Goal: Task Accomplishment & Management: Use online tool/utility

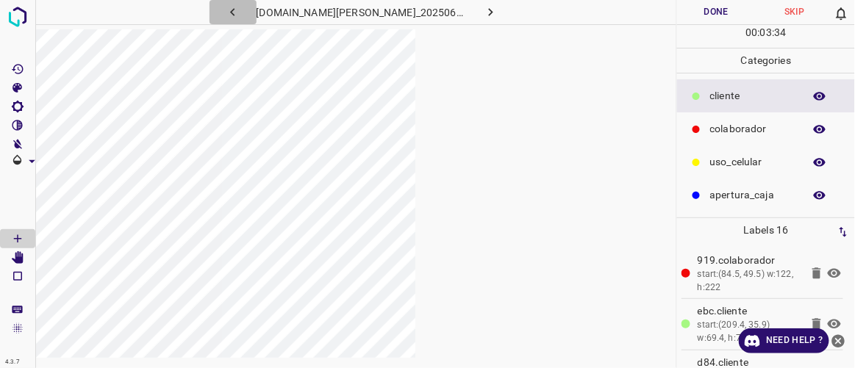
click at [240, 10] on icon "button" at bounding box center [232, 11] width 15 height 15
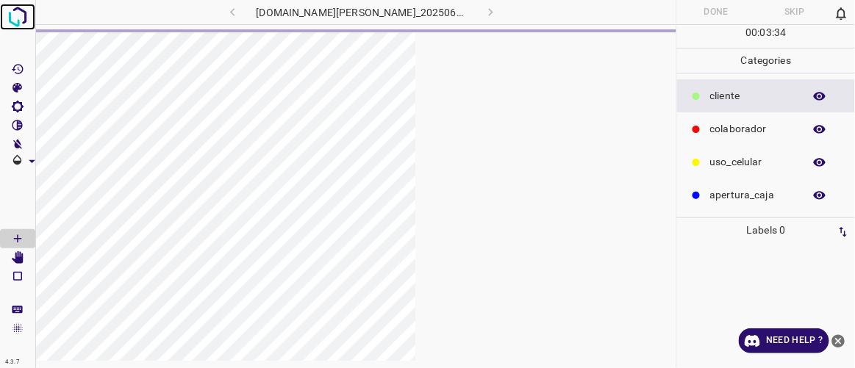
click at [14, 10] on img at bounding box center [17, 17] width 26 height 26
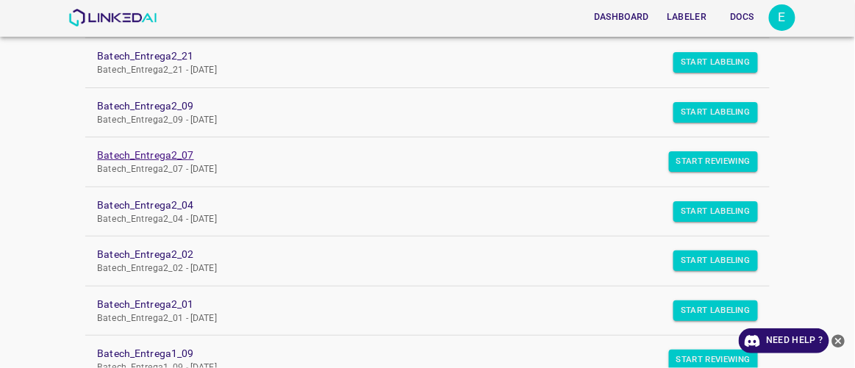
scroll to position [274, 0]
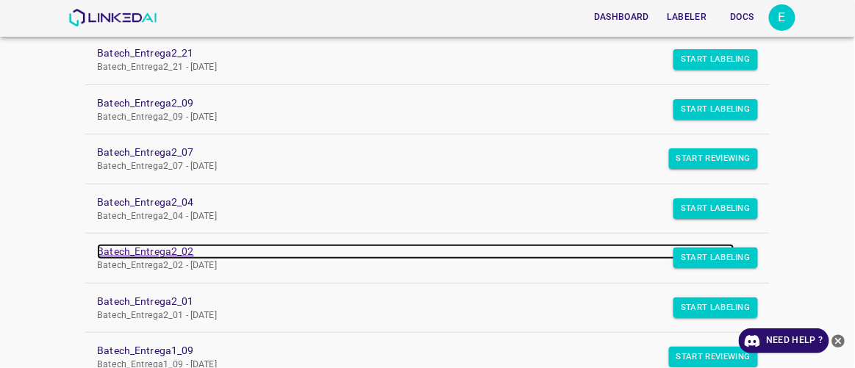
click at [171, 251] on link "Batech_Entrega2_02" at bounding box center [415, 251] width 637 height 15
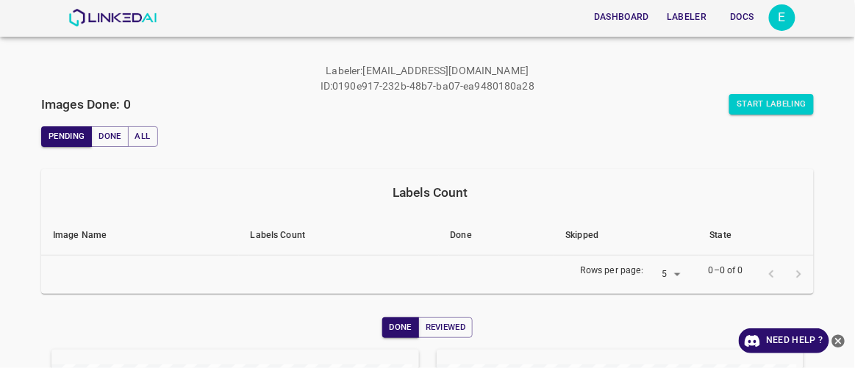
scroll to position [35, 0]
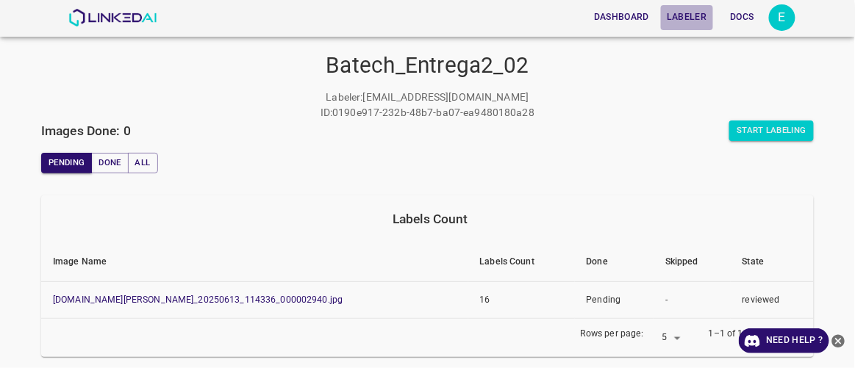
click at [690, 18] on button "Labeler" at bounding box center [686, 17] width 51 height 24
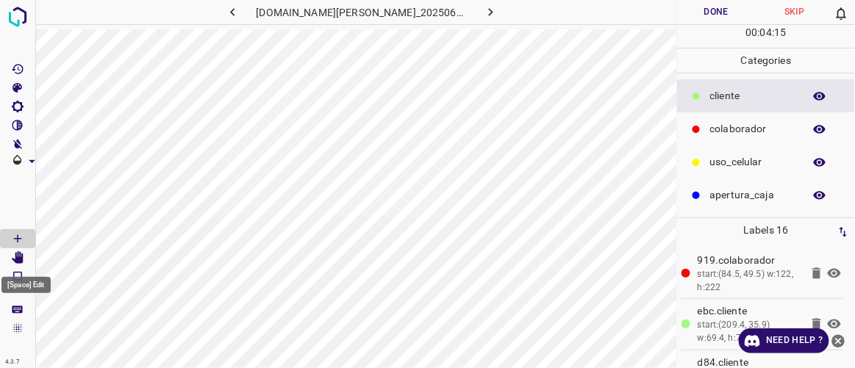
click at [17, 260] on icon "[Space] Edit" at bounding box center [18, 258] width 12 height 13
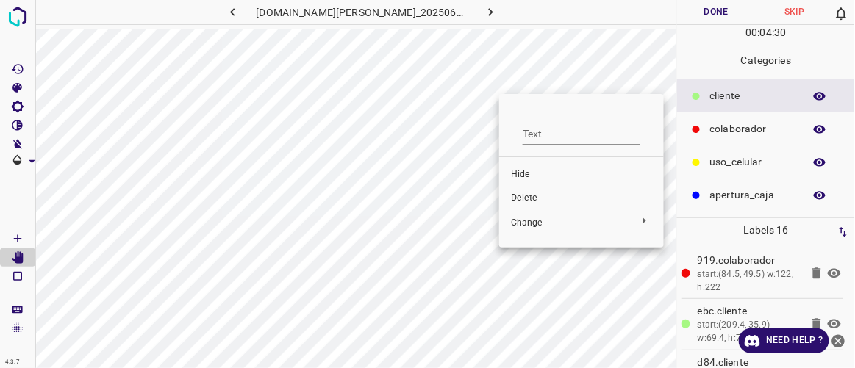
click at [535, 174] on span "Hide" at bounding box center [581, 174] width 141 height 13
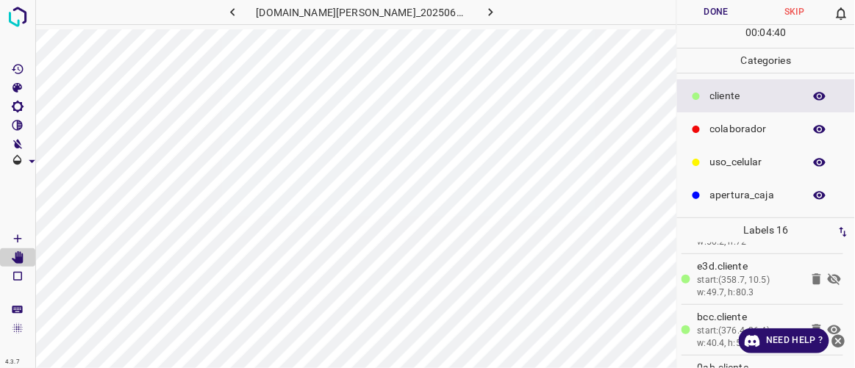
scroll to position [165, 0]
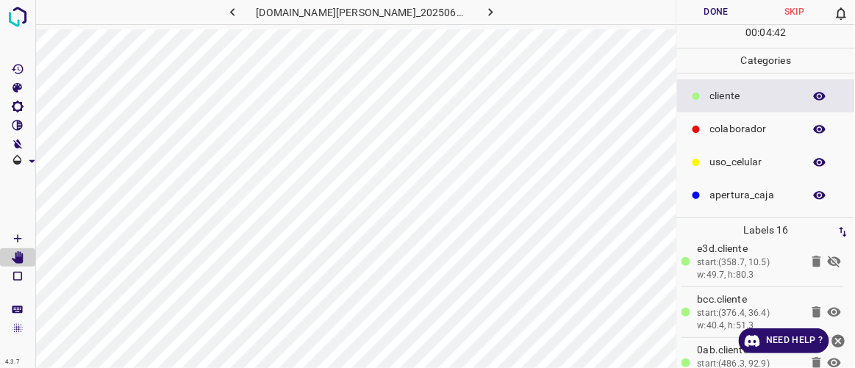
click at [828, 256] on icon at bounding box center [834, 262] width 13 height 12
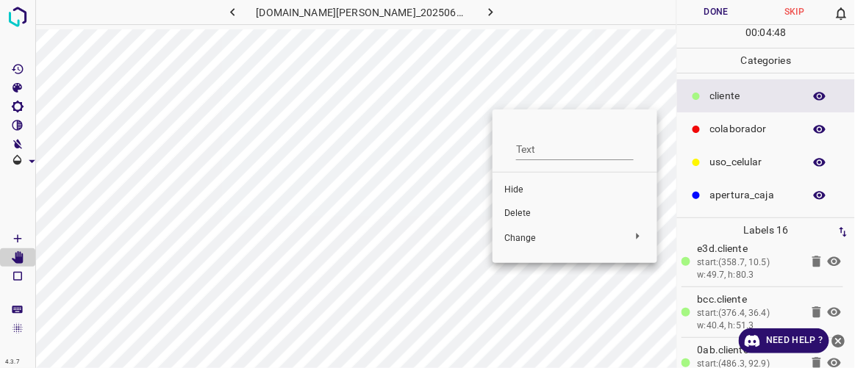
click at [532, 192] on span "Hide" at bounding box center [574, 190] width 141 height 13
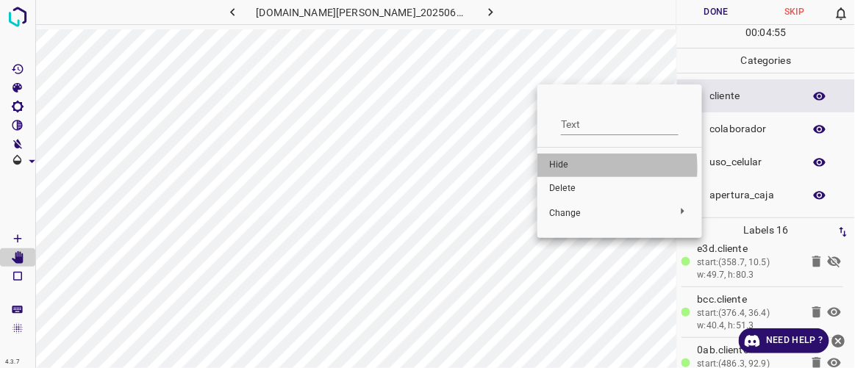
click at [563, 168] on span "Hide" at bounding box center [619, 165] width 141 height 13
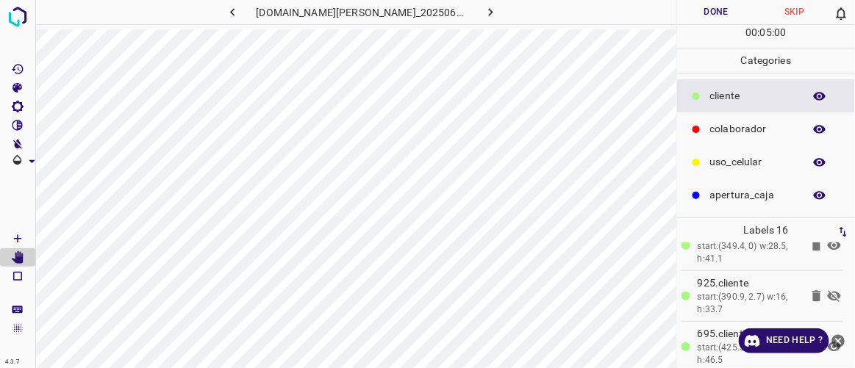
scroll to position [346, 0]
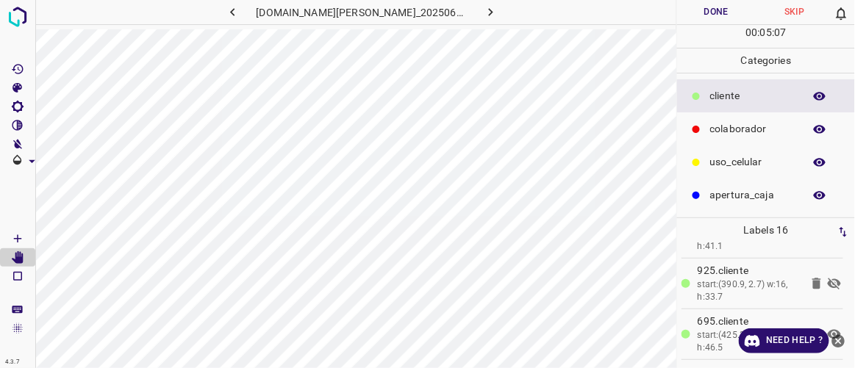
click at [828, 278] on icon at bounding box center [834, 284] width 13 height 12
click at [828, 279] on icon at bounding box center [834, 284] width 13 height 10
click at [828, 278] on icon at bounding box center [834, 284] width 13 height 12
click at [813, 278] on icon at bounding box center [817, 283] width 9 height 11
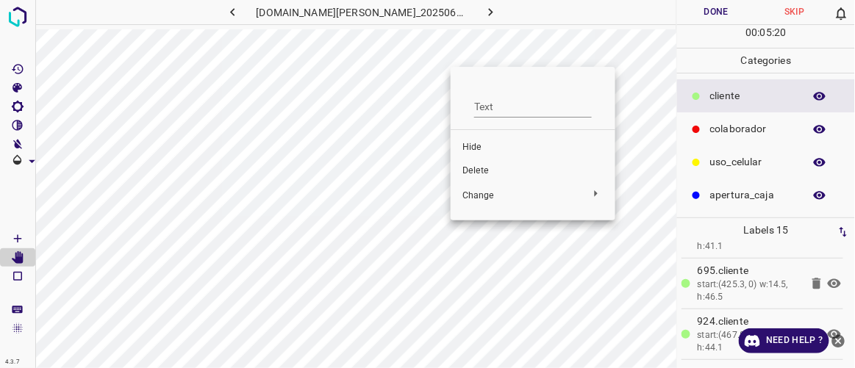
click at [469, 146] on span "Hide" at bounding box center [533, 147] width 141 height 13
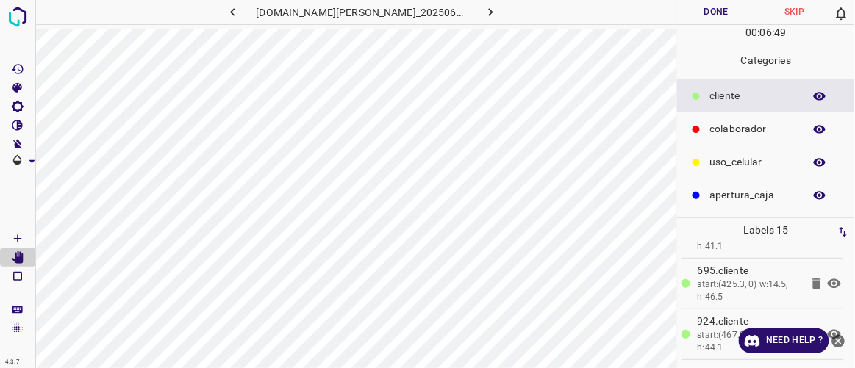
click at [240, 15] on icon "button" at bounding box center [232, 11] width 15 height 15
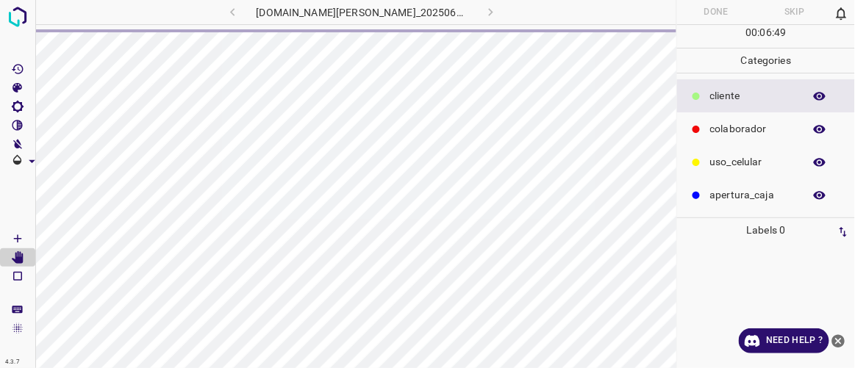
scroll to position [0, 0]
click at [24, 10] on img at bounding box center [17, 17] width 26 height 26
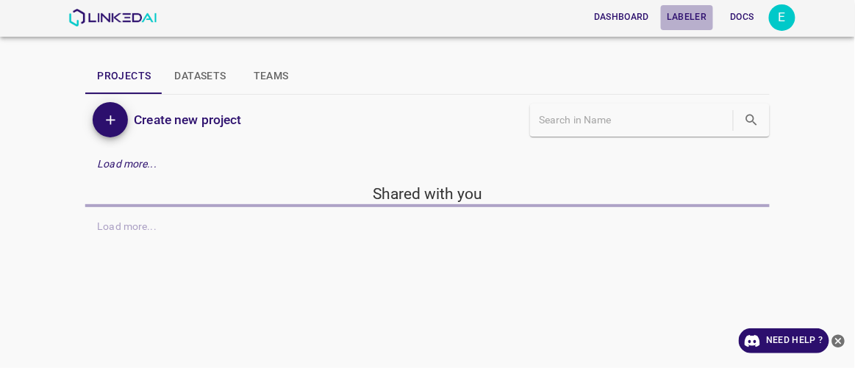
click at [696, 16] on button "Labeler" at bounding box center [686, 17] width 51 height 24
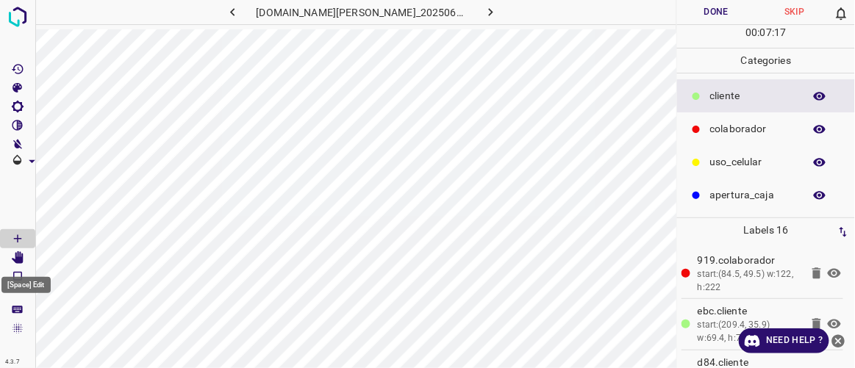
click at [21, 257] on icon "[Space] Edit" at bounding box center [18, 258] width 12 height 13
click at [724, 16] on button "Done" at bounding box center [716, 12] width 78 height 24
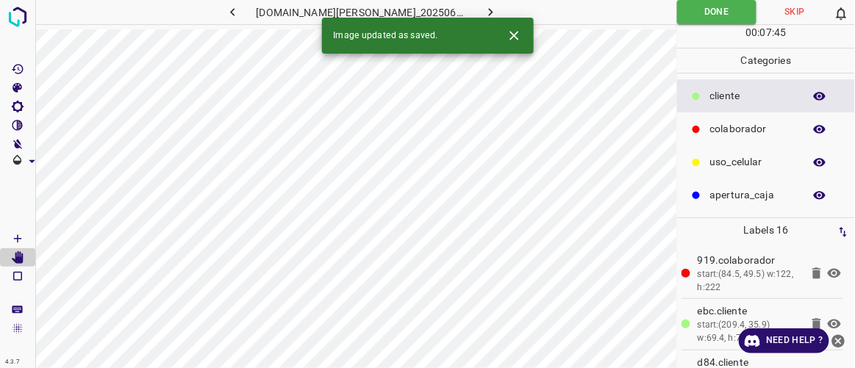
click at [483, 10] on icon "button" at bounding box center [490, 11] width 15 height 15
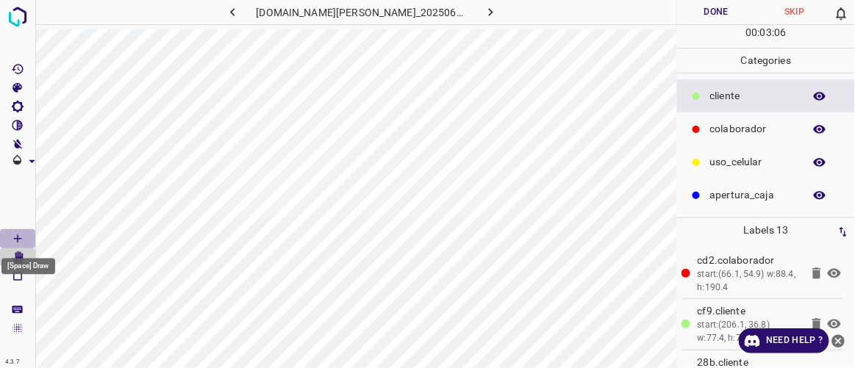
click at [26, 237] on Draw"] "[Space] Draw" at bounding box center [17, 238] width 35 height 19
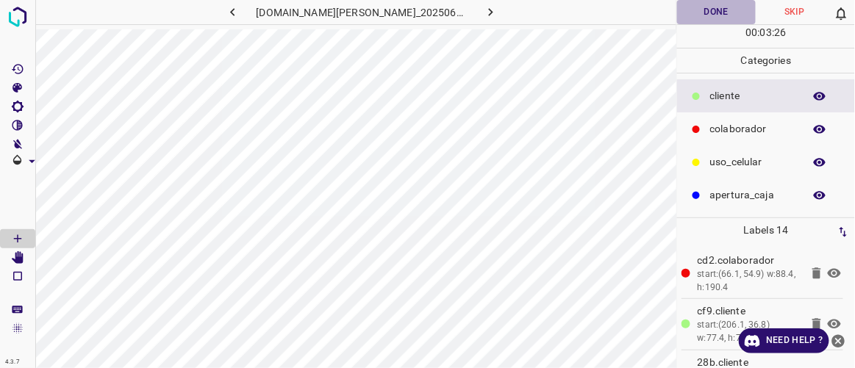
click at [713, 16] on button "Done" at bounding box center [716, 12] width 78 height 24
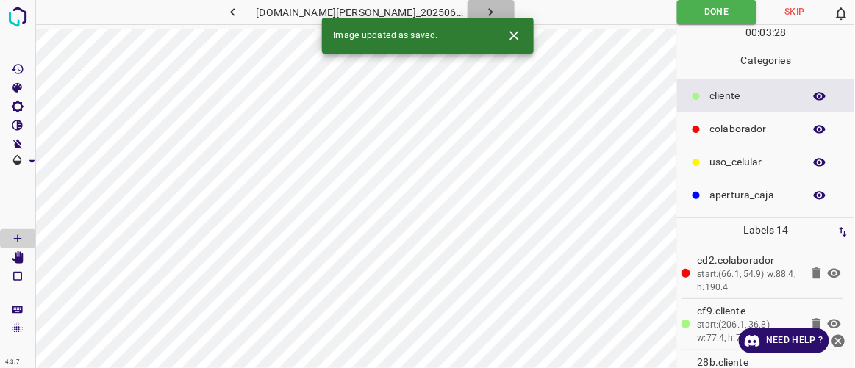
click at [483, 6] on icon "button" at bounding box center [490, 11] width 15 height 15
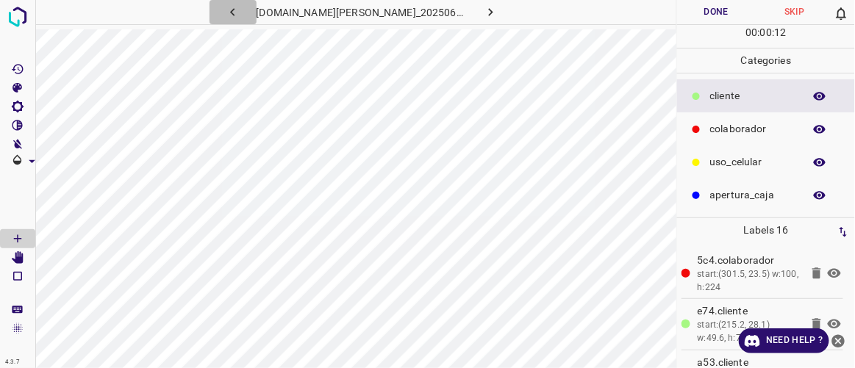
click at [240, 18] on icon "button" at bounding box center [232, 11] width 15 height 15
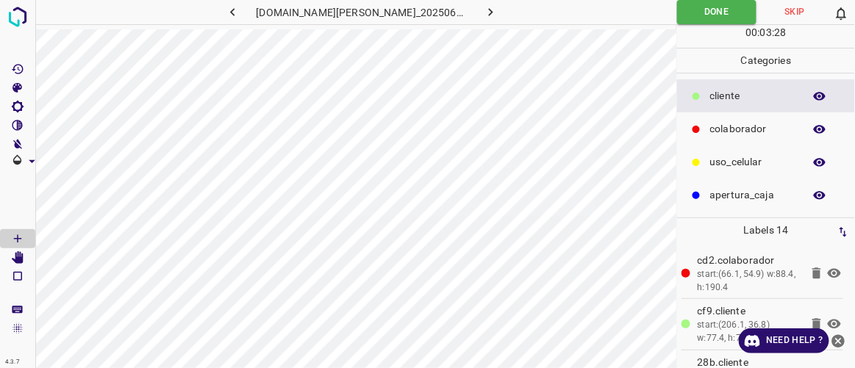
click at [483, 10] on icon "button" at bounding box center [490, 11] width 15 height 15
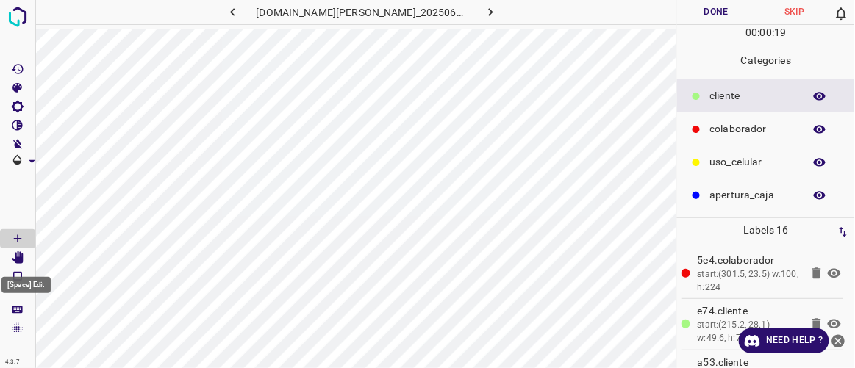
click at [25, 256] on Edit"] "[Space] Edit" at bounding box center [17, 258] width 35 height 19
click at [25, 257] on Edit"] "[Space] Edit" at bounding box center [17, 258] width 35 height 19
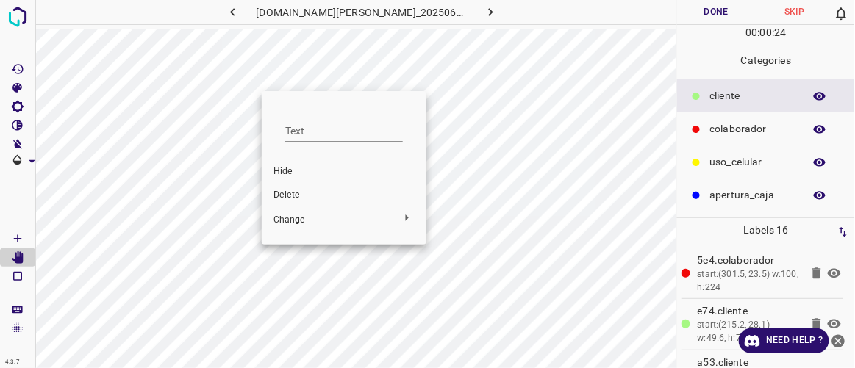
click at [277, 192] on span "Delete" at bounding box center [344, 195] width 141 height 13
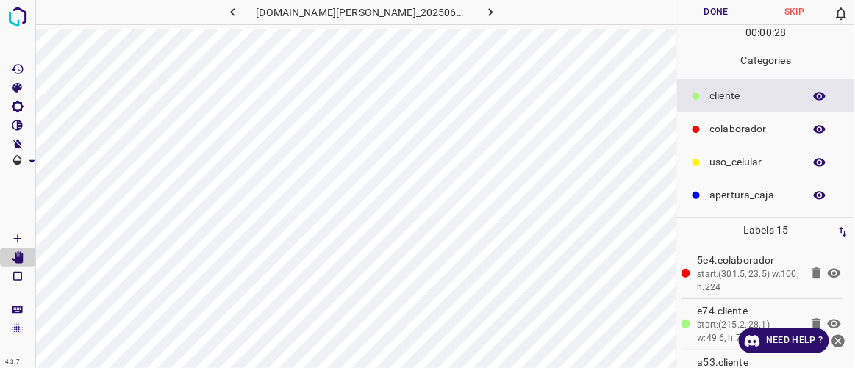
scroll to position [0, 24]
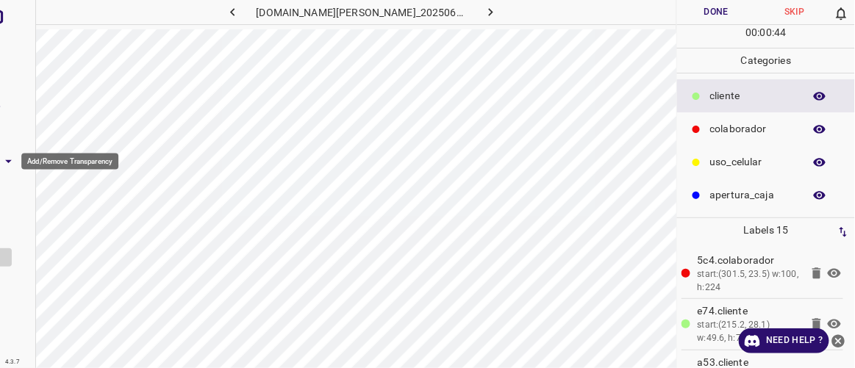
click at [10, 160] on icon "Add/Remove Transparency" at bounding box center [8, 161] width 7 height 3
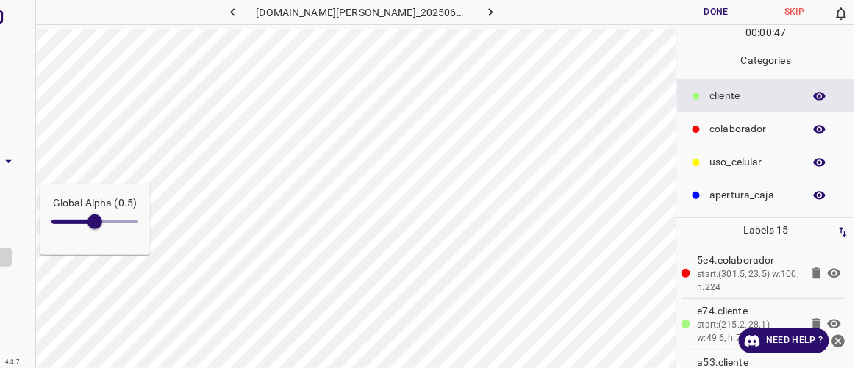
click at [11, 271] on div "Global Alpha (0.5)" at bounding box center [18, 184] width 36 height 368
click at [4, 363] on div "4.3.7" at bounding box center [12, 363] width 22 height 12
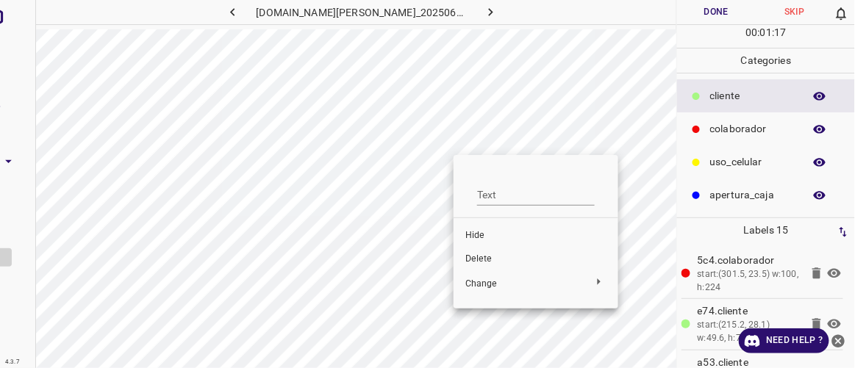
click at [492, 238] on span "Hide" at bounding box center [536, 235] width 141 height 13
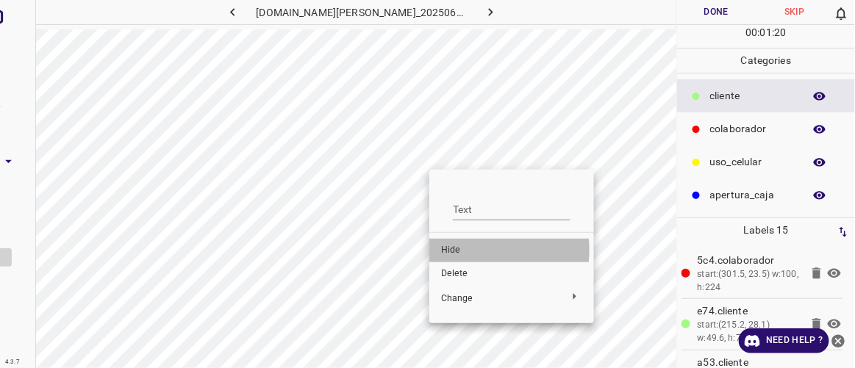
click at [460, 250] on span "Hide" at bounding box center [511, 250] width 141 height 13
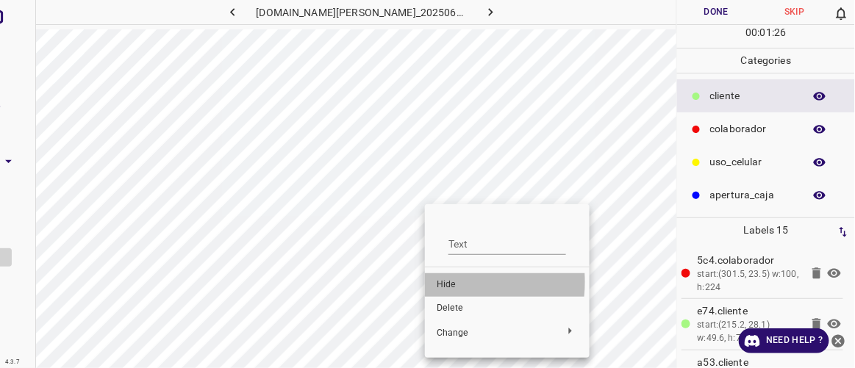
click at [443, 282] on span "Hide" at bounding box center [507, 285] width 141 height 13
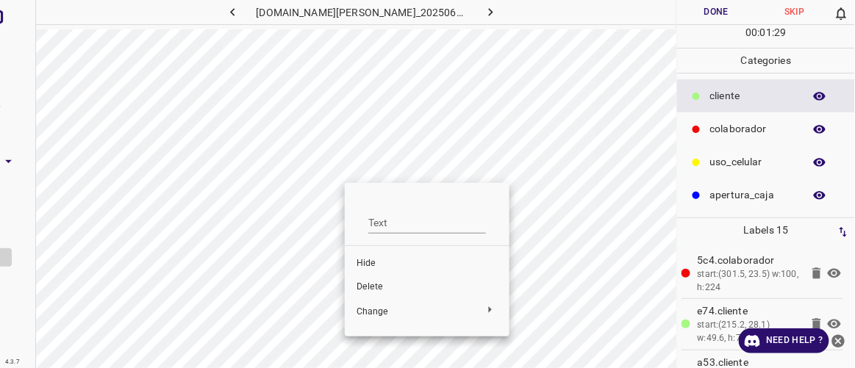
click at [371, 258] on span "Hide" at bounding box center [427, 263] width 141 height 13
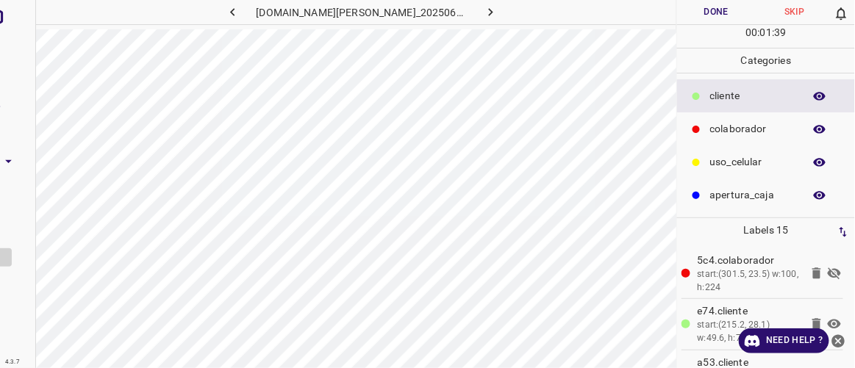
click at [828, 272] on icon at bounding box center [834, 274] width 13 height 12
click at [828, 272] on icon at bounding box center [834, 274] width 13 height 10
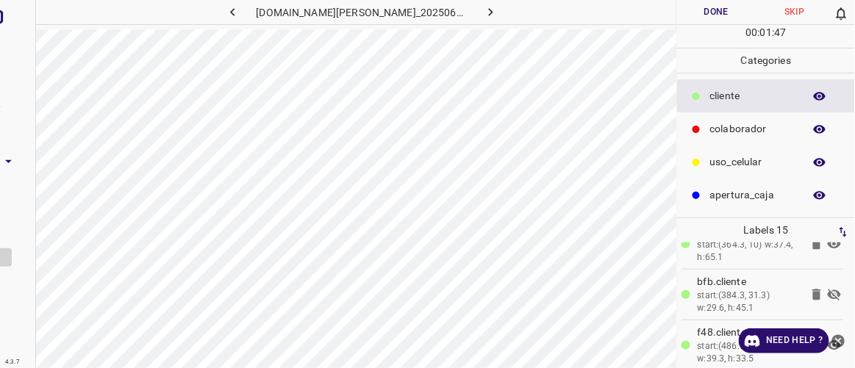
scroll to position [199, 0]
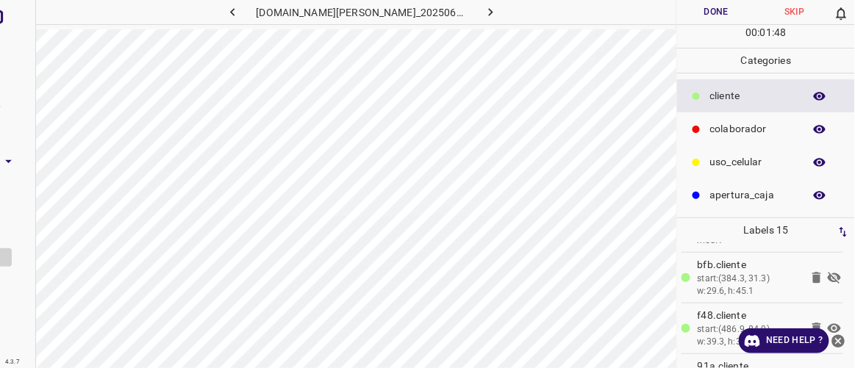
click at [828, 277] on icon at bounding box center [834, 278] width 13 height 12
click at [826, 277] on icon at bounding box center [835, 278] width 18 height 18
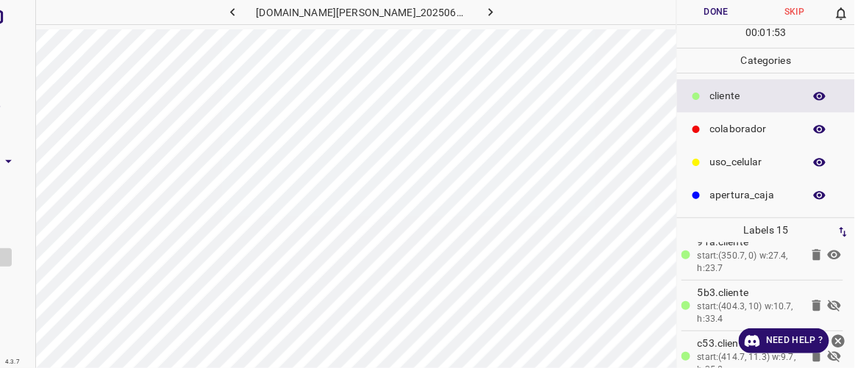
scroll to position [330, 0]
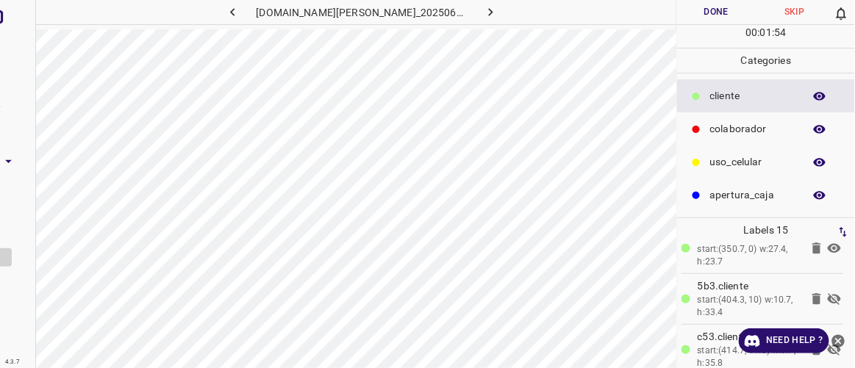
click at [828, 299] on icon at bounding box center [834, 299] width 13 height 12
click at [828, 298] on icon at bounding box center [834, 299] width 13 height 10
click at [828, 296] on icon at bounding box center [834, 299] width 13 height 12
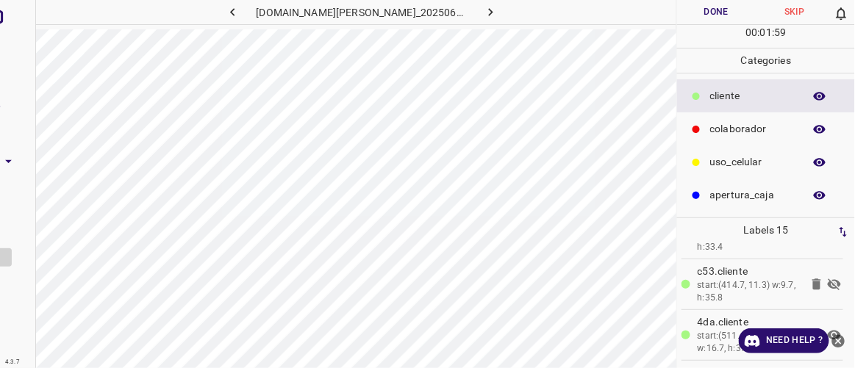
scroll to position [415, 0]
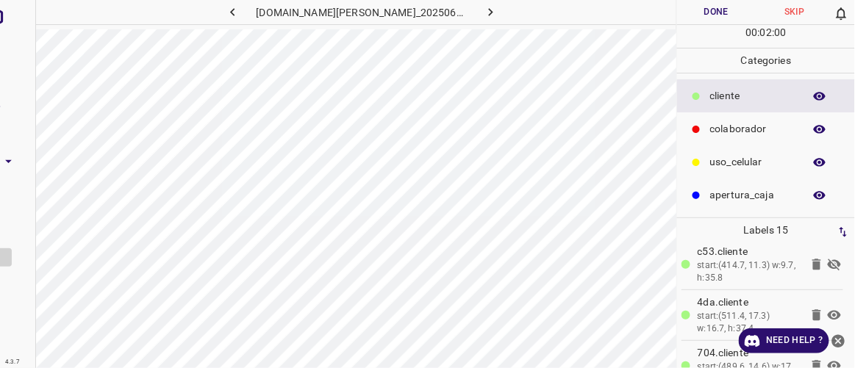
click at [826, 260] on icon at bounding box center [835, 265] width 18 height 18
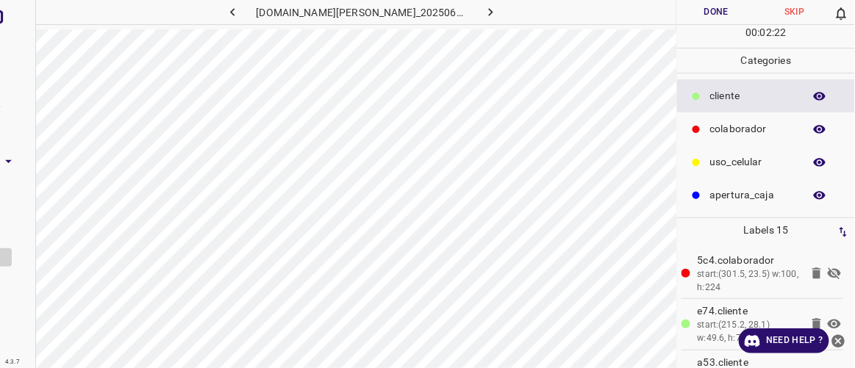
click at [826, 274] on icon at bounding box center [835, 274] width 18 height 18
click at [235, 13] on icon "button" at bounding box center [232, 12] width 4 height 8
click at [483, 12] on icon "button" at bounding box center [490, 11] width 15 height 15
click at [240, 13] on icon "button" at bounding box center [232, 11] width 15 height 15
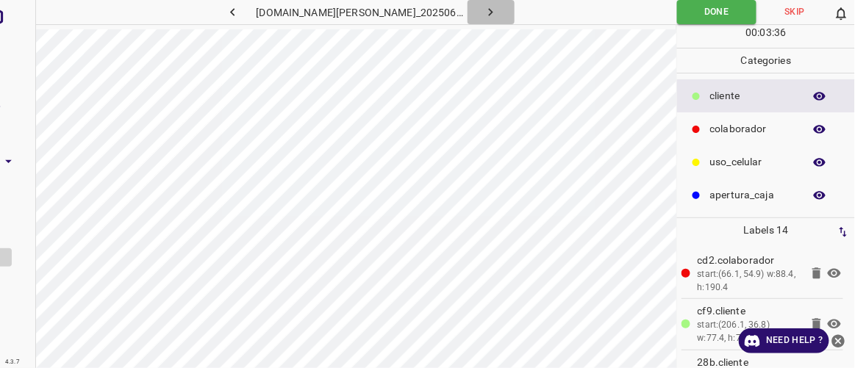
click at [483, 12] on icon "button" at bounding box center [490, 11] width 15 height 15
click at [707, 6] on button "Done" at bounding box center [716, 12] width 78 height 24
click at [257, 12] on button "button" at bounding box center [233, 12] width 47 height 24
click at [483, 16] on icon "button" at bounding box center [490, 11] width 15 height 15
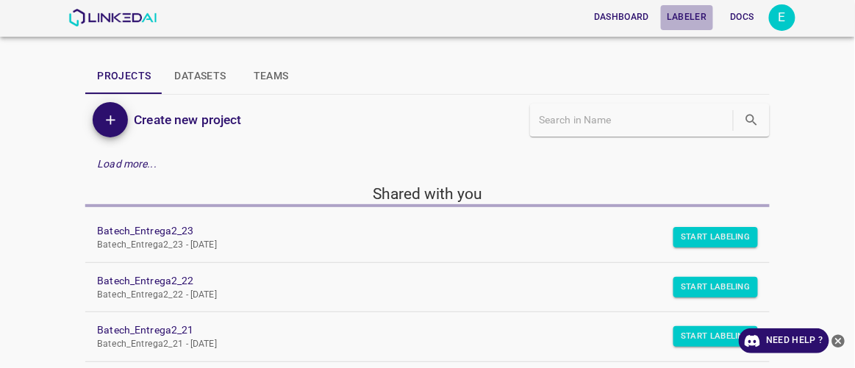
click at [696, 13] on button "Labeler" at bounding box center [686, 17] width 51 height 24
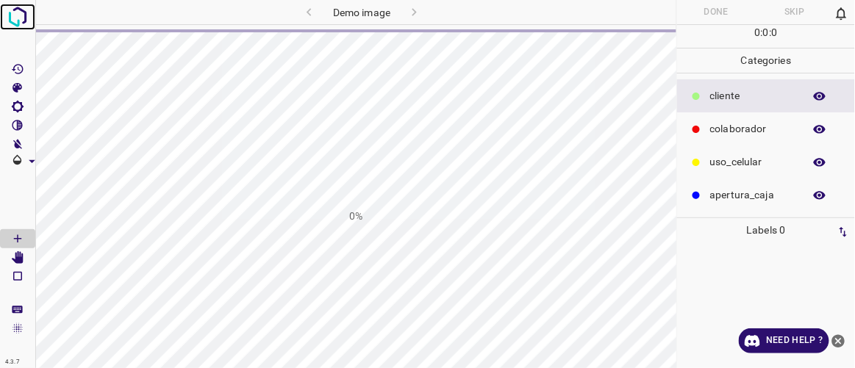
click at [17, 15] on img at bounding box center [17, 17] width 26 height 26
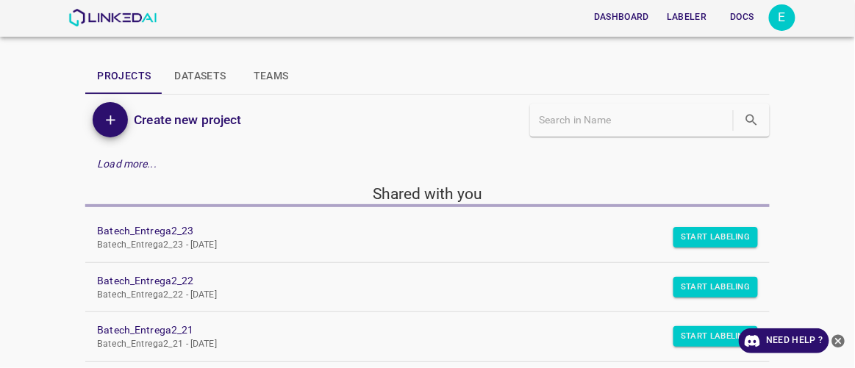
click at [699, 12] on button "Labeler" at bounding box center [686, 17] width 51 height 24
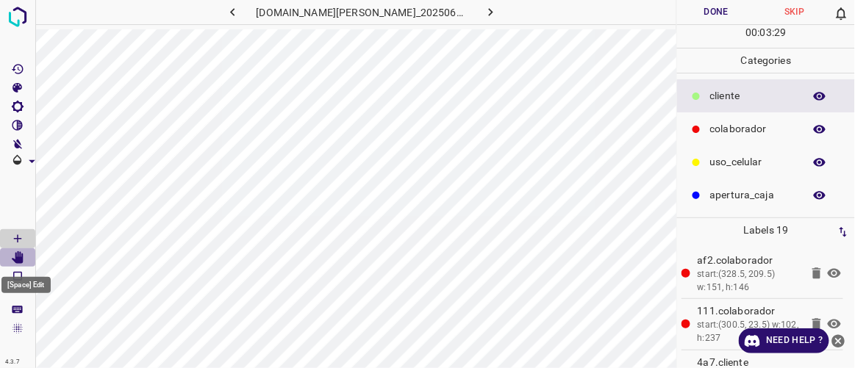
click at [19, 258] on icon "[Space] Edit" at bounding box center [18, 258] width 12 height 13
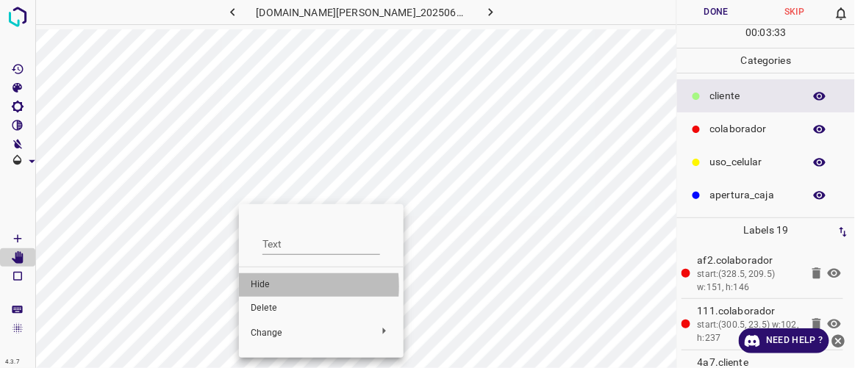
click at [262, 287] on span "Hide" at bounding box center [321, 285] width 141 height 13
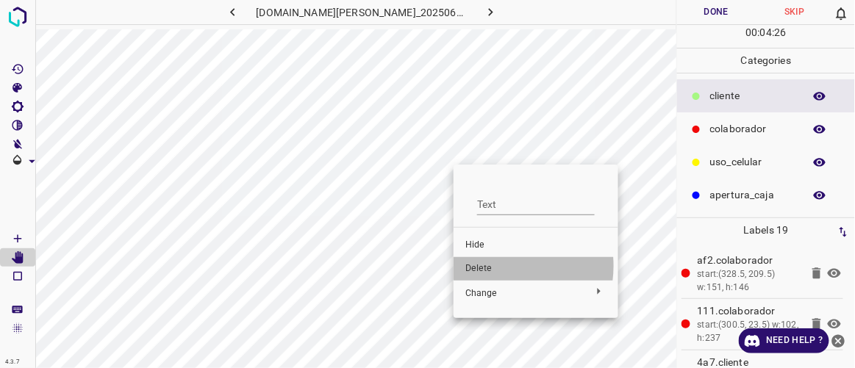
click at [502, 266] on span "Delete" at bounding box center [536, 269] width 141 height 13
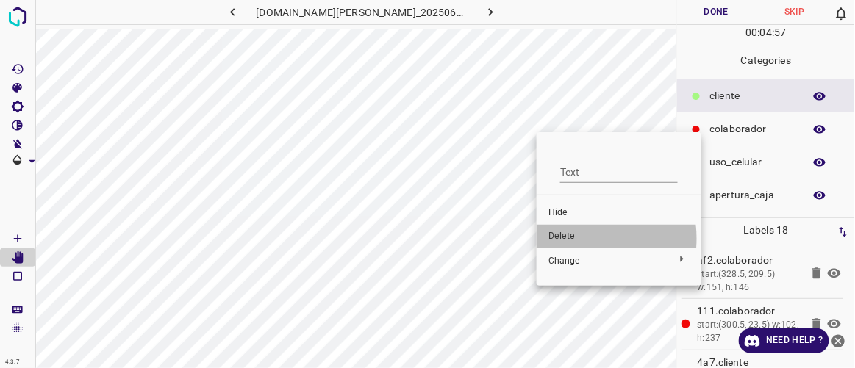
click at [563, 239] on span "Delete" at bounding box center [619, 236] width 141 height 13
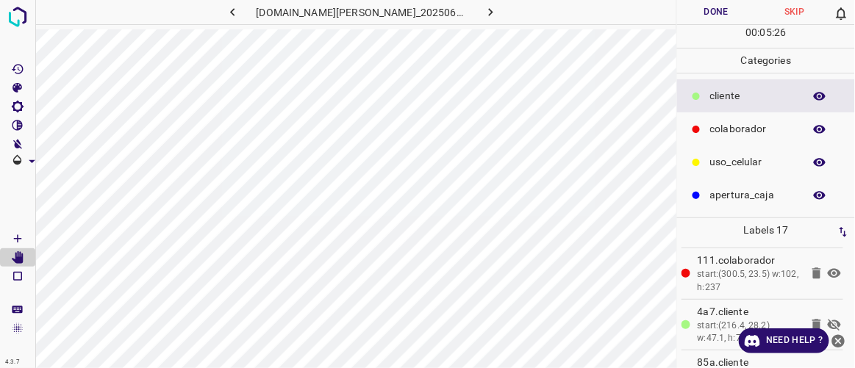
scroll to position [70, 0]
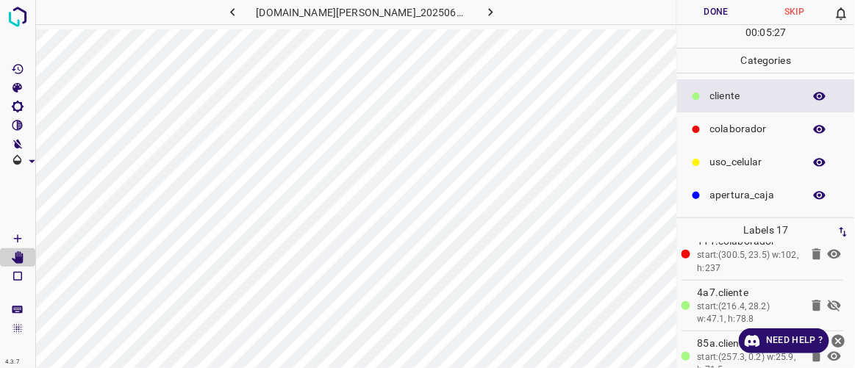
click at [828, 304] on icon at bounding box center [834, 306] width 13 height 12
click at [720, 7] on button "Done" at bounding box center [716, 12] width 78 height 24
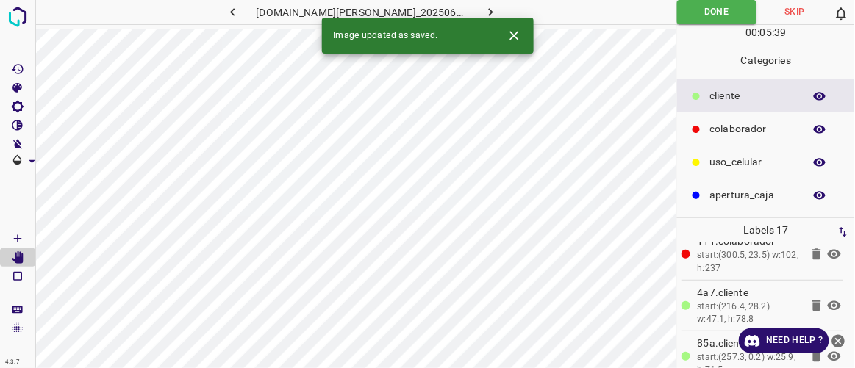
click at [485, 15] on button "button" at bounding box center [491, 12] width 47 height 24
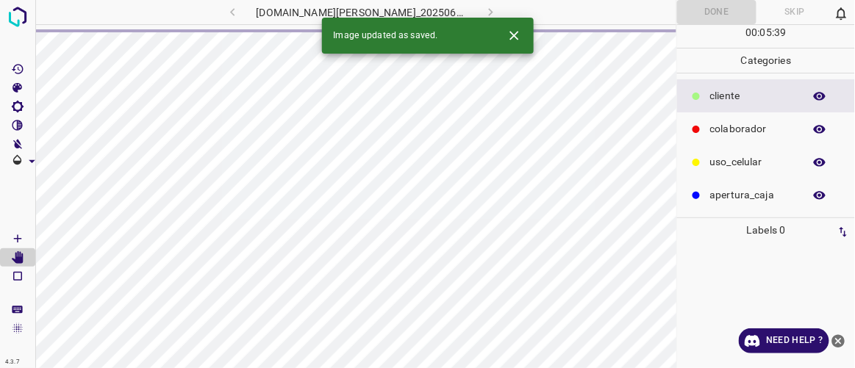
scroll to position [0, 0]
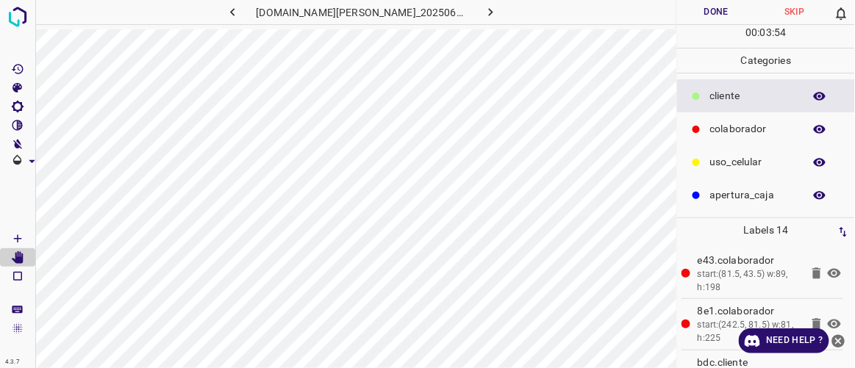
click at [716, 10] on button "Done" at bounding box center [716, 12] width 78 height 24
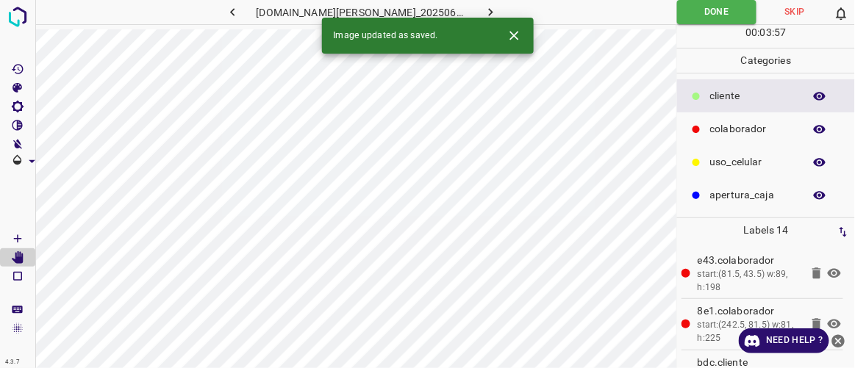
click at [488, 7] on button "button" at bounding box center [491, 12] width 47 height 24
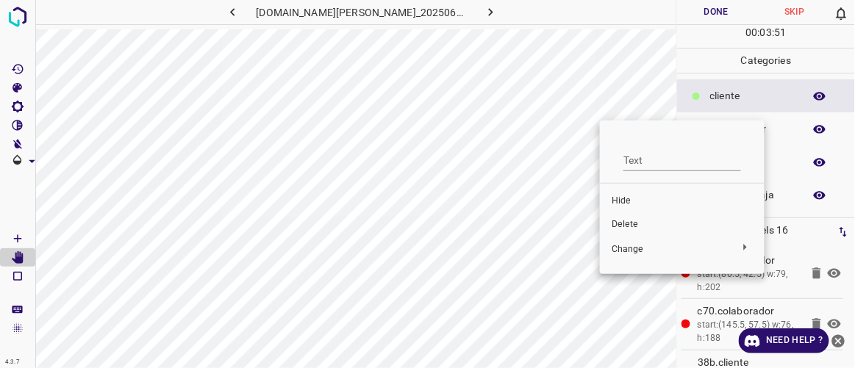
click at [624, 201] on span "Hide" at bounding box center [682, 201] width 141 height 13
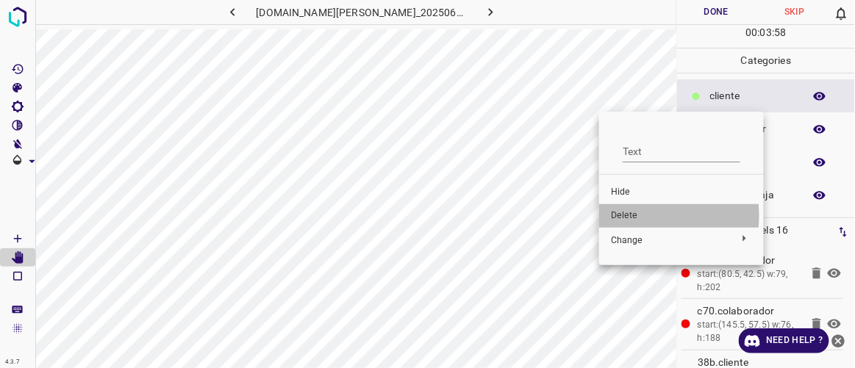
click at [627, 216] on span "Delete" at bounding box center [681, 216] width 141 height 13
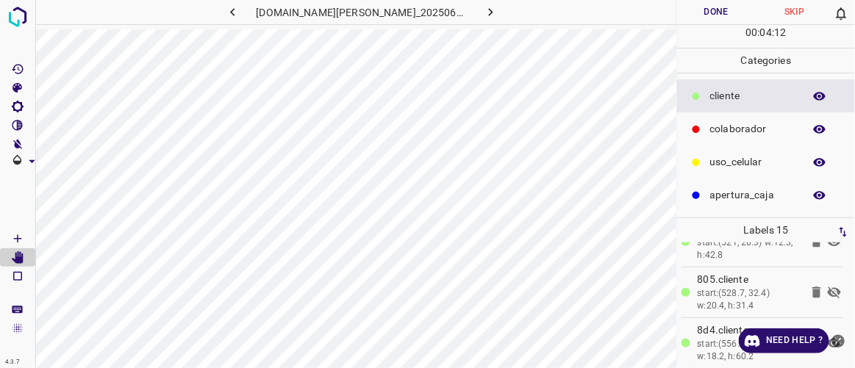
scroll to position [563, 0]
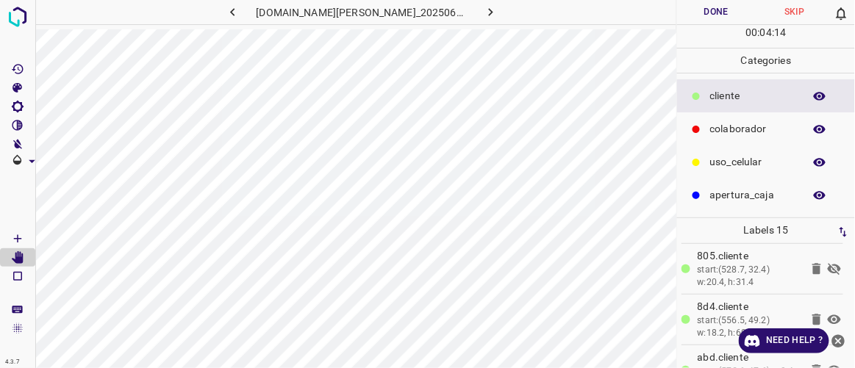
click at [826, 260] on icon at bounding box center [835, 269] width 18 height 18
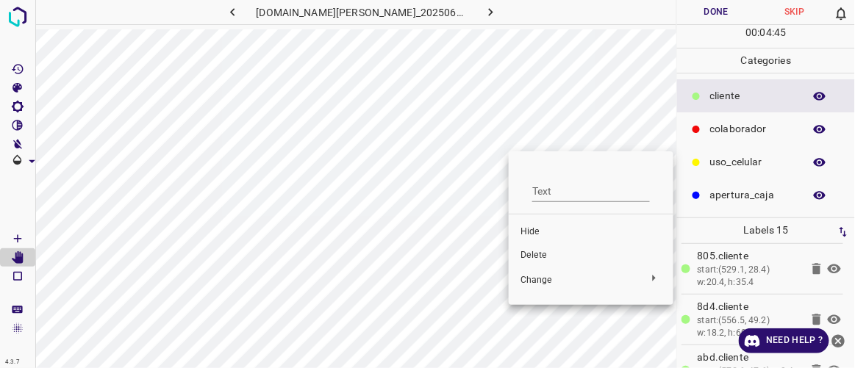
click at [527, 248] on li "Delete" at bounding box center [591, 256] width 165 height 24
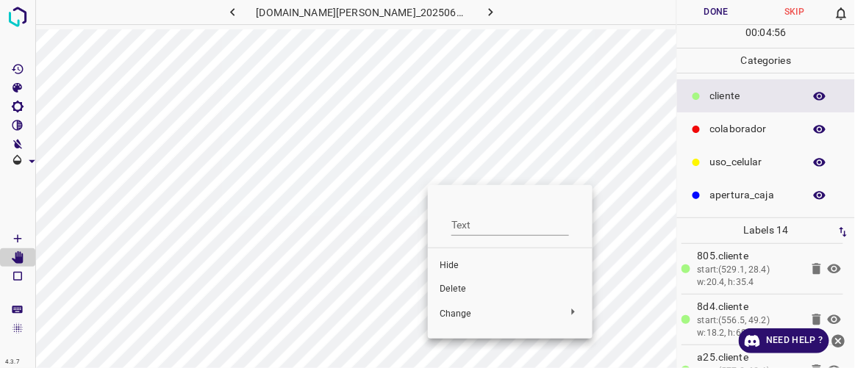
click at [450, 267] on span "Hide" at bounding box center [510, 266] width 141 height 13
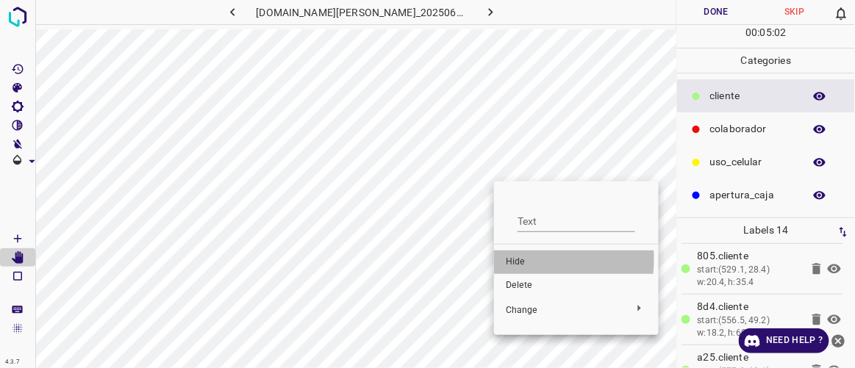
click at [521, 260] on span "Hide" at bounding box center [576, 262] width 141 height 13
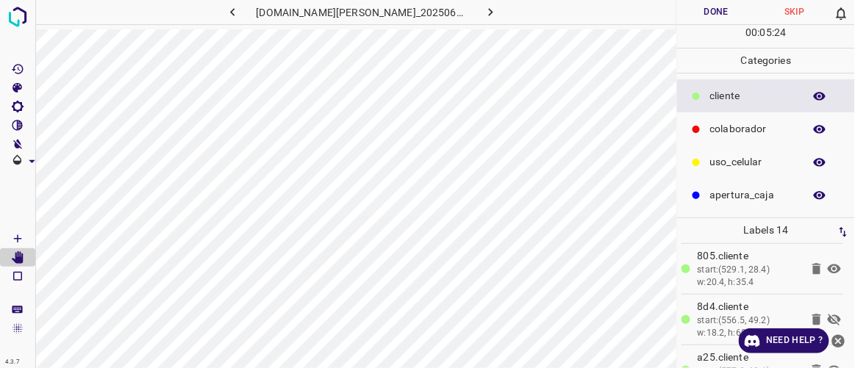
click at [826, 311] on icon at bounding box center [835, 320] width 18 height 18
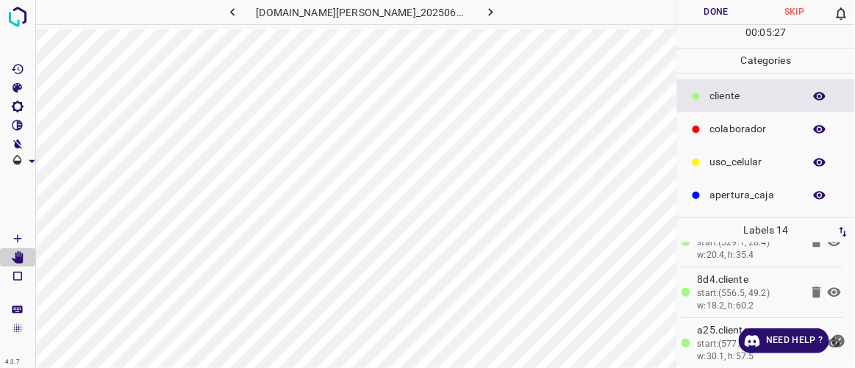
scroll to position [591, 0]
click at [839, 340] on icon "close-help" at bounding box center [838, 341] width 15 height 15
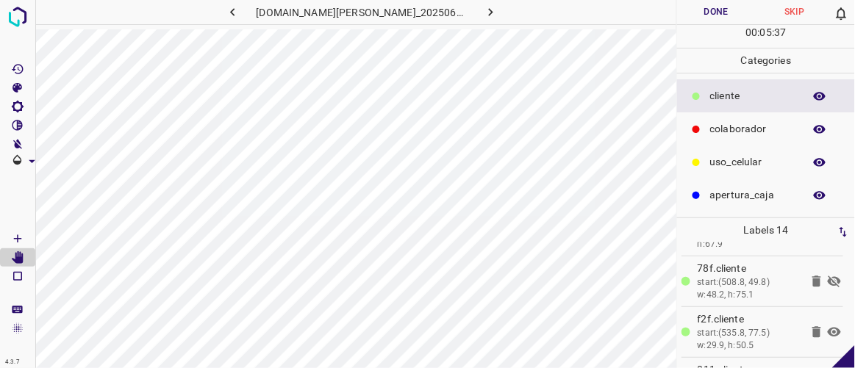
scroll to position [270, 0]
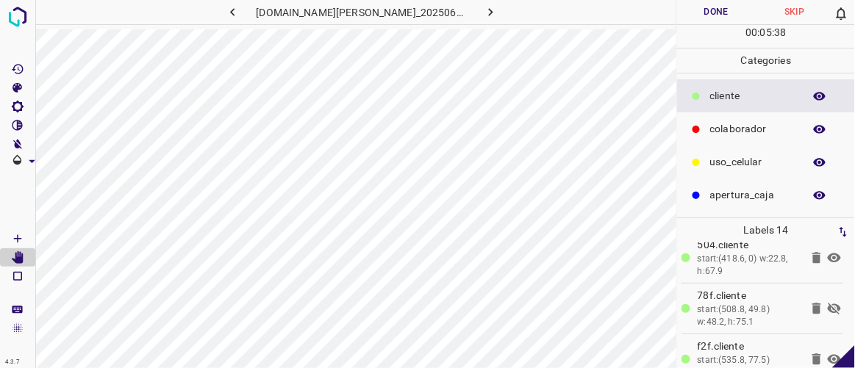
click at [827, 303] on icon at bounding box center [835, 309] width 18 height 18
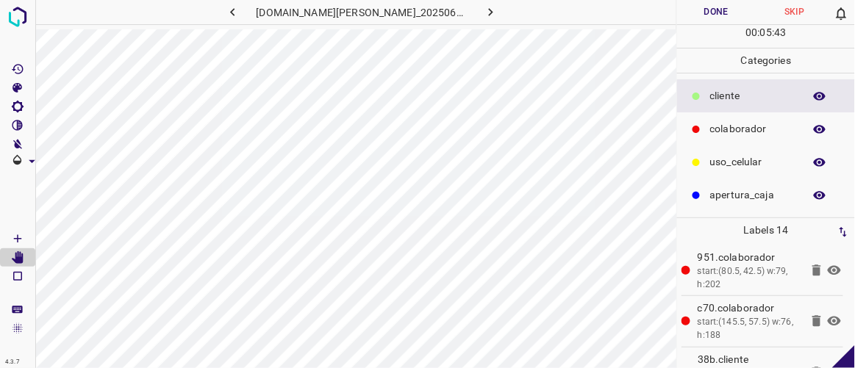
scroll to position [0, 0]
click at [731, 19] on button "Done" at bounding box center [716, 12] width 78 height 24
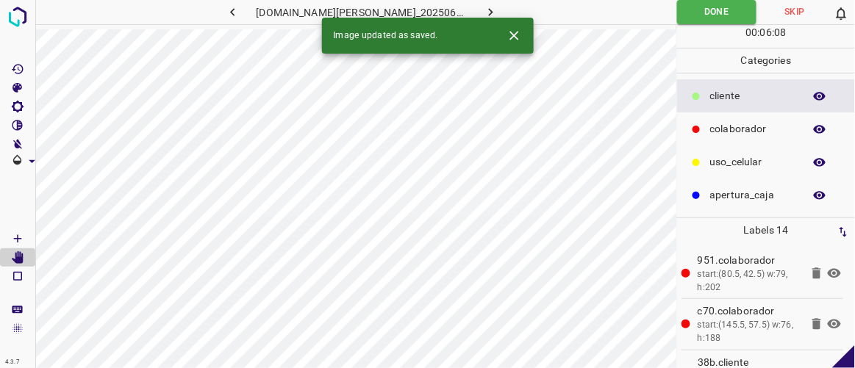
click at [485, 8] on button "button" at bounding box center [491, 12] width 47 height 24
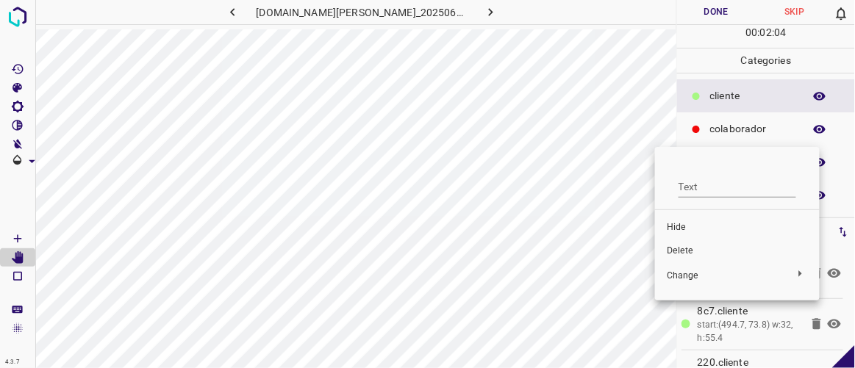
click at [679, 246] on span "Delete" at bounding box center [737, 251] width 141 height 13
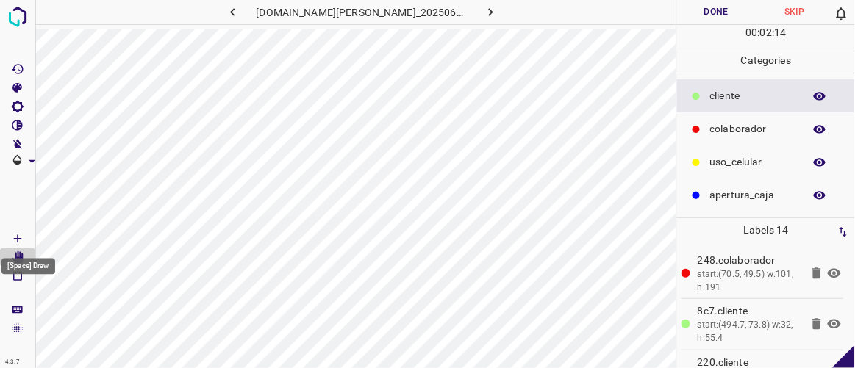
click at [15, 237] on icon "[Space] Draw" at bounding box center [17, 238] width 13 height 13
click at [257, 10] on button "button" at bounding box center [233, 12] width 47 height 24
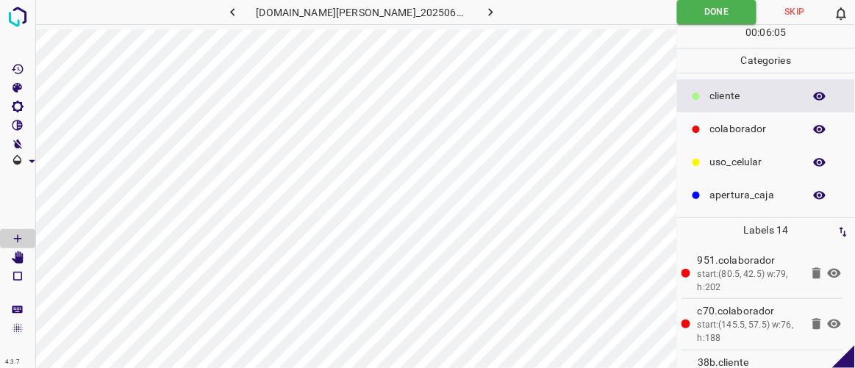
click at [240, 18] on icon "button" at bounding box center [232, 11] width 15 height 15
click at [483, 10] on icon "button" at bounding box center [490, 11] width 15 height 15
click at [483, 13] on icon "button" at bounding box center [490, 11] width 15 height 15
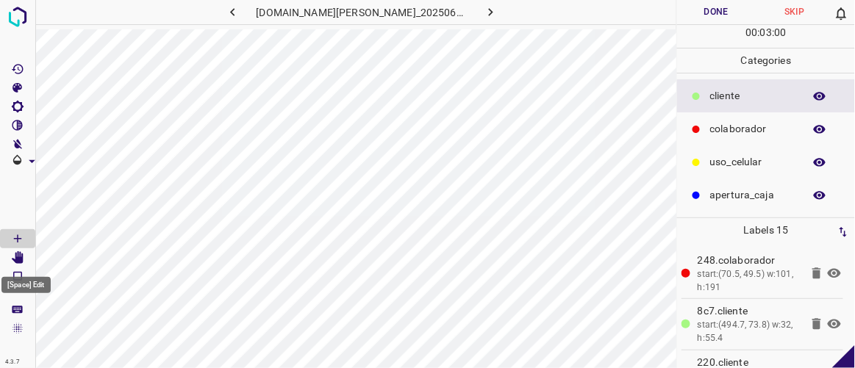
click at [15, 259] on icon "[Space] Edit" at bounding box center [18, 258] width 12 height 13
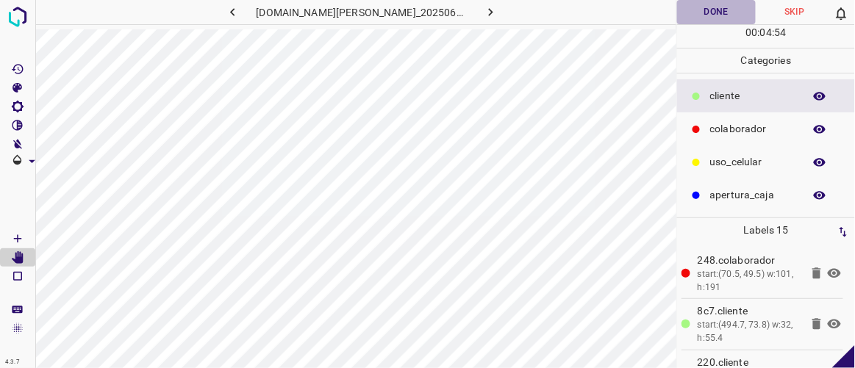
click at [738, 14] on button "Done" at bounding box center [716, 12] width 78 height 24
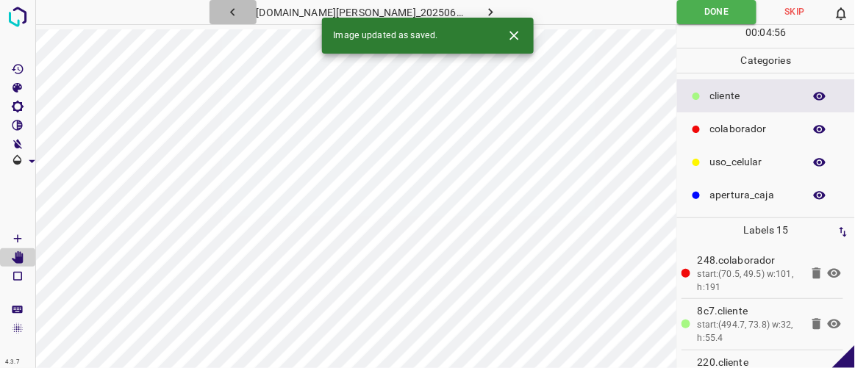
click at [257, 10] on button "button" at bounding box center [233, 12] width 47 height 24
click at [486, 4] on button "button" at bounding box center [491, 12] width 47 height 24
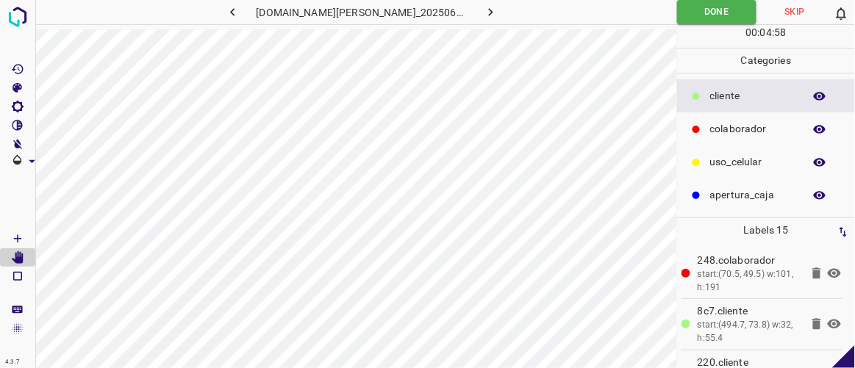
click at [240, 7] on icon "button" at bounding box center [232, 11] width 15 height 15
click at [475, 3] on button "button" at bounding box center [491, 12] width 47 height 24
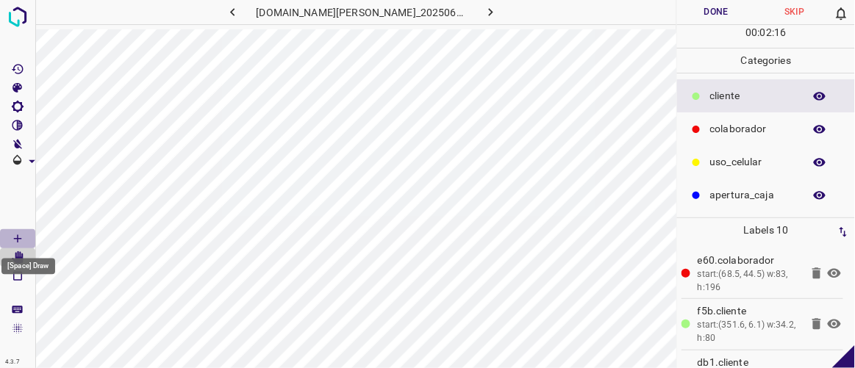
click at [26, 233] on Draw"] "[Space] Draw" at bounding box center [17, 238] width 35 height 19
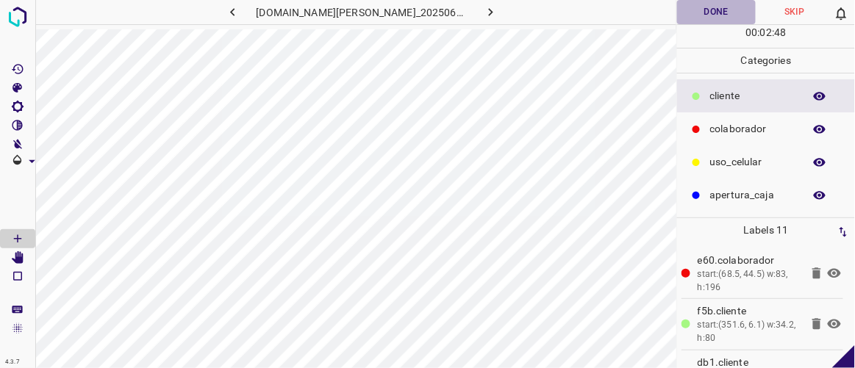
click at [720, 15] on button "Done" at bounding box center [716, 12] width 78 height 24
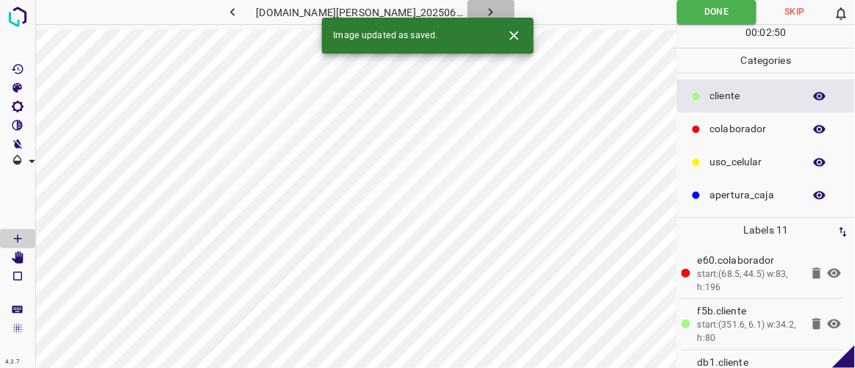
click at [483, 9] on icon "button" at bounding box center [490, 11] width 15 height 15
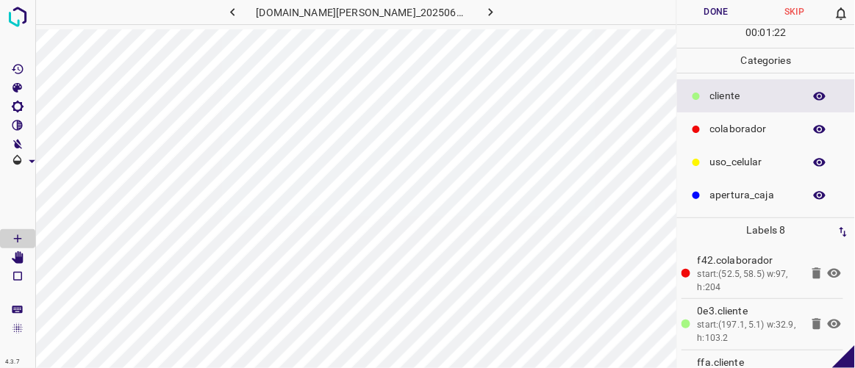
click at [240, 18] on icon "button" at bounding box center [232, 11] width 15 height 15
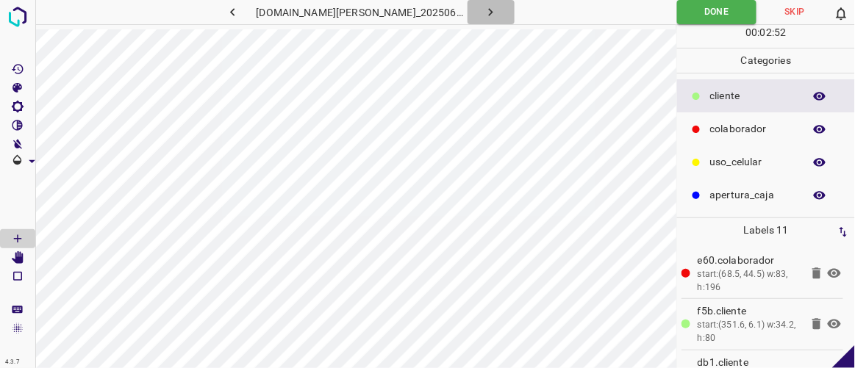
click at [483, 7] on icon "button" at bounding box center [490, 11] width 15 height 15
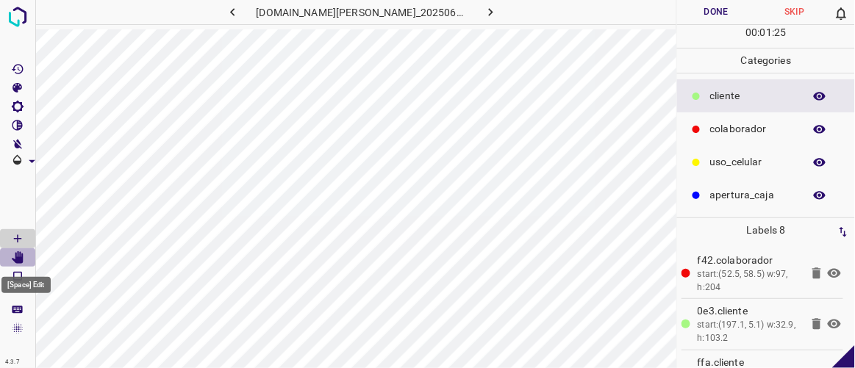
click at [19, 253] on icon "[Space] Edit" at bounding box center [18, 258] width 12 height 13
click at [26, 238] on Draw"] "[Space] Draw" at bounding box center [17, 238] width 35 height 19
click at [483, 8] on icon "button" at bounding box center [490, 11] width 15 height 15
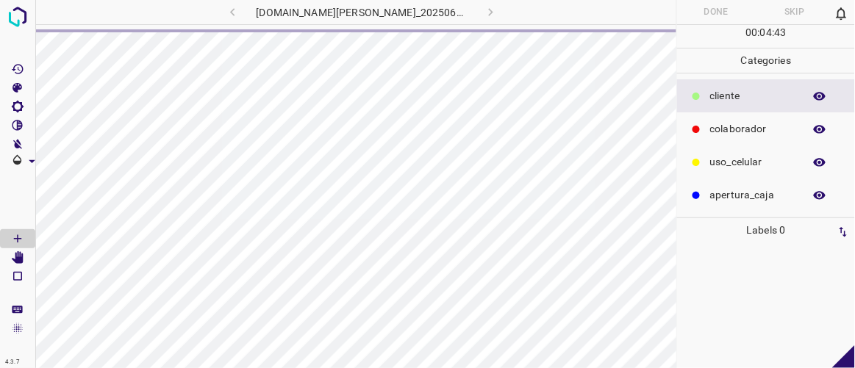
click at [248, 9] on div "[DOMAIN_NAME][PERSON_NAME]_20250613_114336_000007350.jpg" at bounding box center [362, 12] width 422 height 24
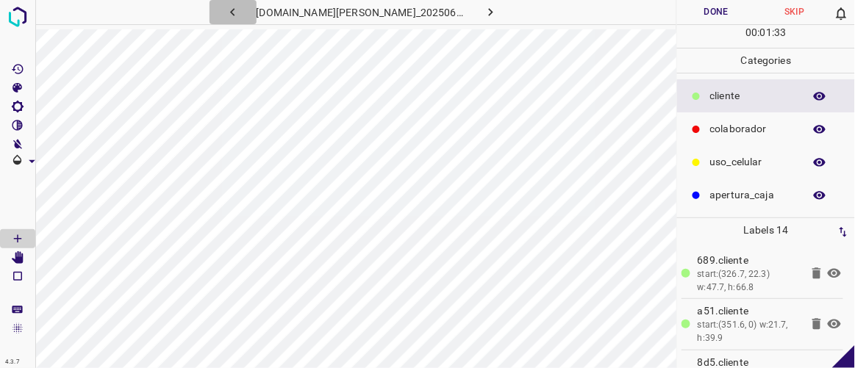
click at [235, 14] on icon "button" at bounding box center [232, 12] width 4 height 8
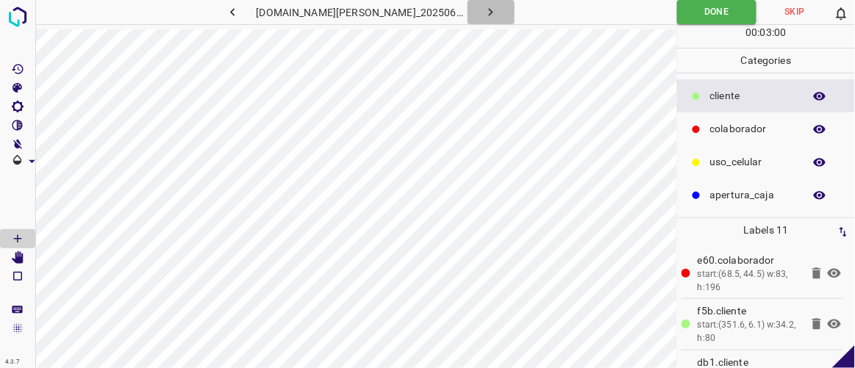
click at [483, 9] on icon "button" at bounding box center [490, 11] width 15 height 15
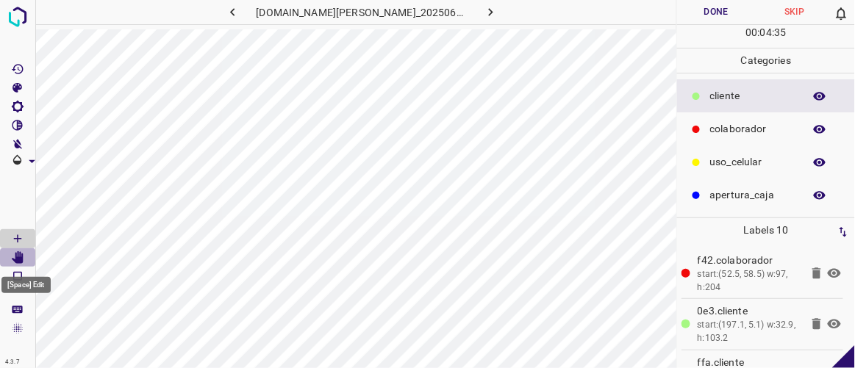
click at [22, 254] on icon "[Space] Edit" at bounding box center [18, 258] width 12 height 13
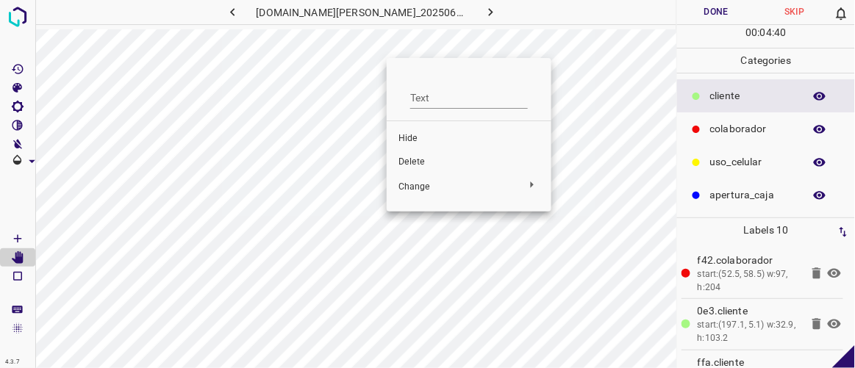
click at [408, 157] on span "Delete" at bounding box center [469, 162] width 141 height 13
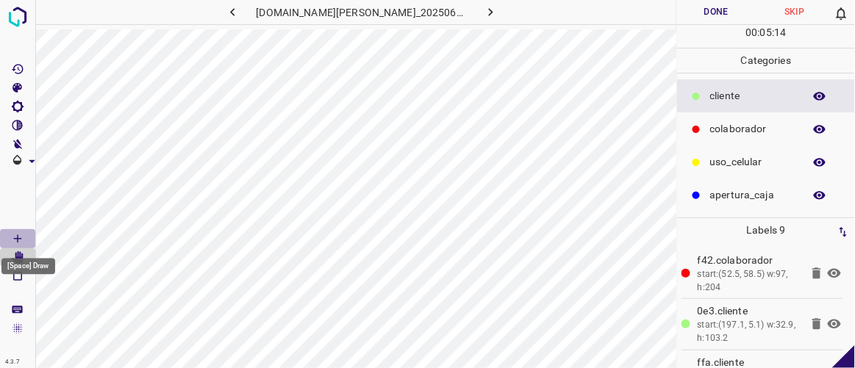
click at [15, 232] on icon "[Space] Draw" at bounding box center [17, 238] width 13 height 13
click at [18, 258] on icon "[Space] Edit" at bounding box center [18, 258] width 12 height 13
click at [20, 236] on icon "[Space] Draw" at bounding box center [17, 238] width 13 height 13
click at [18, 256] on icon "[Space] Edit" at bounding box center [18, 258] width 12 height 13
click at [240, 11] on icon "button" at bounding box center [232, 11] width 15 height 15
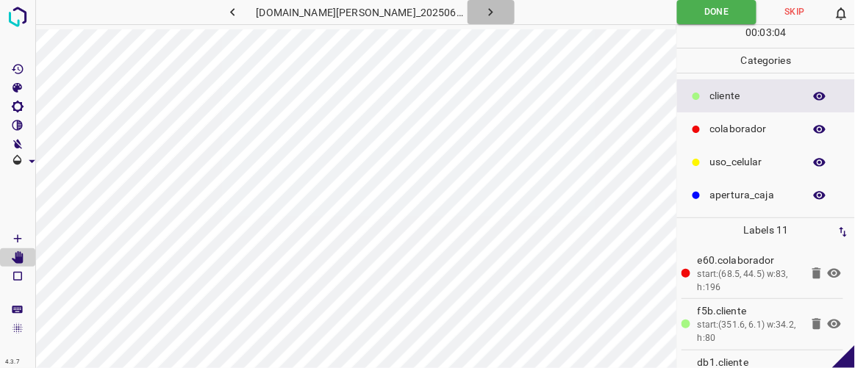
click at [468, 18] on button "button" at bounding box center [491, 12] width 47 height 24
click at [700, 7] on button "Done" at bounding box center [716, 12] width 78 height 24
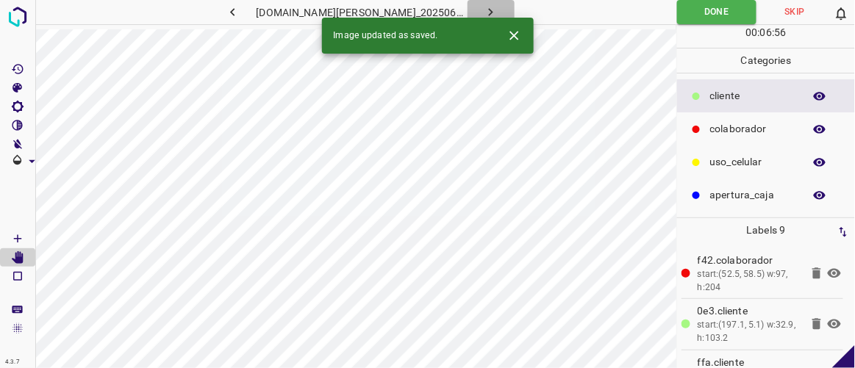
click at [483, 7] on icon "button" at bounding box center [490, 11] width 15 height 15
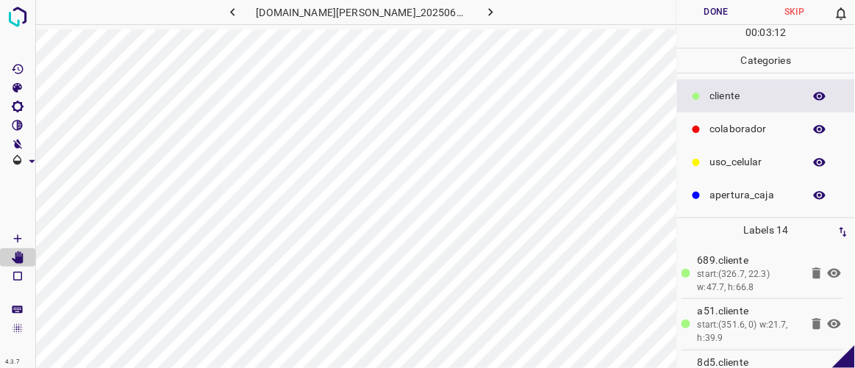
click at [722, 10] on button "Done" at bounding box center [716, 12] width 78 height 24
click at [483, 8] on icon "button" at bounding box center [490, 11] width 15 height 15
click at [713, 10] on button "Done" at bounding box center [716, 12] width 78 height 24
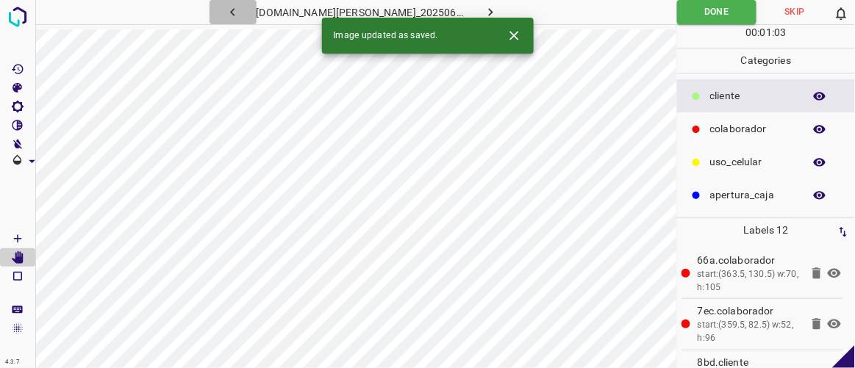
click at [240, 13] on icon "button" at bounding box center [232, 11] width 15 height 15
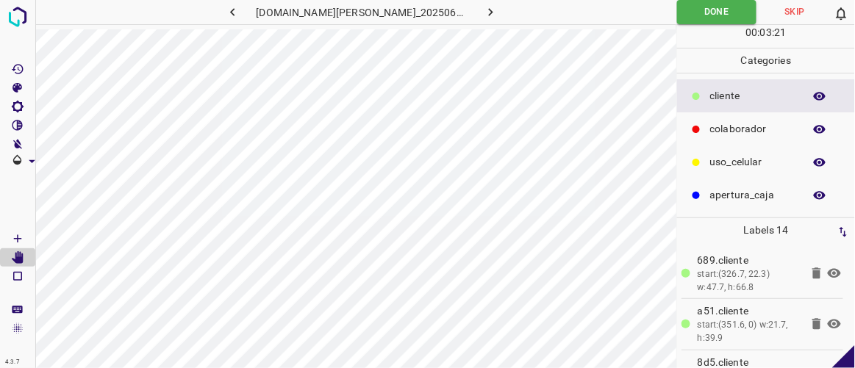
click at [483, 8] on icon "button" at bounding box center [490, 11] width 15 height 15
click at [483, 10] on icon "button" at bounding box center [490, 11] width 15 height 15
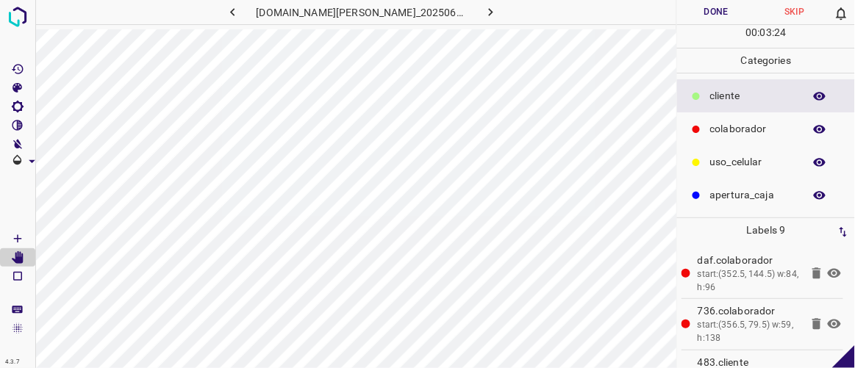
click at [717, 10] on button "Done" at bounding box center [716, 12] width 78 height 24
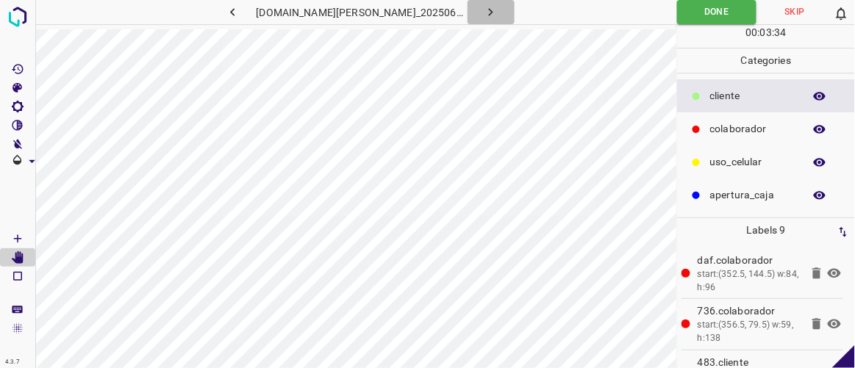
click at [483, 13] on icon "button" at bounding box center [490, 11] width 15 height 15
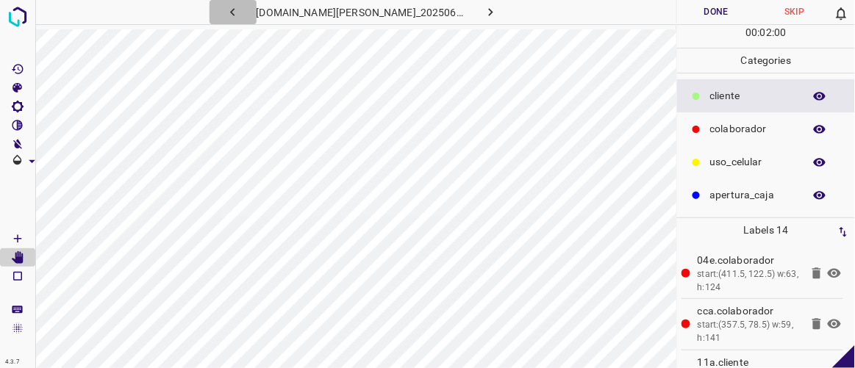
click at [240, 13] on icon "button" at bounding box center [232, 11] width 15 height 15
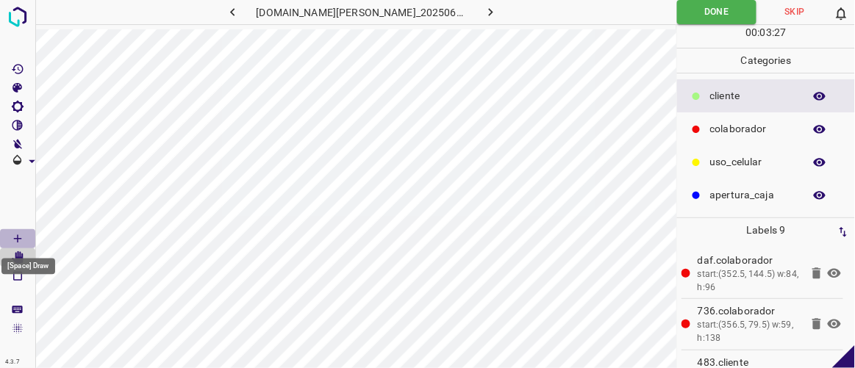
click at [21, 237] on icon "[Space] Draw" at bounding box center [17, 238] width 13 height 13
click at [483, 12] on icon "button" at bounding box center [490, 11] width 15 height 15
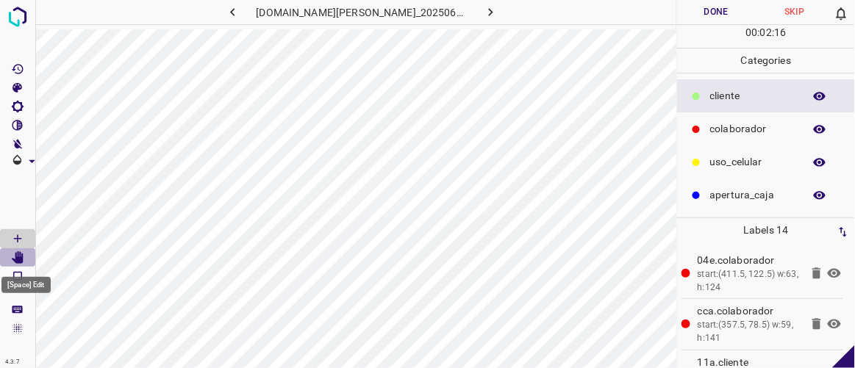
click at [21, 257] on icon "[Space] Edit" at bounding box center [18, 258] width 12 height 13
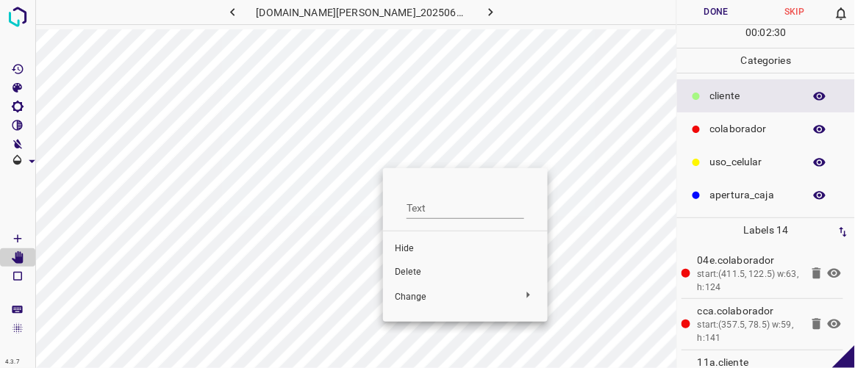
click at [410, 271] on span "Delete" at bounding box center [465, 272] width 141 height 13
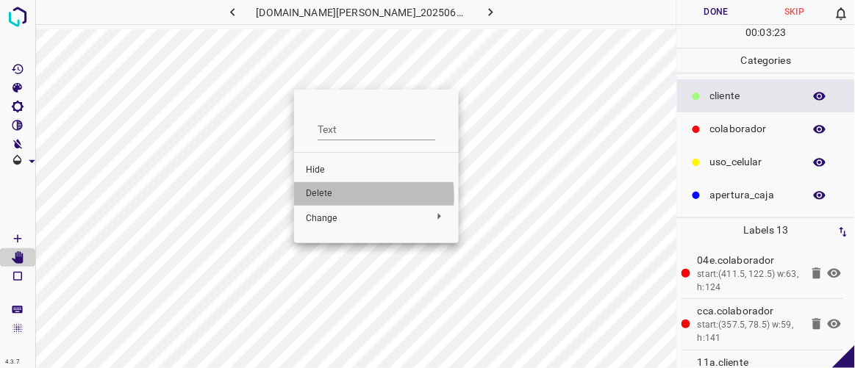
click at [332, 196] on span "Delete" at bounding box center [376, 194] width 141 height 13
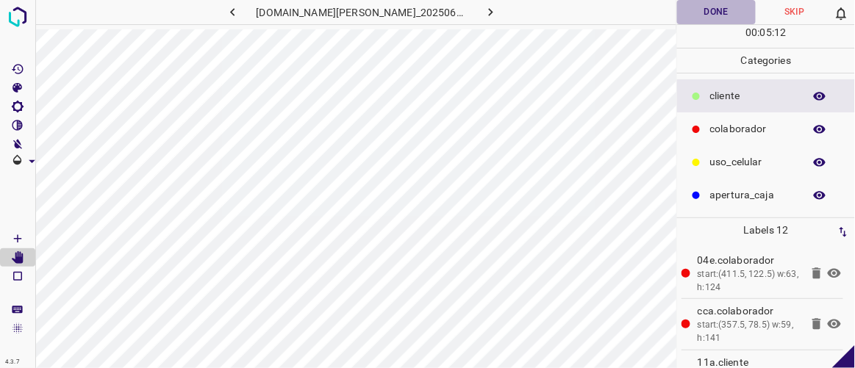
click at [729, 7] on button "Done" at bounding box center [716, 12] width 78 height 24
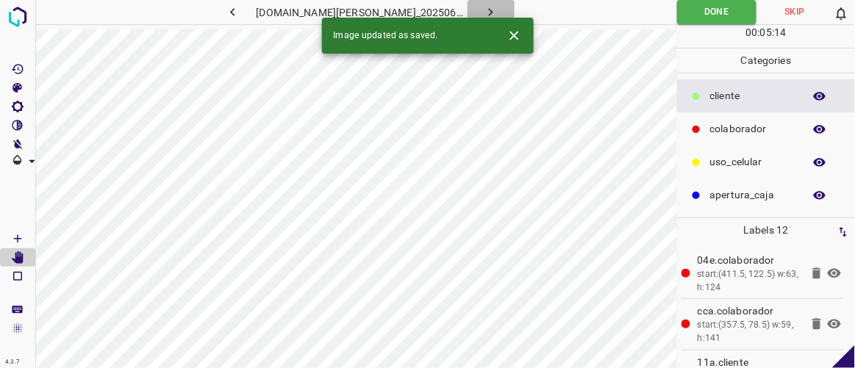
click at [483, 7] on icon "button" at bounding box center [490, 11] width 15 height 15
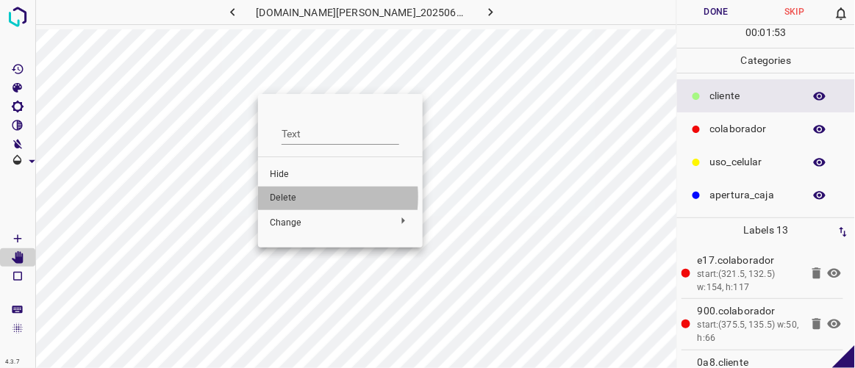
click at [284, 197] on span "Delete" at bounding box center [340, 198] width 141 height 13
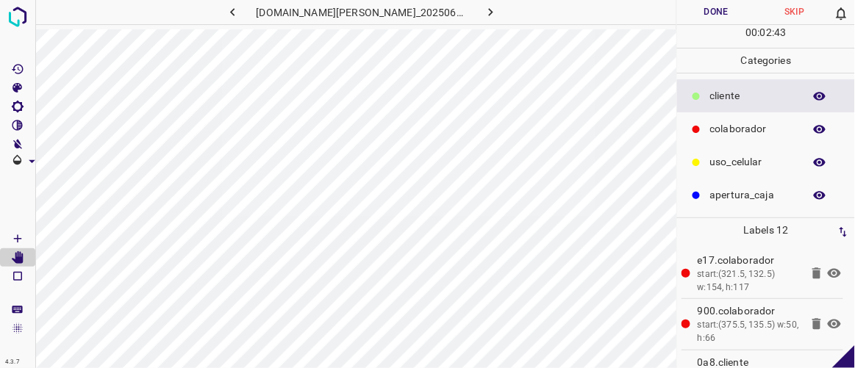
click at [715, 25] on div "00 : 02 : 43" at bounding box center [766, 36] width 178 height 23
click at [713, 14] on button "Done" at bounding box center [716, 12] width 78 height 24
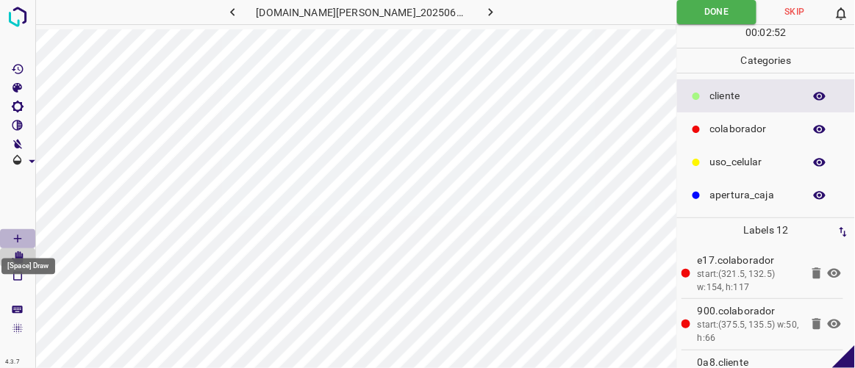
click at [21, 231] on Draw"] "[Space] Draw" at bounding box center [17, 238] width 35 height 19
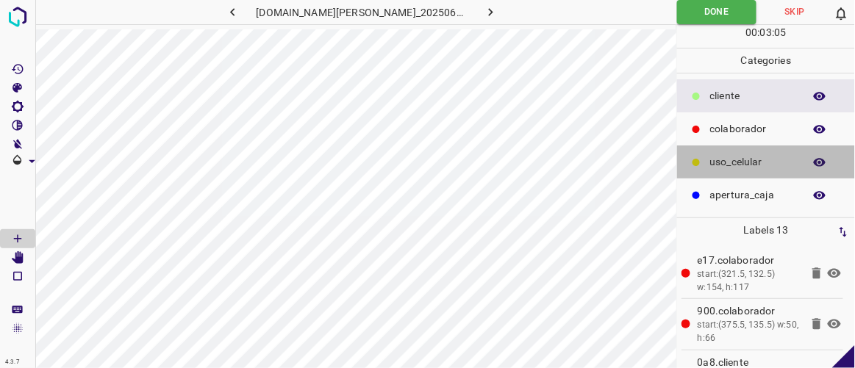
click at [730, 164] on p "uso_celular" at bounding box center [753, 161] width 86 height 15
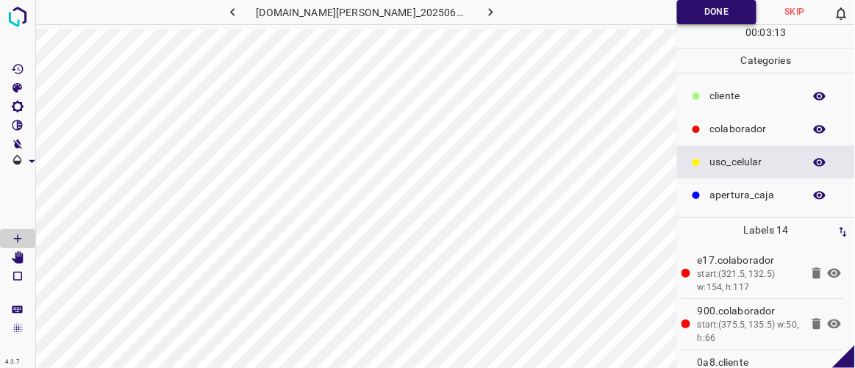
click at [702, 10] on button "Done" at bounding box center [716, 12] width 79 height 24
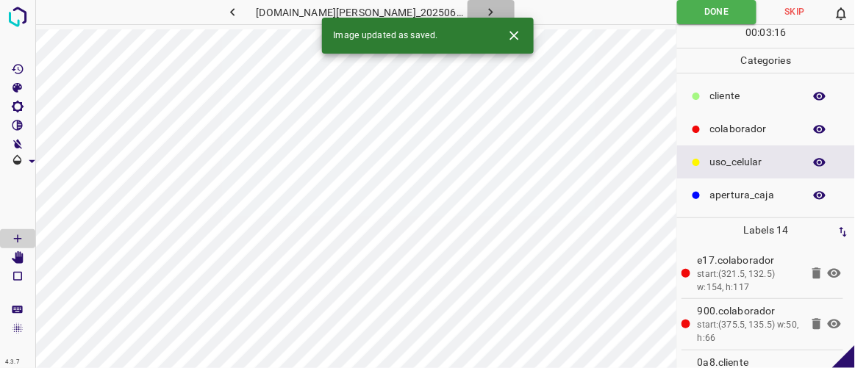
click at [483, 10] on icon "button" at bounding box center [490, 11] width 15 height 15
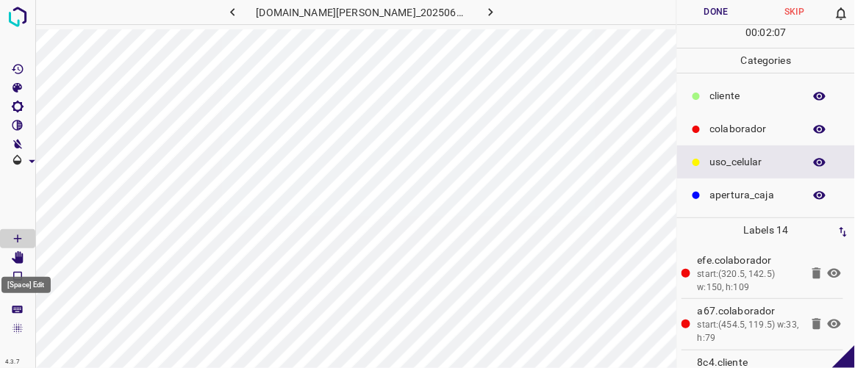
click at [19, 264] on Edit"] "[Space] Edit" at bounding box center [17, 258] width 35 height 19
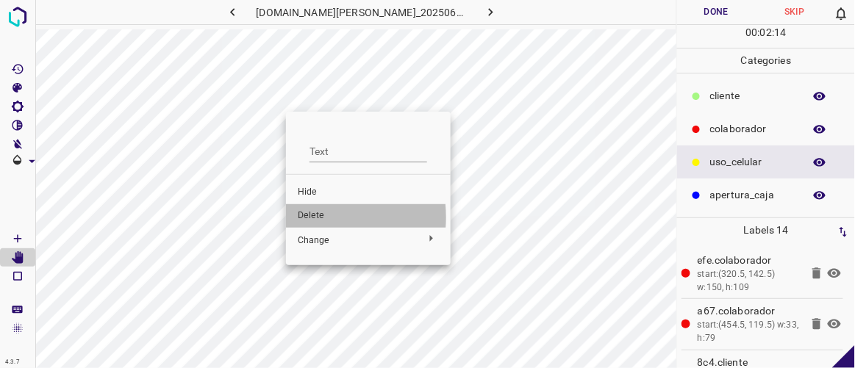
click at [304, 218] on span "Delete" at bounding box center [368, 216] width 141 height 13
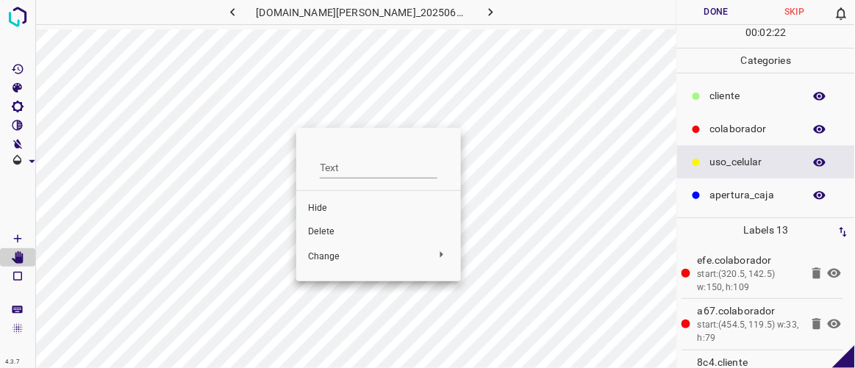
click at [317, 229] on span "Delete" at bounding box center [378, 232] width 141 height 13
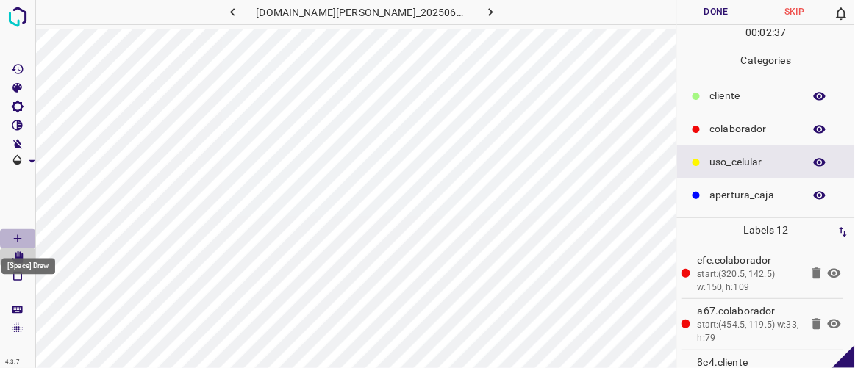
click at [21, 237] on icon "[Space] Draw" at bounding box center [17, 238] width 13 height 13
click at [19, 254] on icon "[Space] Edit" at bounding box center [17, 258] width 13 height 13
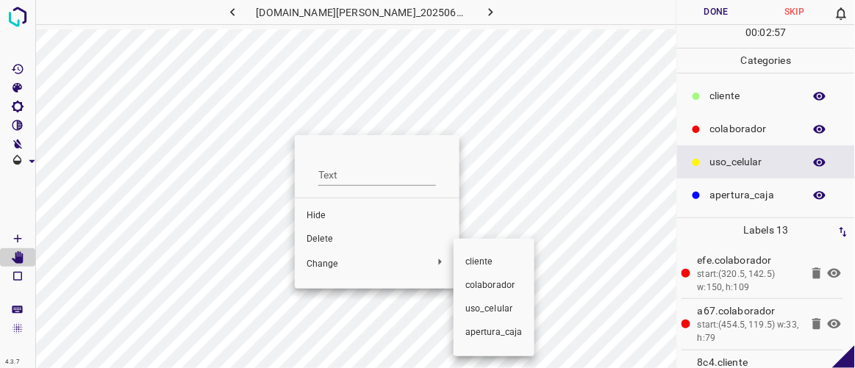
click at [474, 262] on span "​​cliente" at bounding box center [494, 262] width 57 height 13
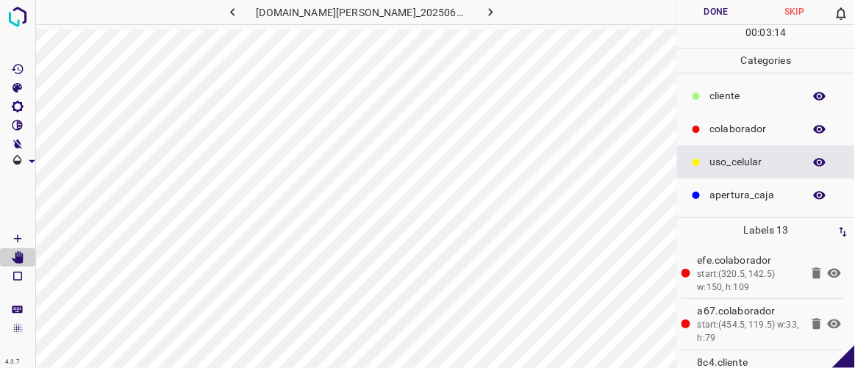
click at [694, 13] on button "Done" at bounding box center [716, 12] width 78 height 24
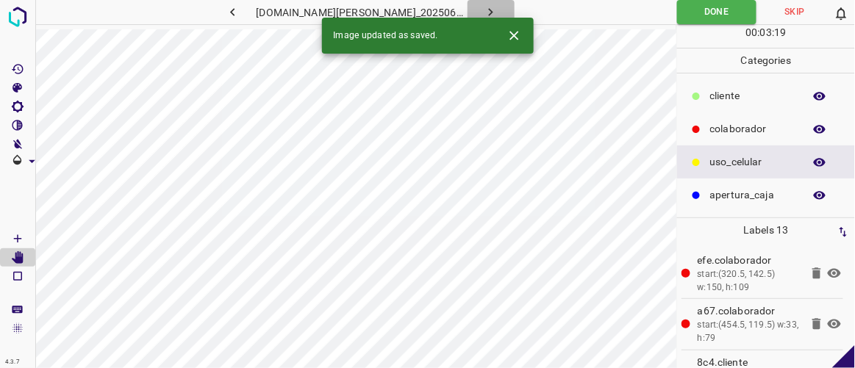
click at [484, 10] on button "button" at bounding box center [491, 12] width 47 height 24
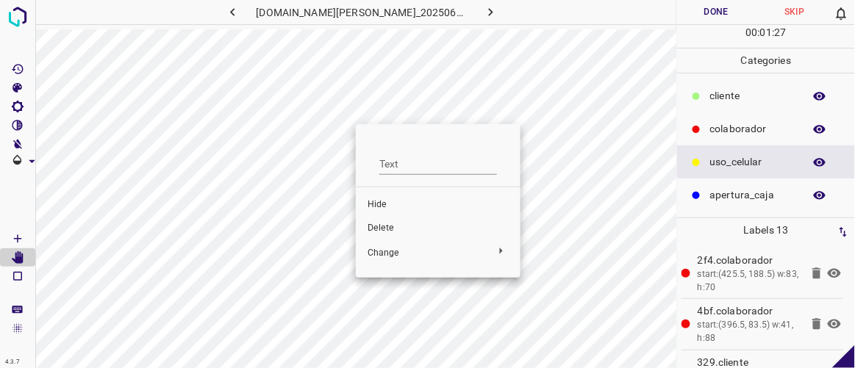
click at [385, 228] on span "Delete" at bounding box center [438, 228] width 141 height 13
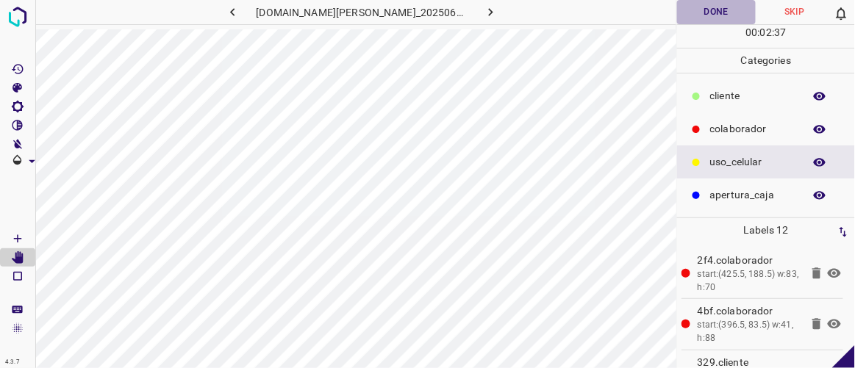
click at [724, 12] on button "Done" at bounding box center [716, 12] width 78 height 24
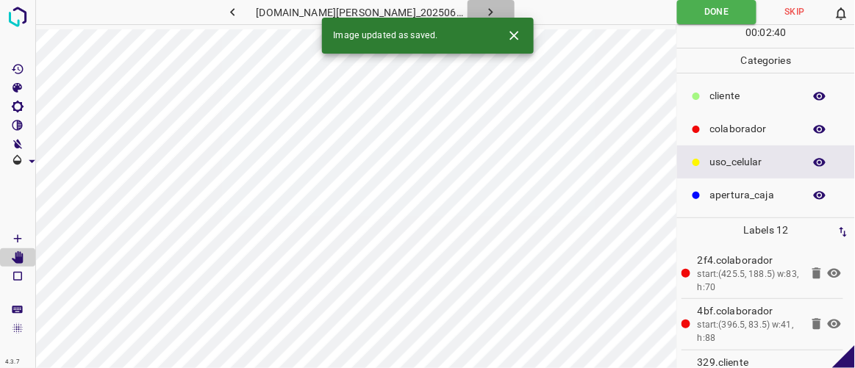
click at [483, 7] on icon "button" at bounding box center [490, 11] width 15 height 15
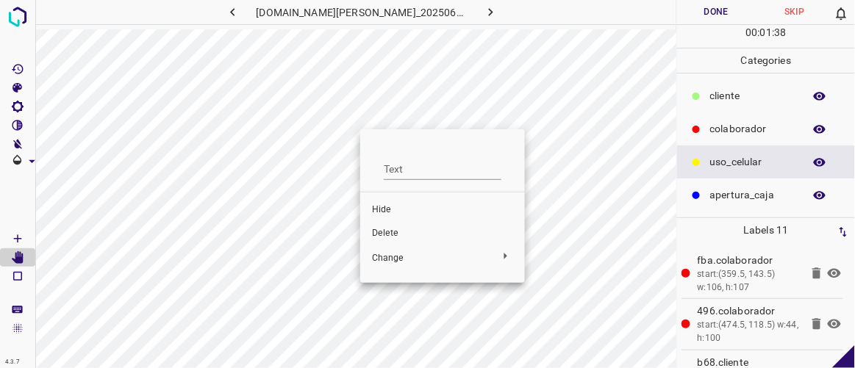
click at [388, 229] on span "Delete" at bounding box center [442, 233] width 141 height 13
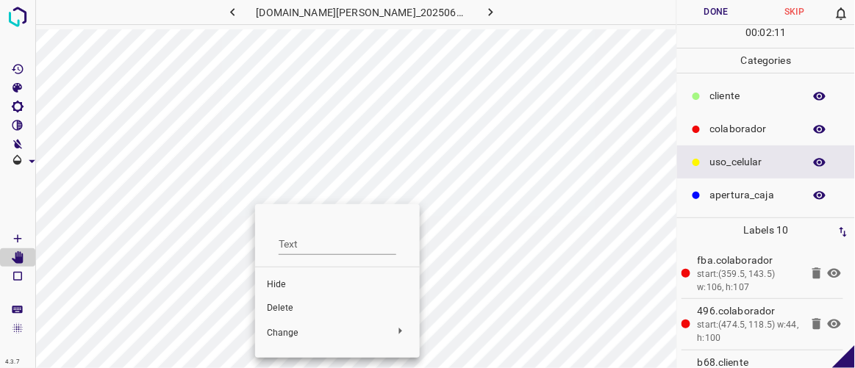
click at [282, 279] on span "Hide" at bounding box center [337, 285] width 141 height 13
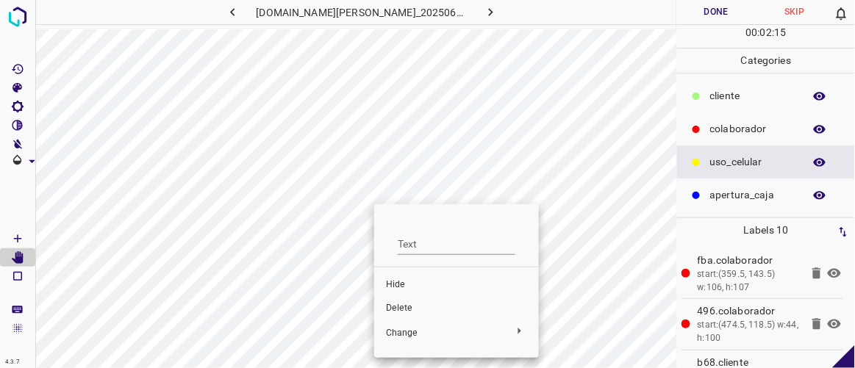
click at [382, 284] on li "Hide" at bounding box center [456, 286] width 165 height 24
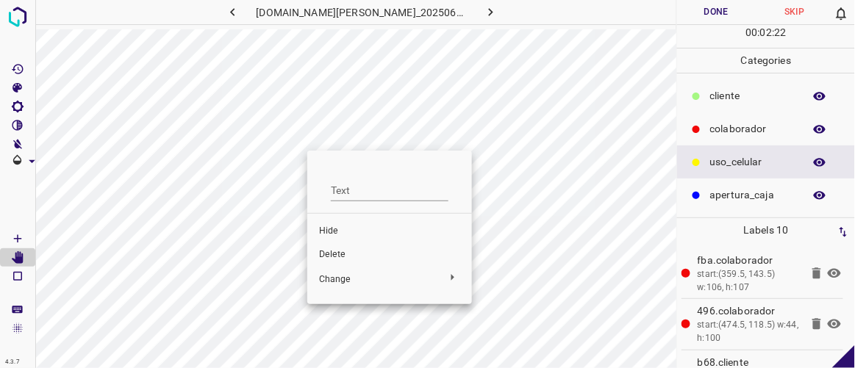
click at [330, 227] on span "Hide" at bounding box center [389, 231] width 141 height 13
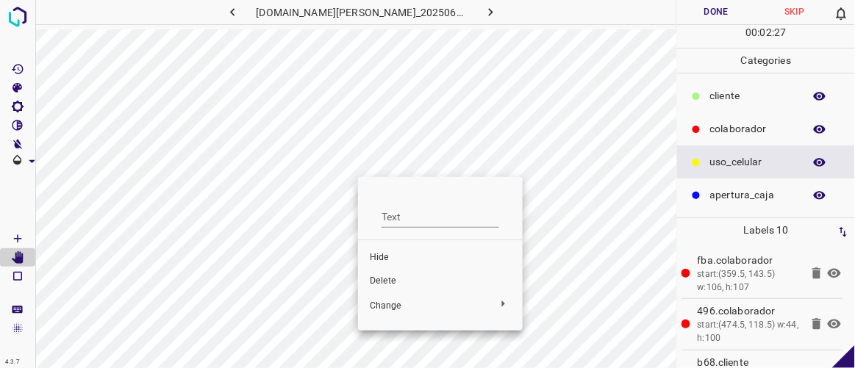
click at [379, 260] on span "Hide" at bounding box center [440, 258] width 141 height 13
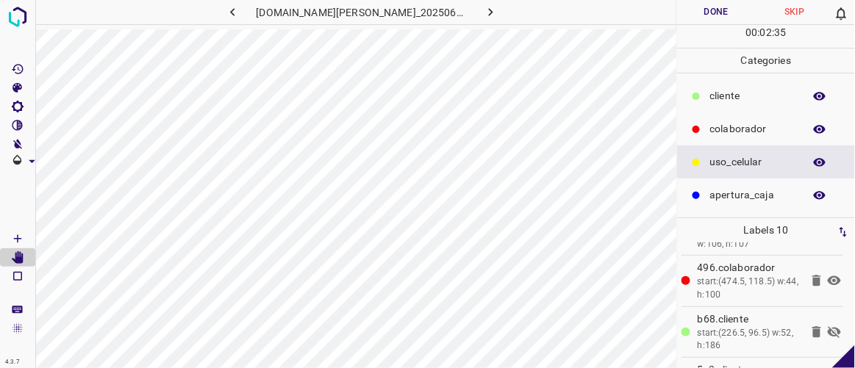
scroll to position [63, 0]
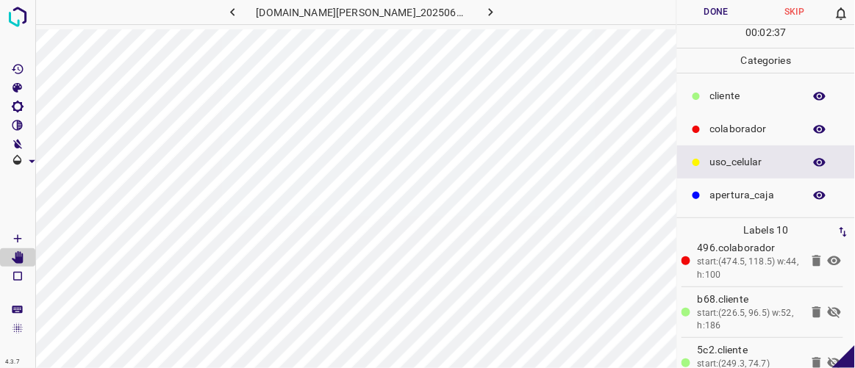
click at [826, 310] on icon at bounding box center [835, 313] width 18 height 18
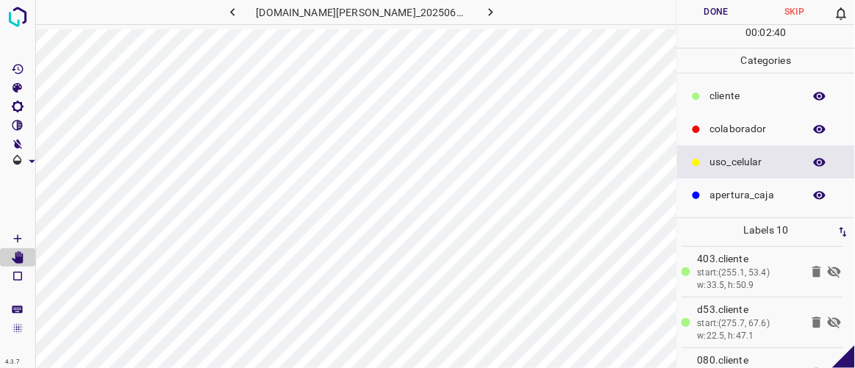
scroll to position [219, 0]
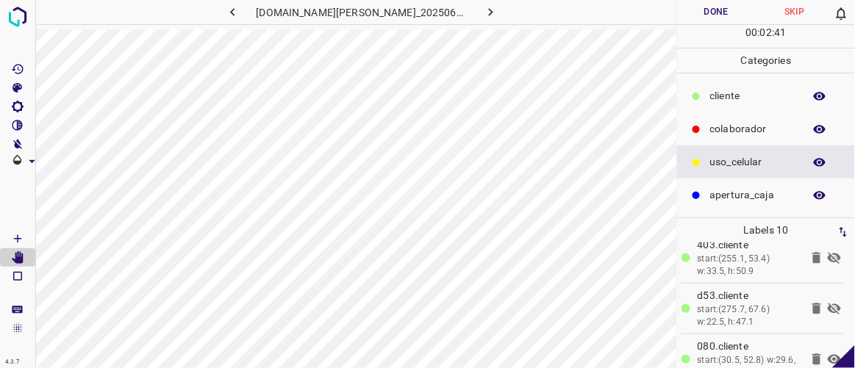
click at [828, 304] on icon at bounding box center [834, 309] width 13 height 12
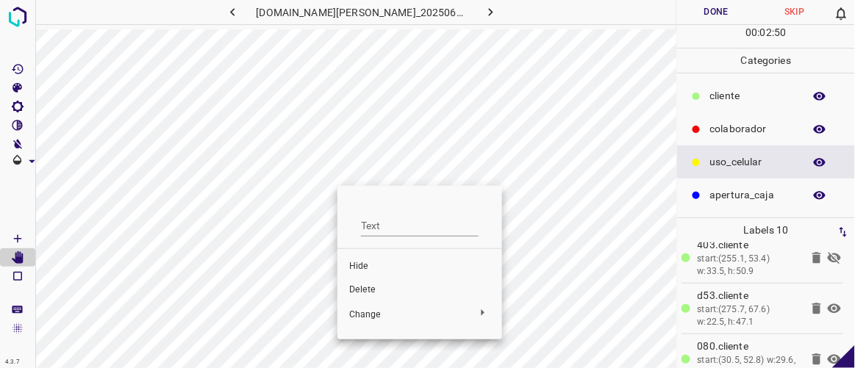
click at [351, 162] on div at bounding box center [427, 184] width 855 height 368
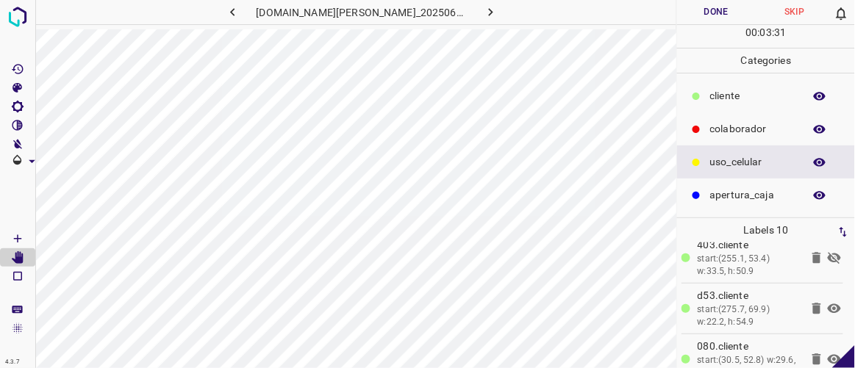
click at [826, 250] on icon at bounding box center [835, 258] width 18 height 18
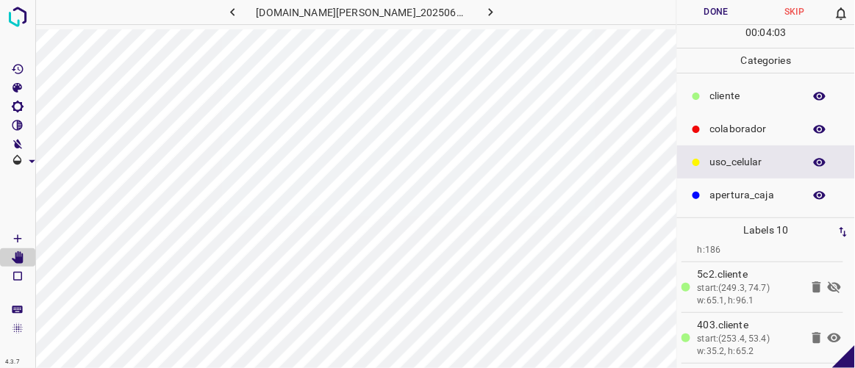
click at [828, 285] on icon at bounding box center [834, 288] width 13 height 12
click at [742, 21] on button "Done" at bounding box center [716, 12] width 78 height 24
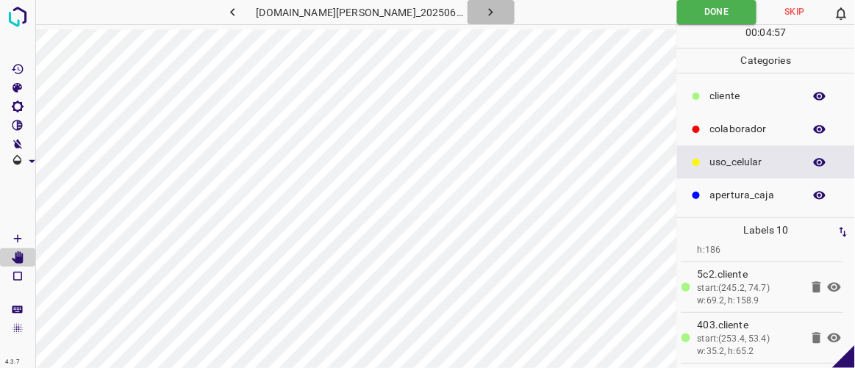
click at [489, 12] on icon "button" at bounding box center [491, 12] width 4 height 8
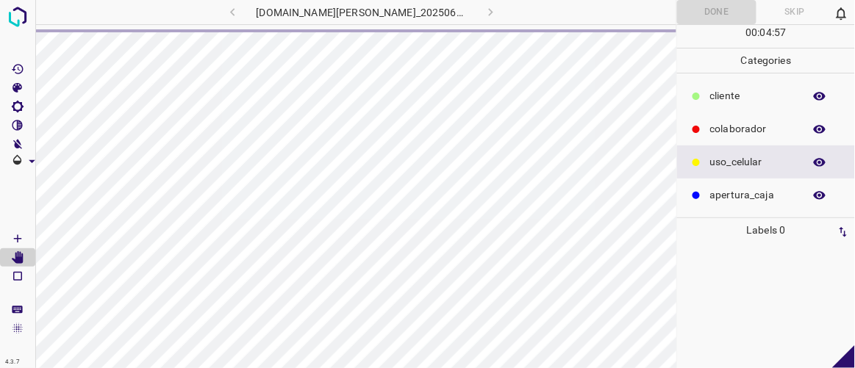
scroll to position [0, 0]
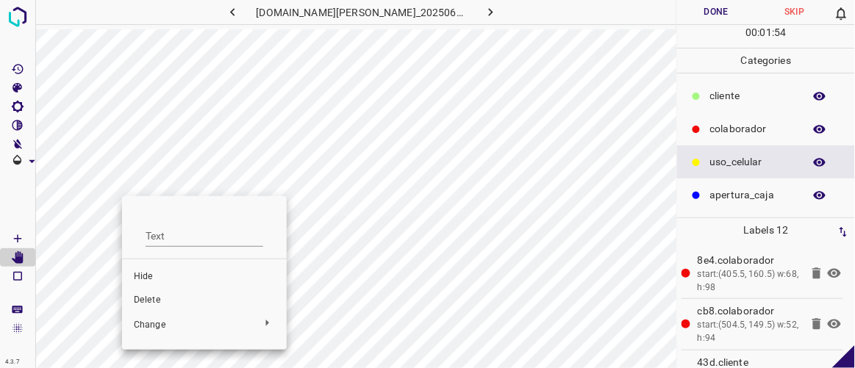
click at [161, 300] on span "Delete" at bounding box center [204, 300] width 141 height 13
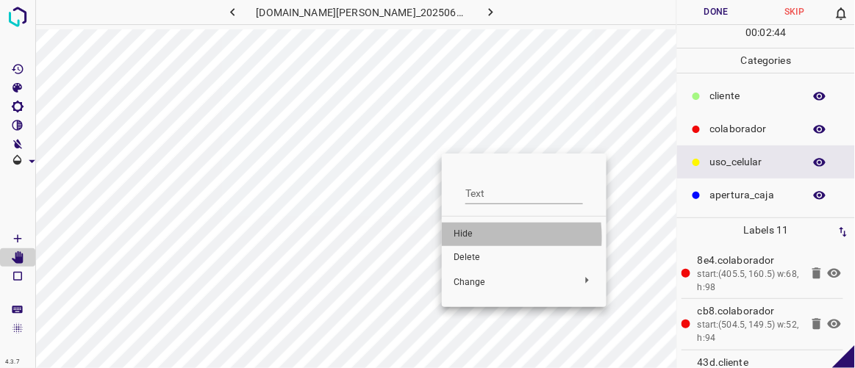
click at [465, 238] on span "Hide" at bounding box center [524, 234] width 141 height 13
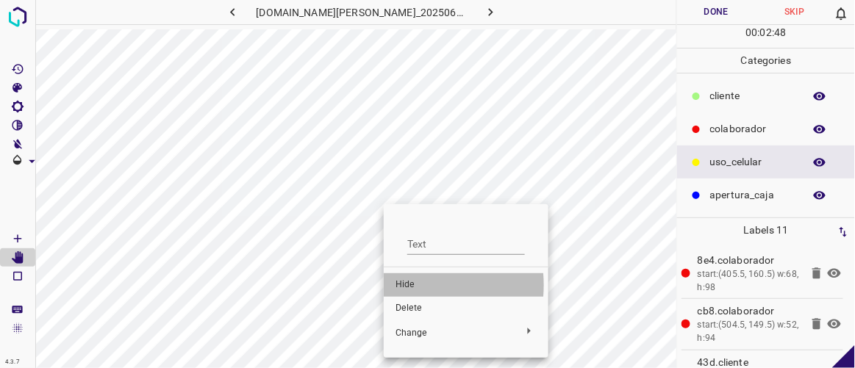
click at [405, 285] on span "Hide" at bounding box center [466, 285] width 141 height 13
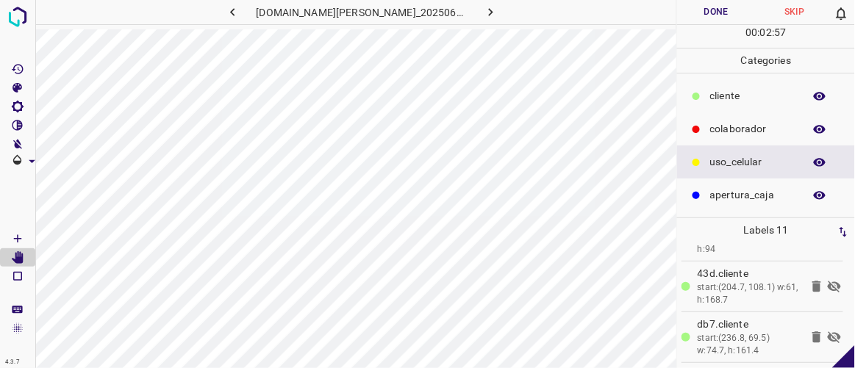
scroll to position [94, 0]
click at [827, 274] on icon at bounding box center [835, 282] width 18 height 18
click at [826, 332] on icon at bounding box center [835, 333] width 18 height 18
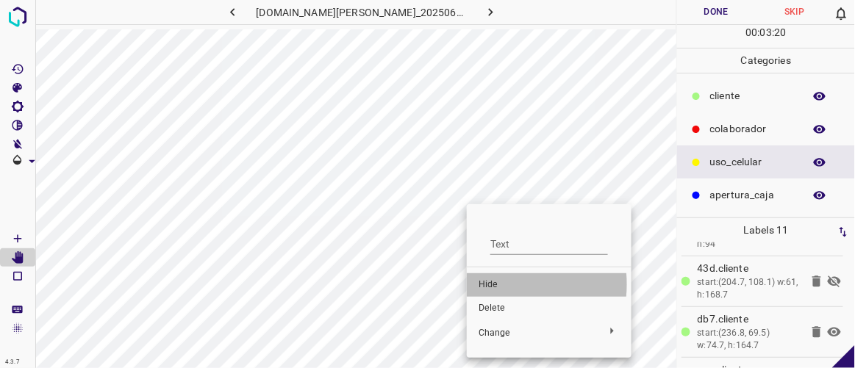
click at [495, 285] on span "Hide" at bounding box center [549, 285] width 141 height 13
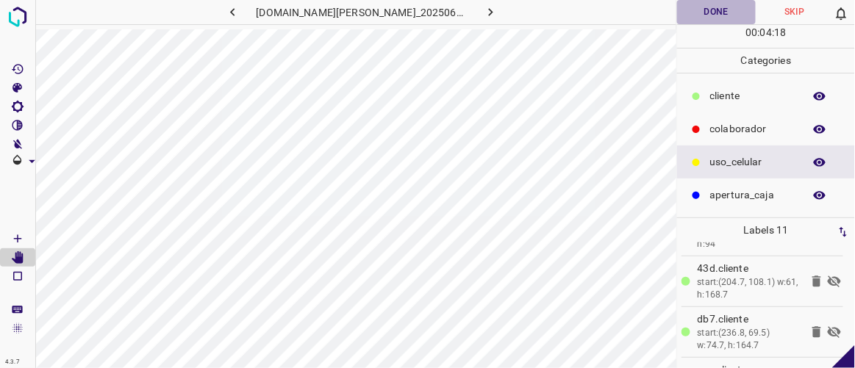
click at [707, 12] on button "Done" at bounding box center [716, 12] width 78 height 24
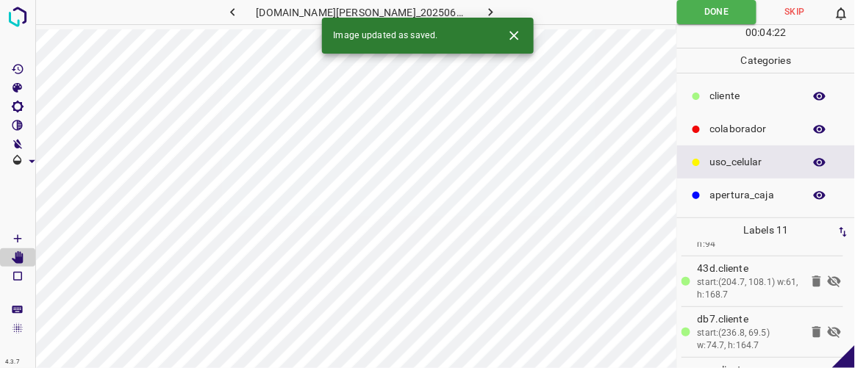
click at [826, 276] on icon at bounding box center [835, 282] width 18 height 18
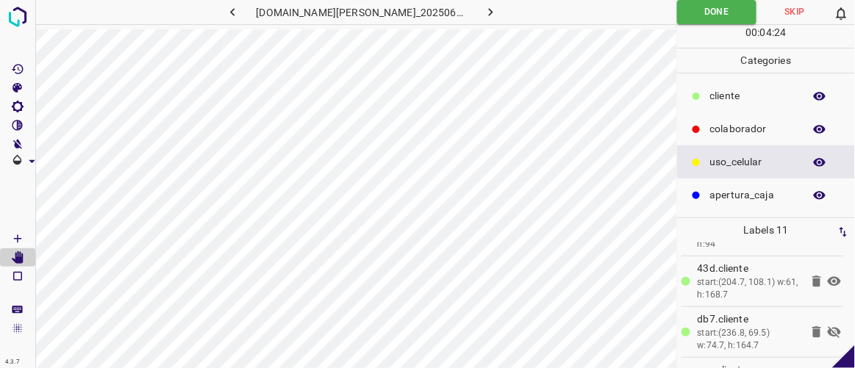
click at [828, 328] on icon at bounding box center [834, 333] width 13 height 12
click at [489, 13] on icon "button" at bounding box center [491, 12] width 4 height 8
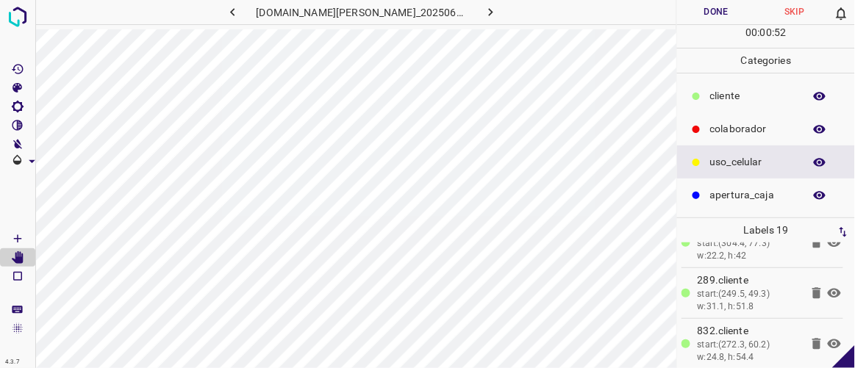
scroll to position [66, 0]
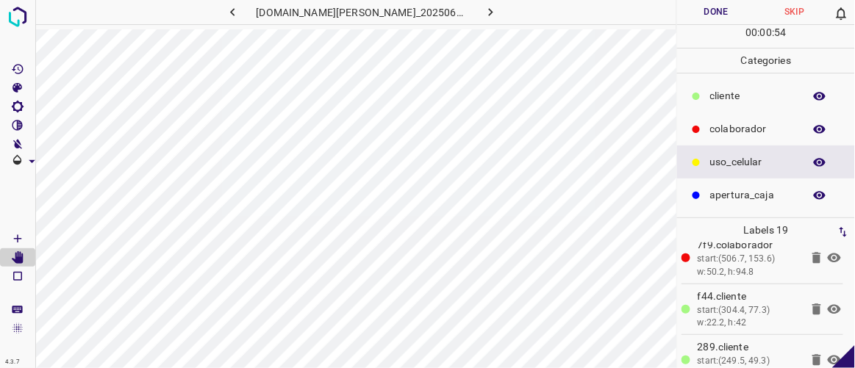
click at [826, 305] on icon at bounding box center [835, 310] width 18 height 18
click at [826, 304] on icon at bounding box center [835, 310] width 18 height 18
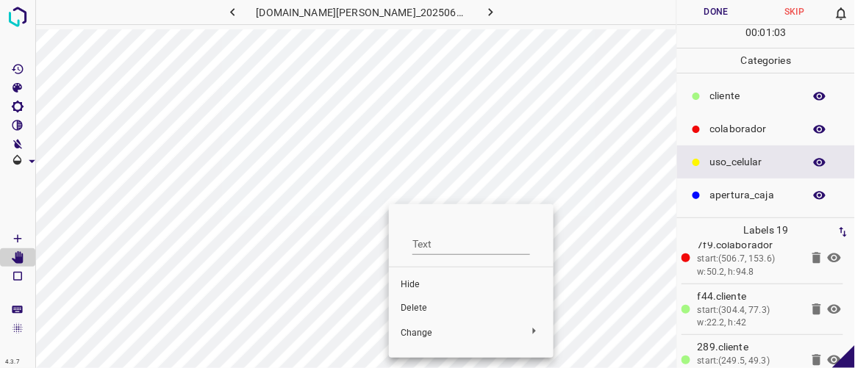
click at [425, 288] on span "Hide" at bounding box center [471, 285] width 141 height 13
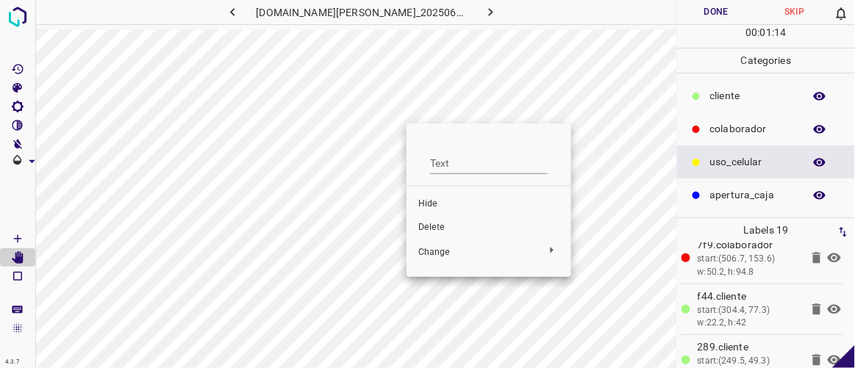
click at [433, 201] on span "Hide" at bounding box center [488, 204] width 141 height 13
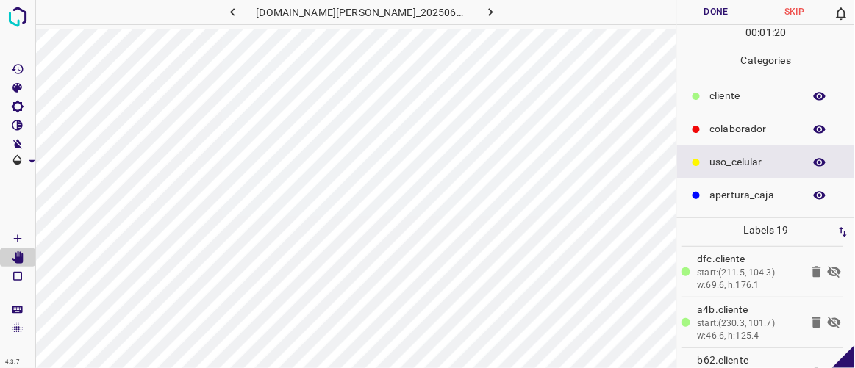
scroll to position [334, 0]
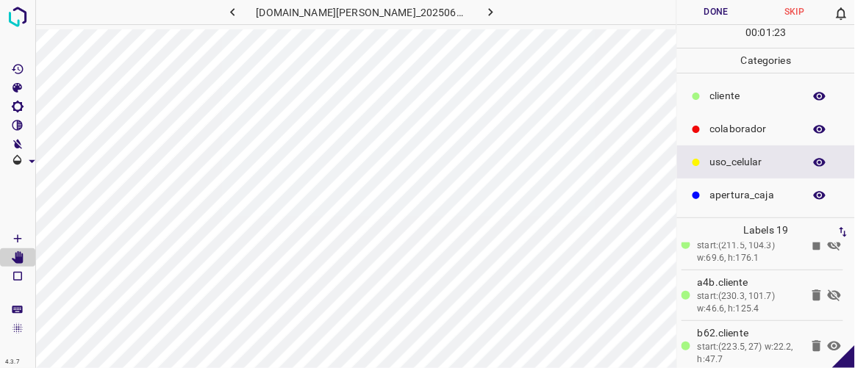
click at [826, 293] on icon at bounding box center [835, 296] width 18 height 18
click at [828, 291] on icon at bounding box center [834, 295] width 13 height 10
click at [827, 290] on icon at bounding box center [835, 296] width 18 height 18
click at [813, 290] on icon at bounding box center [817, 295] width 9 height 11
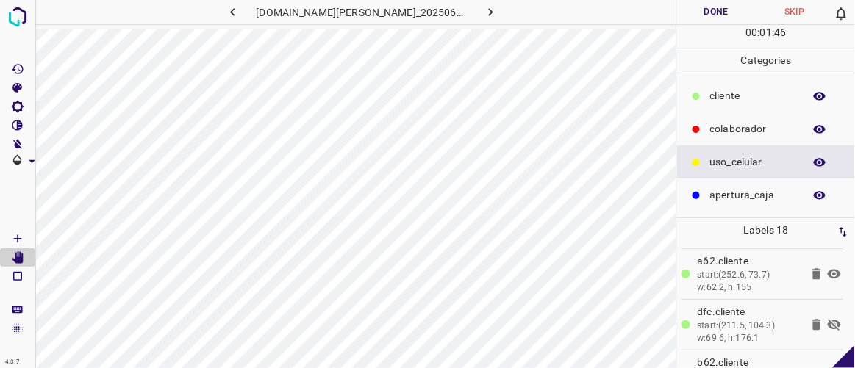
click at [828, 274] on icon at bounding box center [834, 274] width 13 height 10
click at [828, 268] on icon at bounding box center [834, 274] width 13 height 12
click at [828, 269] on icon at bounding box center [834, 274] width 13 height 10
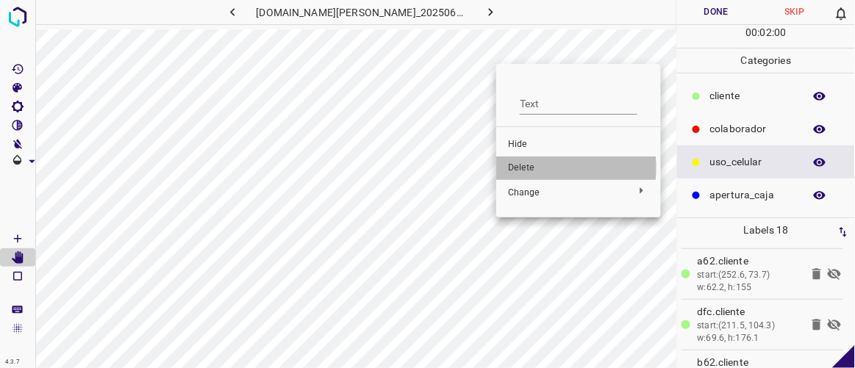
click at [520, 168] on span "Delete" at bounding box center [578, 168] width 141 height 13
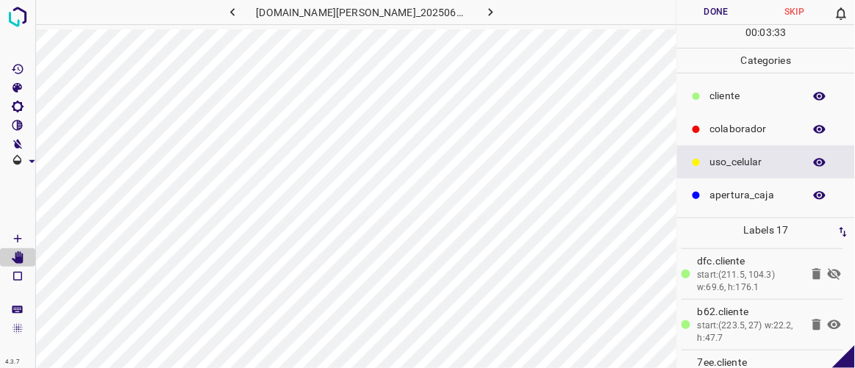
click at [826, 268] on icon at bounding box center [835, 274] width 18 height 18
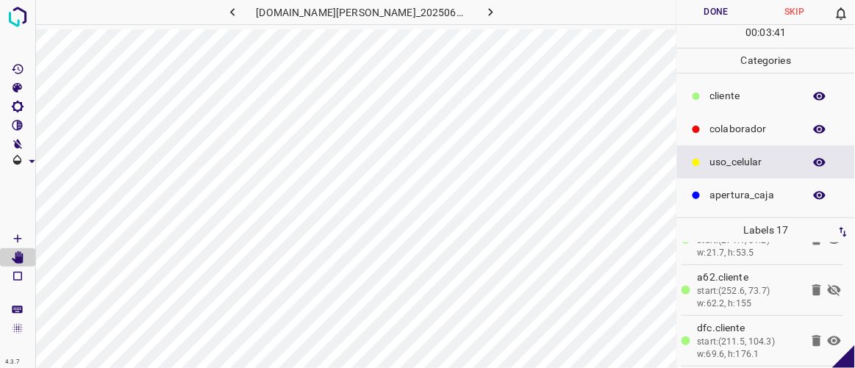
click at [826, 289] on icon at bounding box center [835, 291] width 18 height 18
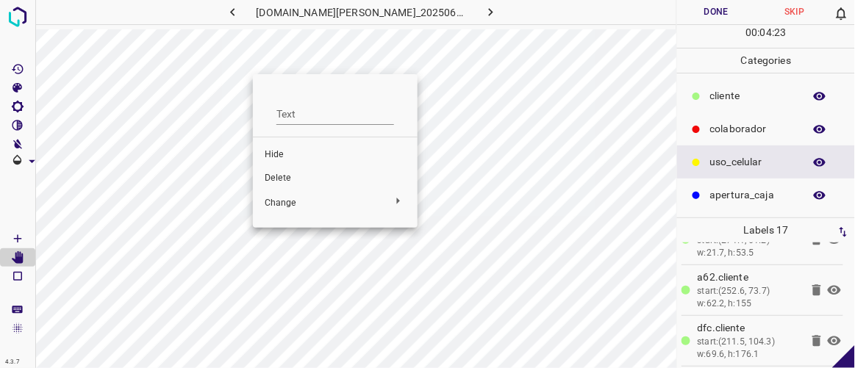
click at [285, 172] on span "Delete" at bounding box center [335, 178] width 141 height 13
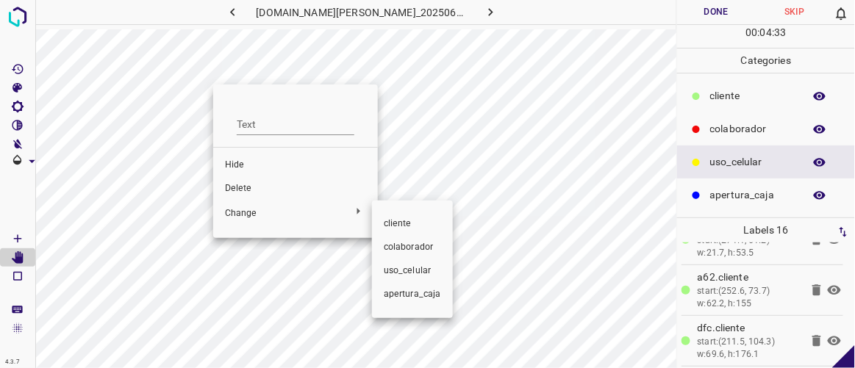
click at [244, 189] on div at bounding box center [427, 184] width 855 height 368
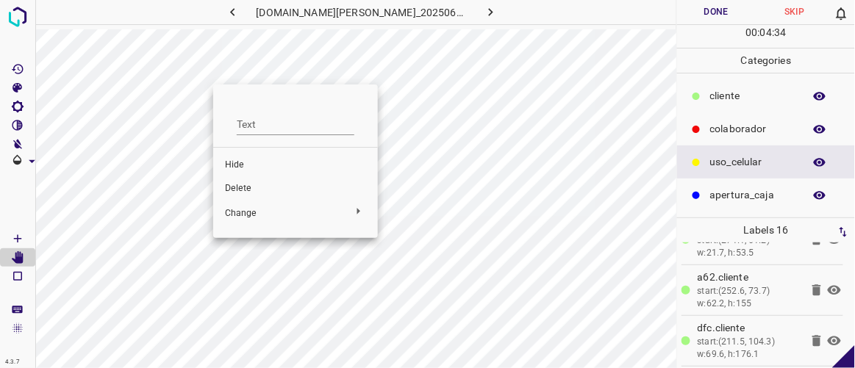
click at [229, 186] on span "Delete" at bounding box center [295, 188] width 141 height 13
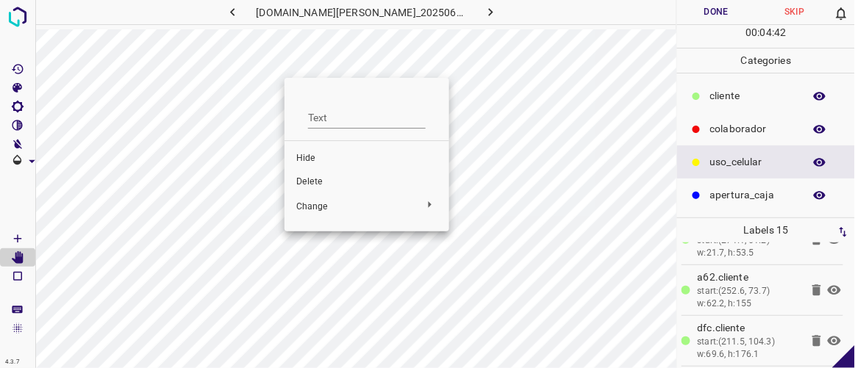
click at [331, 183] on span "Delete" at bounding box center [366, 182] width 141 height 13
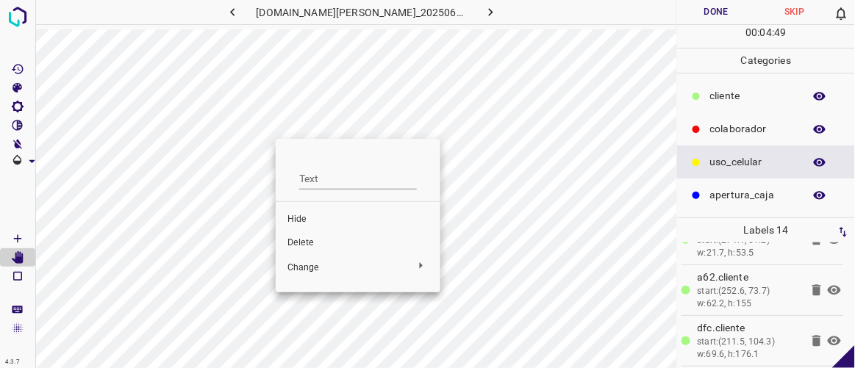
click at [279, 124] on div at bounding box center [427, 184] width 855 height 368
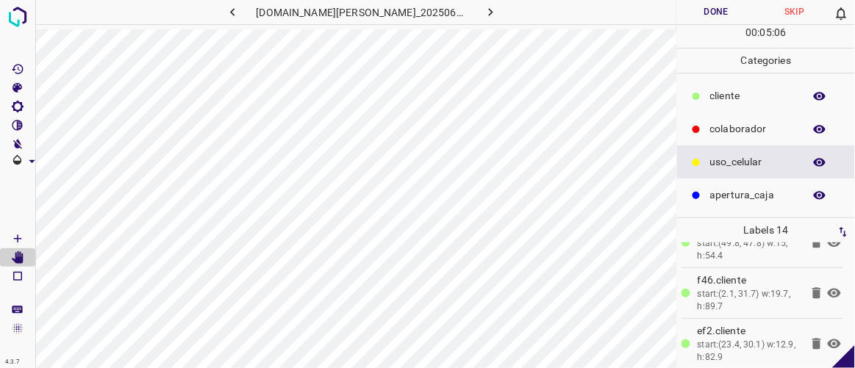
scroll to position [591, 0]
click at [22, 238] on icon "[Space] Draw" at bounding box center [17, 238] width 13 height 13
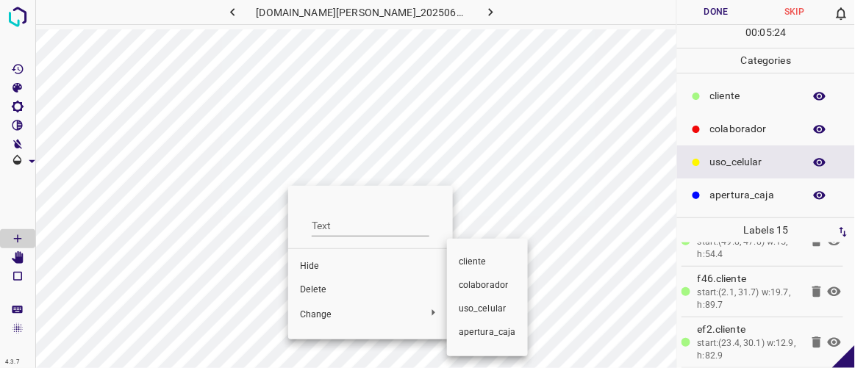
click at [336, 310] on div at bounding box center [427, 184] width 855 height 368
click at [472, 268] on li "​​cliente" at bounding box center [487, 263] width 81 height 24
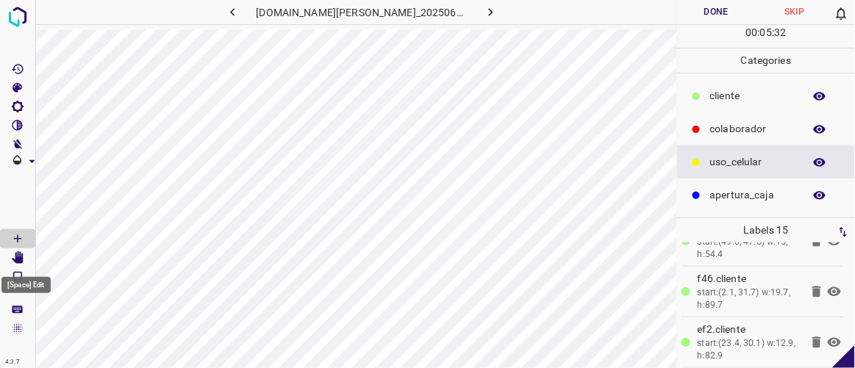
click at [21, 257] on icon "[Space] Edit" at bounding box center [18, 258] width 12 height 13
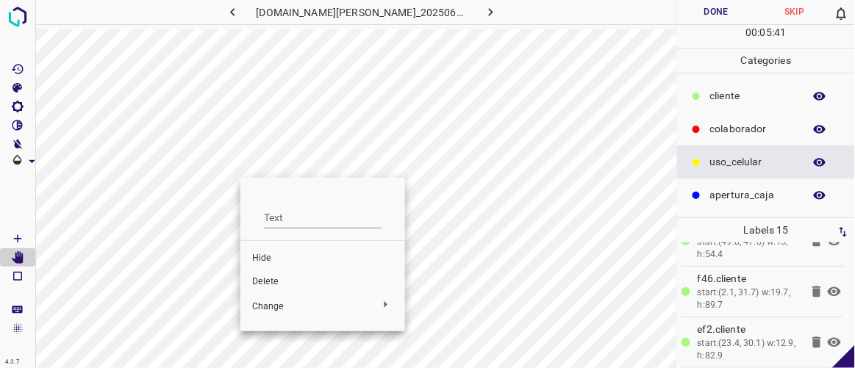
click at [335, 140] on div at bounding box center [427, 184] width 855 height 368
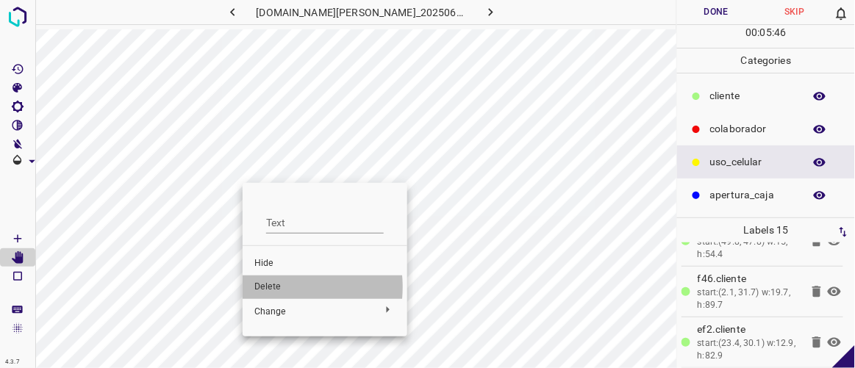
click at [274, 288] on span "Delete" at bounding box center [324, 287] width 141 height 13
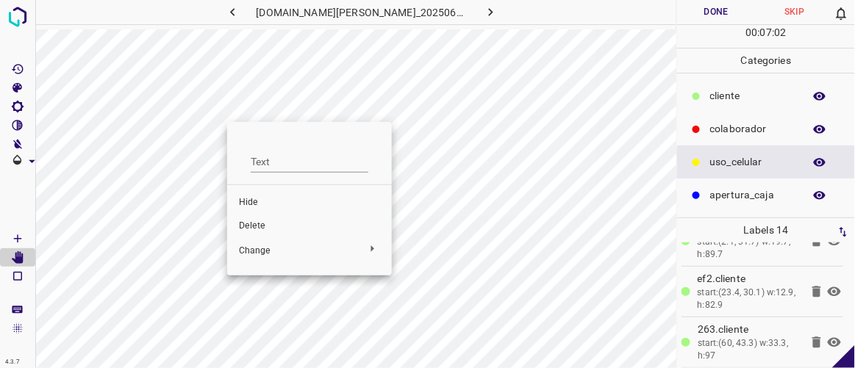
click at [261, 226] on span "Delete" at bounding box center [309, 226] width 141 height 13
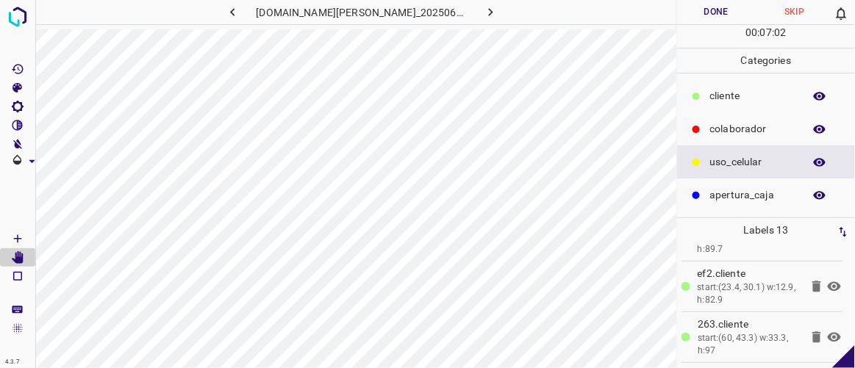
scroll to position [541, 0]
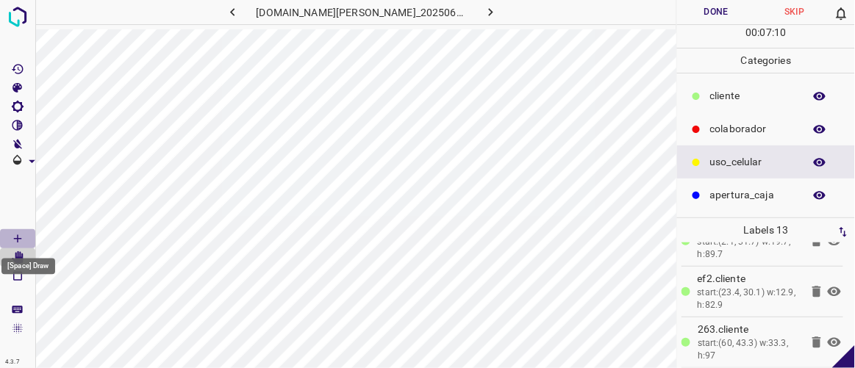
click at [14, 235] on icon "[Space] Draw" at bounding box center [17, 238] width 13 height 13
click at [735, 94] on p "​​cliente" at bounding box center [753, 95] width 86 height 15
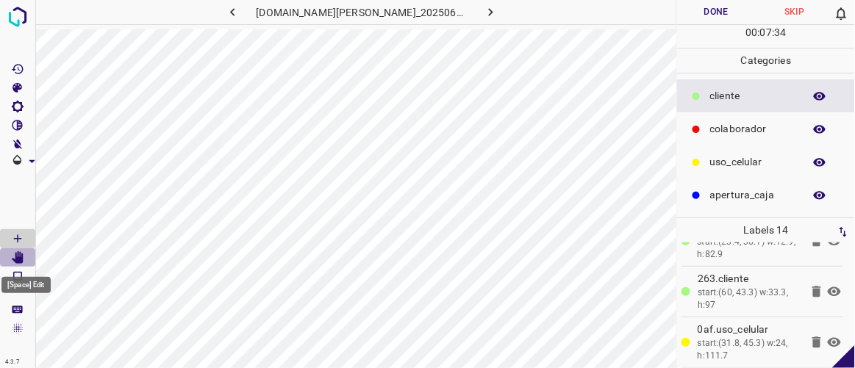
click at [21, 254] on icon "[Space] Edit" at bounding box center [17, 258] width 13 height 13
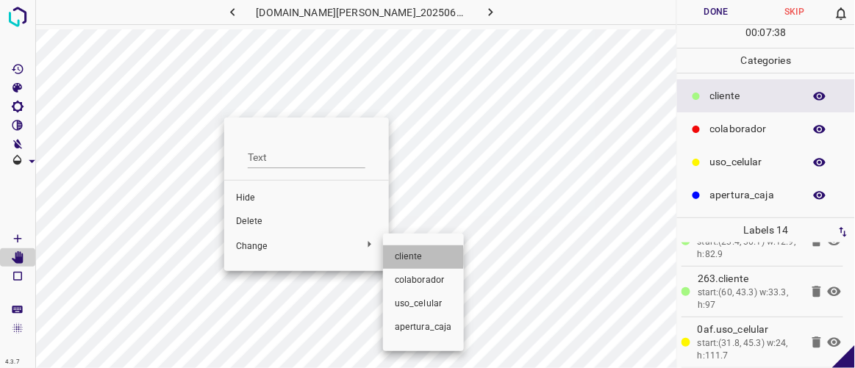
click at [415, 257] on span "​​cliente" at bounding box center [423, 257] width 57 height 13
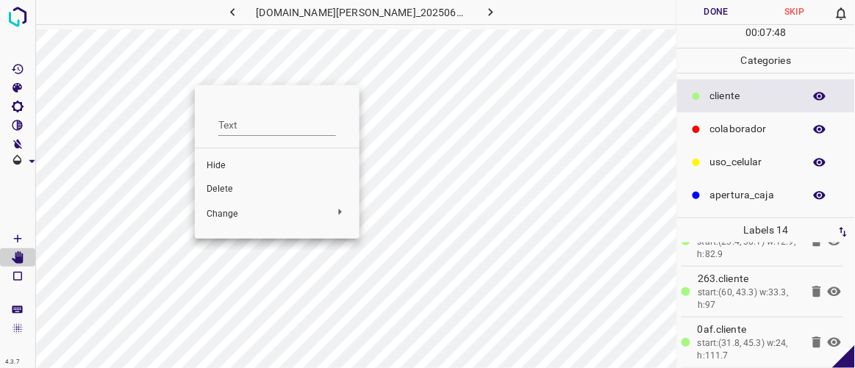
click at [213, 167] on span "Hide" at bounding box center [277, 166] width 141 height 13
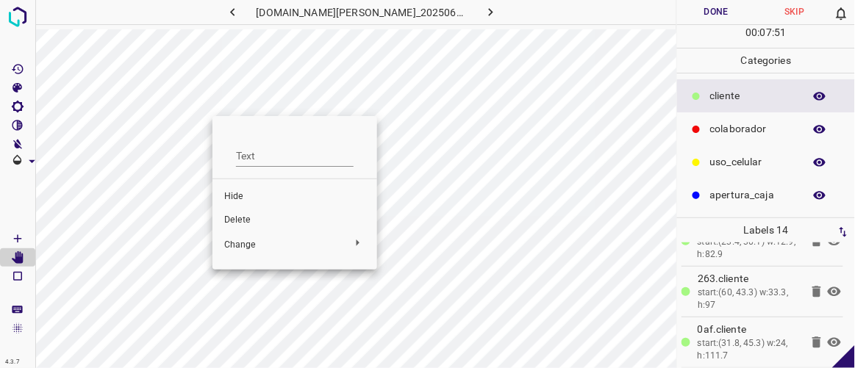
click at [234, 192] on span "Hide" at bounding box center [294, 196] width 141 height 13
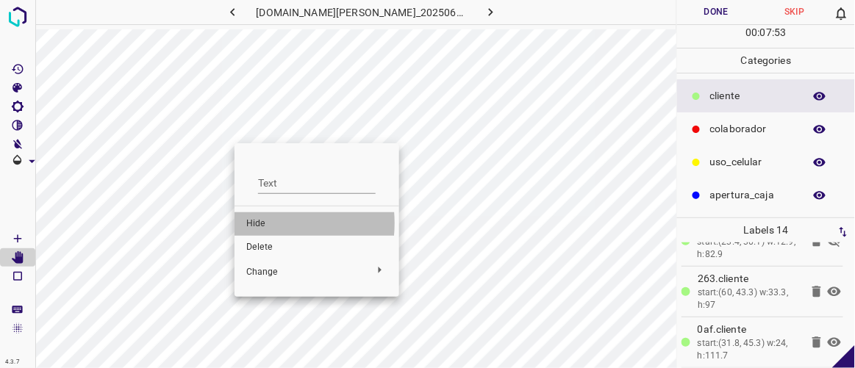
click at [257, 224] on span "Hide" at bounding box center [316, 224] width 141 height 13
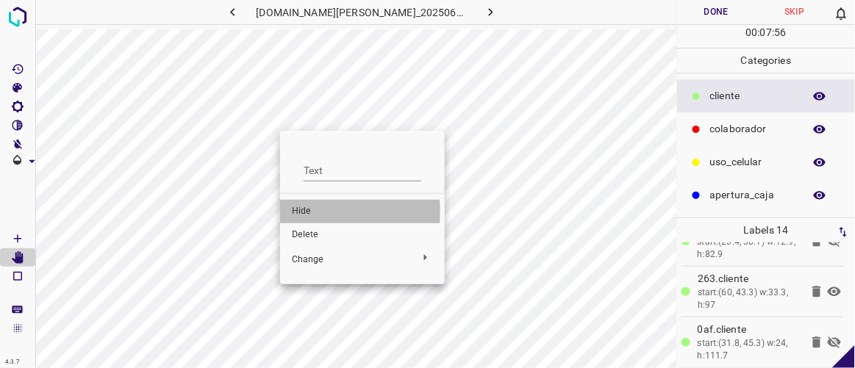
click at [306, 212] on span "Hide" at bounding box center [362, 211] width 141 height 13
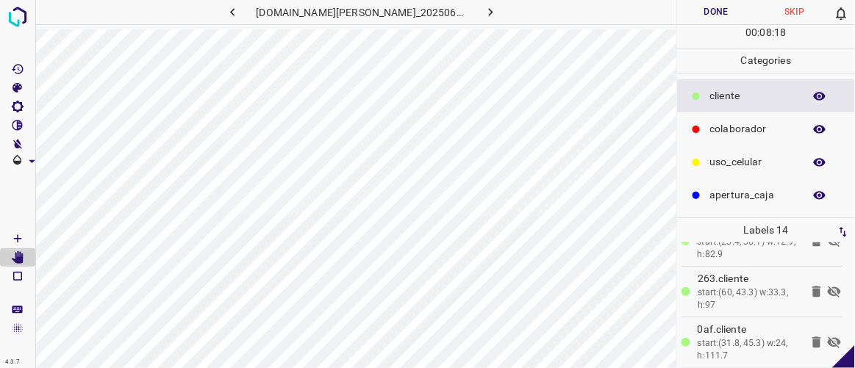
click at [828, 286] on icon at bounding box center [834, 292] width 13 height 12
click at [828, 338] on icon at bounding box center [834, 343] width 13 height 12
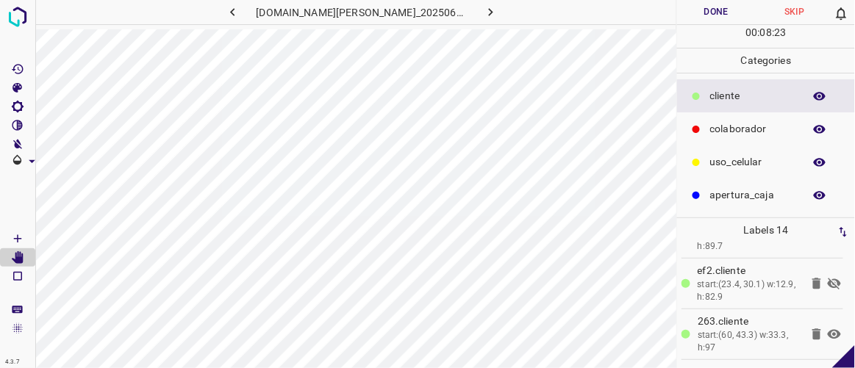
scroll to position [543, 0]
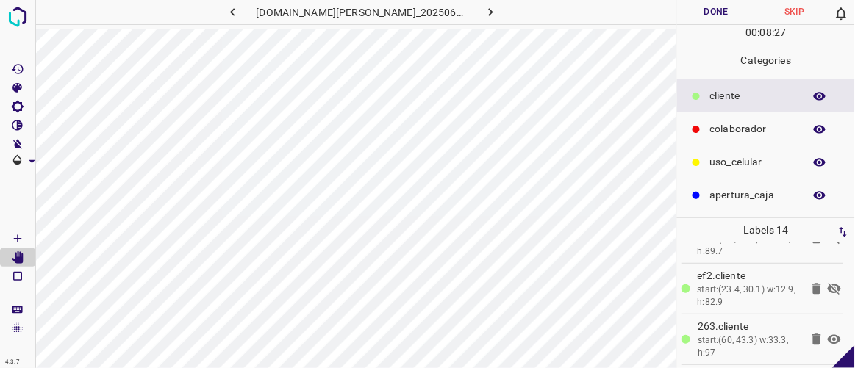
click at [828, 283] on icon at bounding box center [834, 289] width 13 height 12
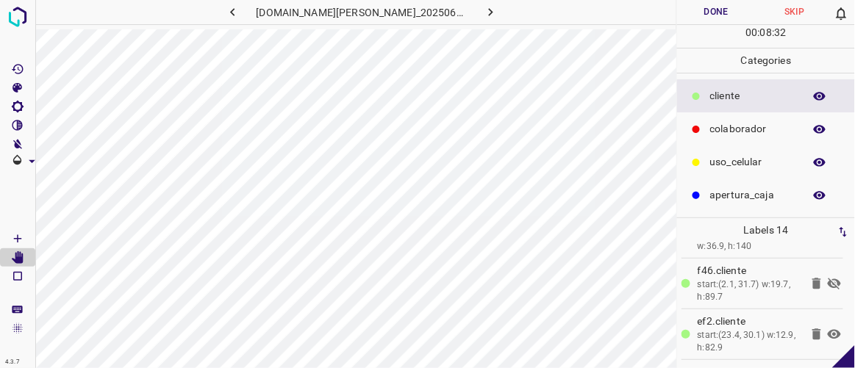
scroll to position [496, 0]
click at [828, 279] on icon at bounding box center [834, 285] width 13 height 12
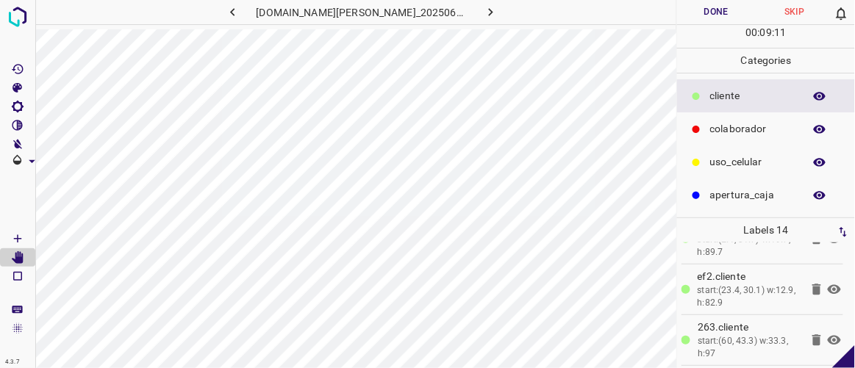
scroll to position [591, 0]
click at [826, 338] on icon at bounding box center [835, 343] width 18 height 18
click at [828, 288] on icon at bounding box center [834, 293] width 13 height 10
click at [828, 286] on icon at bounding box center [834, 292] width 13 height 12
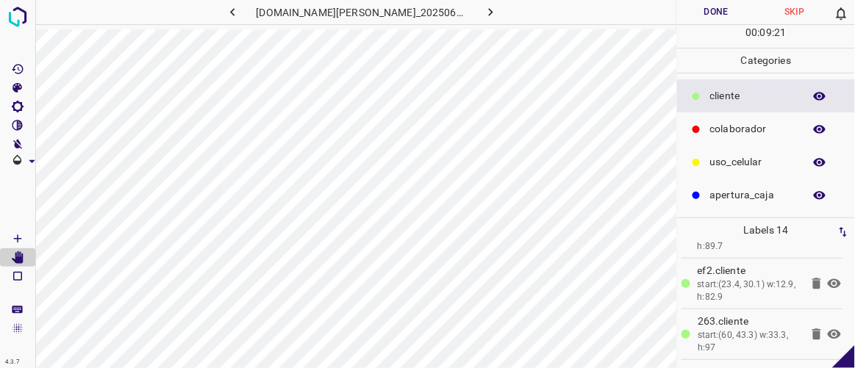
scroll to position [543, 0]
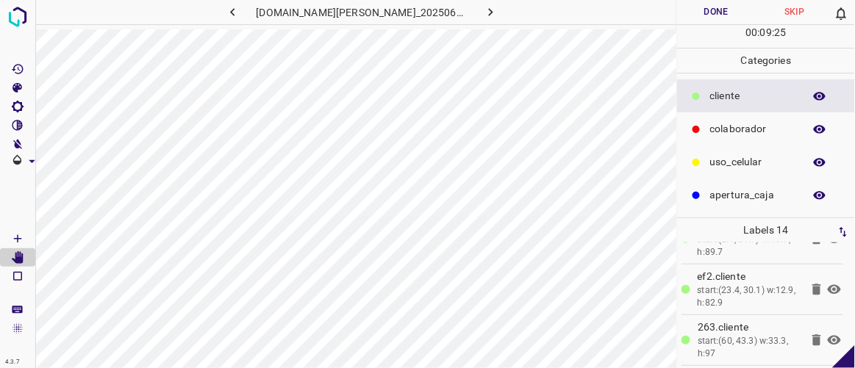
click at [828, 285] on icon at bounding box center [834, 290] width 13 height 10
click at [828, 284] on icon at bounding box center [834, 290] width 13 height 12
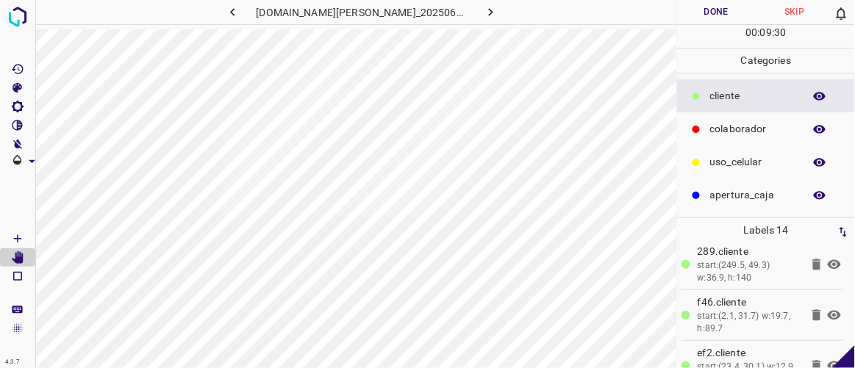
scroll to position [466, 0]
click at [826, 313] on icon at bounding box center [835, 316] width 18 height 18
click at [828, 260] on icon at bounding box center [834, 265] width 13 height 10
click at [826, 259] on icon at bounding box center [835, 266] width 18 height 18
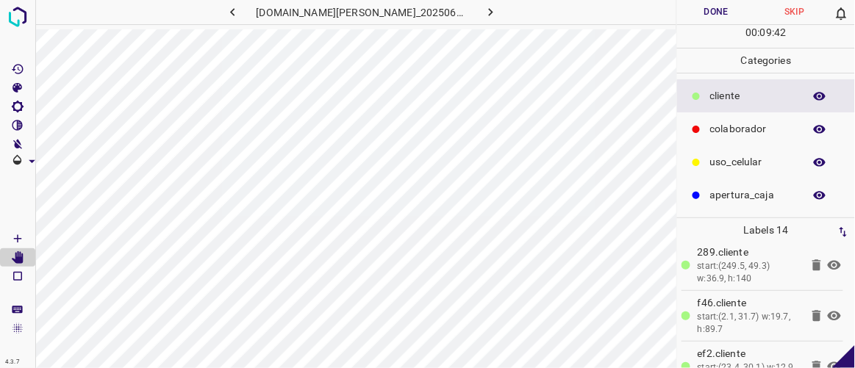
click at [828, 260] on icon at bounding box center [834, 265] width 13 height 10
click at [826, 259] on icon at bounding box center [835, 266] width 18 height 18
click at [828, 260] on icon at bounding box center [834, 265] width 13 height 10
click at [826, 259] on icon at bounding box center [835, 266] width 18 height 18
click at [828, 260] on icon at bounding box center [834, 265] width 13 height 10
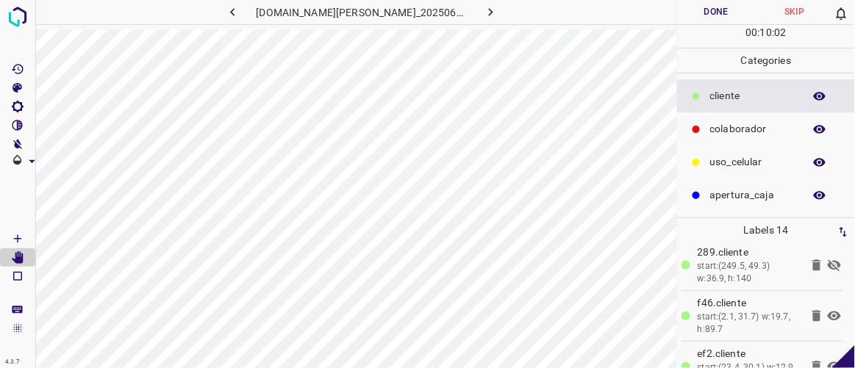
click at [828, 260] on icon at bounding box center [834, 266] width 13 height 12
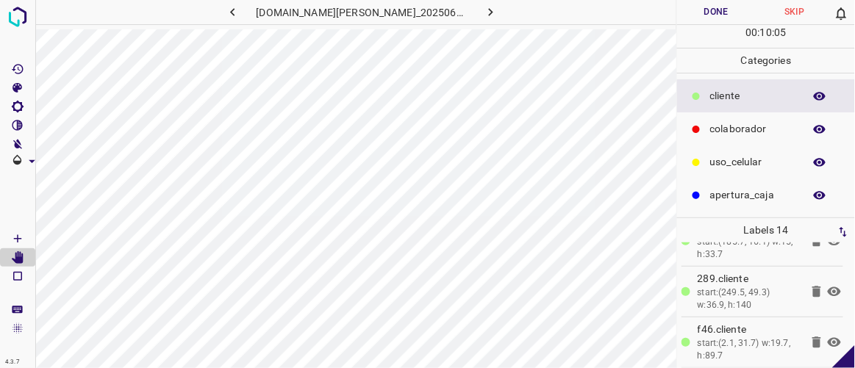
scroll to position [413, 0]
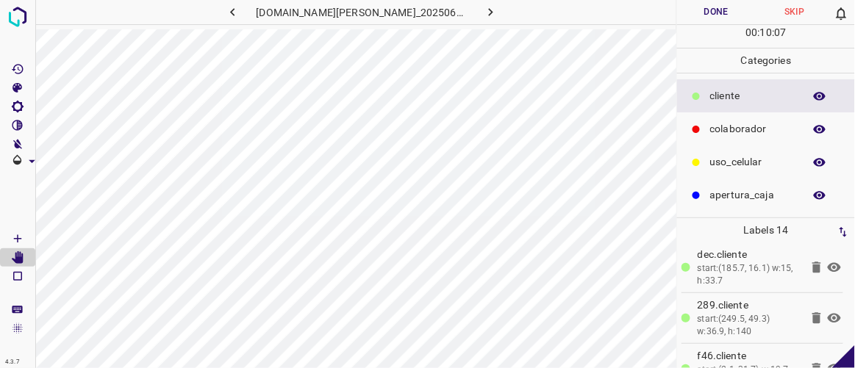
click at [828, 263] on icon at bounding box center [834, 268] width 13 height 10
click at [828, 267] on icon at bounding box center [834, 268] width 13 height 12
click at [826, 266] on icon at bounding box center [835, 268] width 18 height 18
click at [826, 312] on icon at bounding box center [835, 319] width 18 height 18
click at [827, 312] on icon at bounding box center [835, 319] width 18 height 18
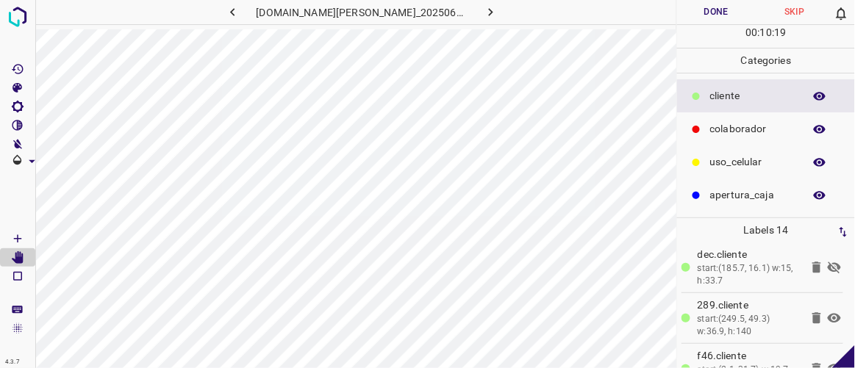
click at [827, 312] on icon at bounding box center [835, 319] width 18 height 18
click at [813, 315] on icon at bounding box center [817, 318] width 9 height 11
click at [707, 15] on button "Done" at bounding box center [716, 12] width 78 height 24
click at [483, 10] on icon "button" at bounding box center [490, 11] width 15 height 15
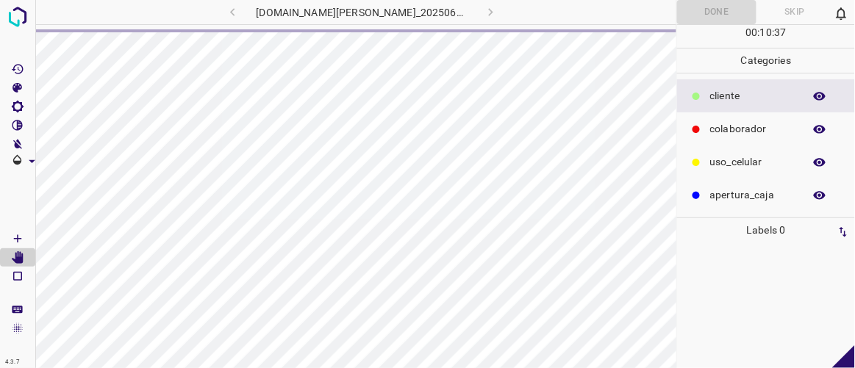
scroll to position [0, 0]
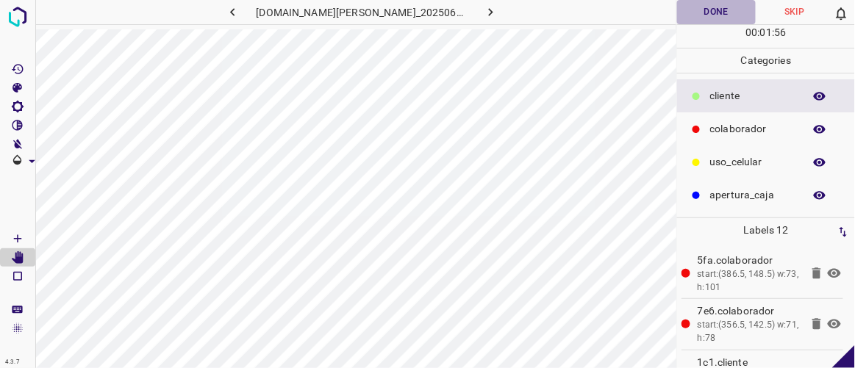
click at [719, 12] on button "Done" at bounding box center [716, 12] width 78 height 24
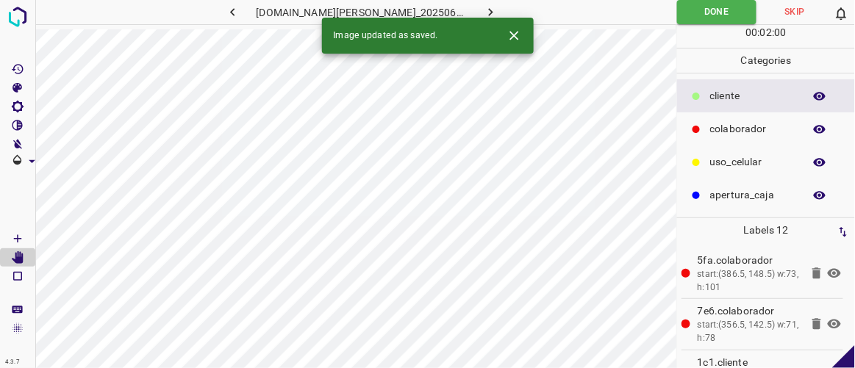
click at [483, 4] on icon "button" at bounding box center [490, 11] width 15 height 15
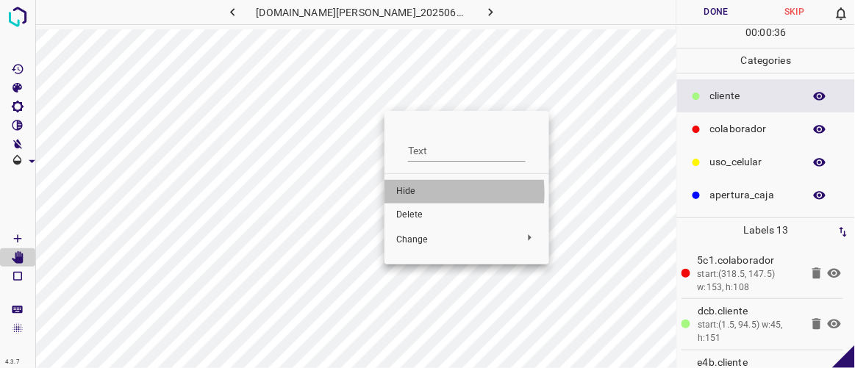
click at [412, 193] on span "Hide" at bounding box center [466, 191] width 141 height 13
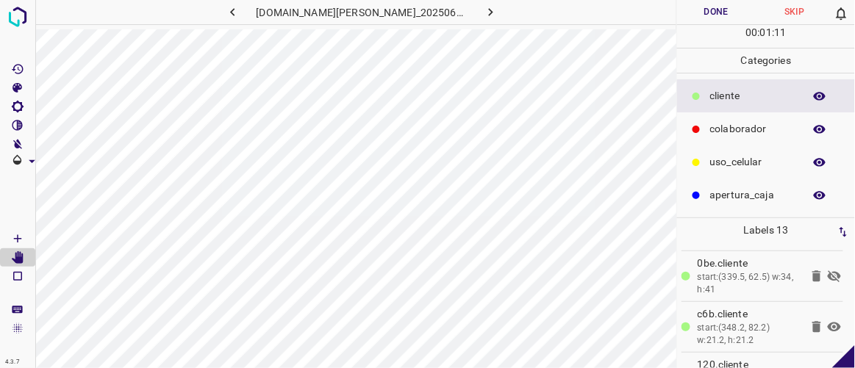
scroll to position [204, 0]
click at [828, 271] on icon at bounding box center [834, 274] width 13 height 12
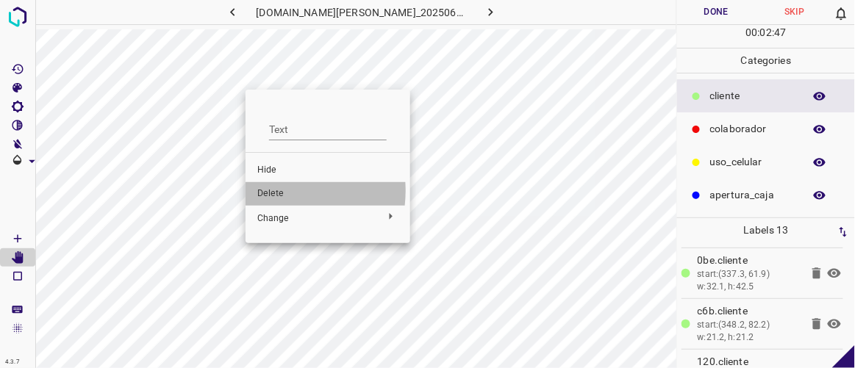
click at [276, 191] on span "Delete" at bounding box center [327, 194] width 141 height 13
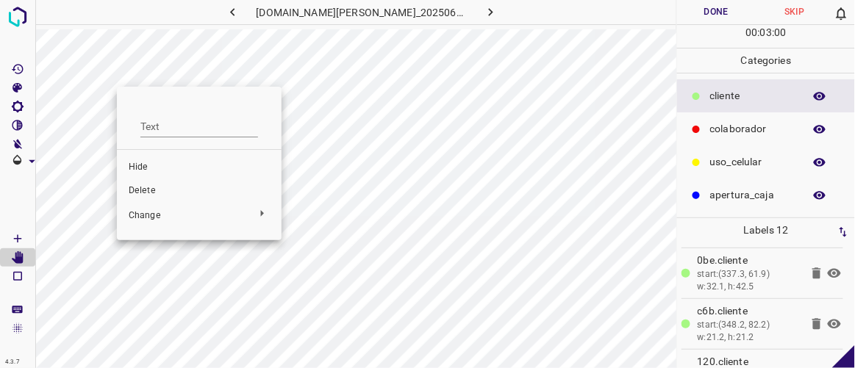
click at [154, 187] on span "Delete" at bounding box center [199, 191] width 141 height 13
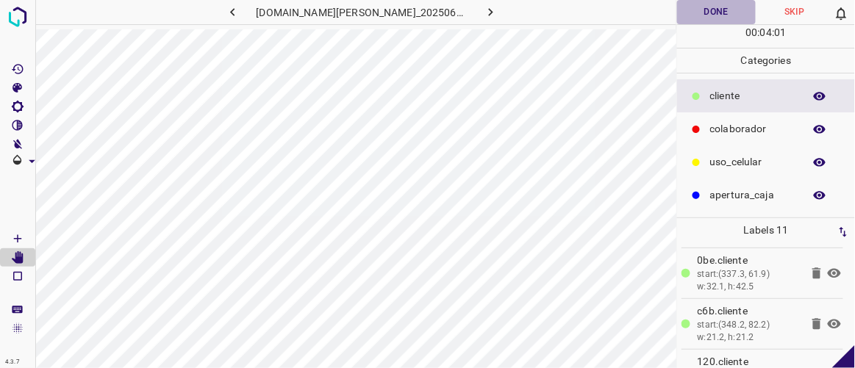
click at [707, 12] on button "Done" at bounding box center [716, 12] width 78 height 24
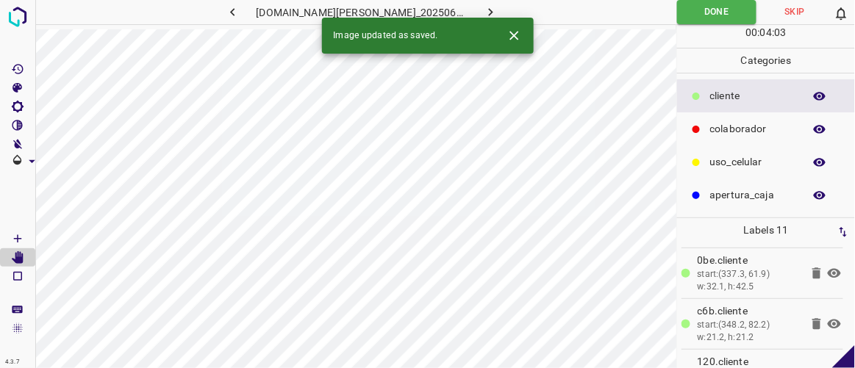
click at [483, 8] on button "button" at bounding box center [491, 12] width 47 height 24
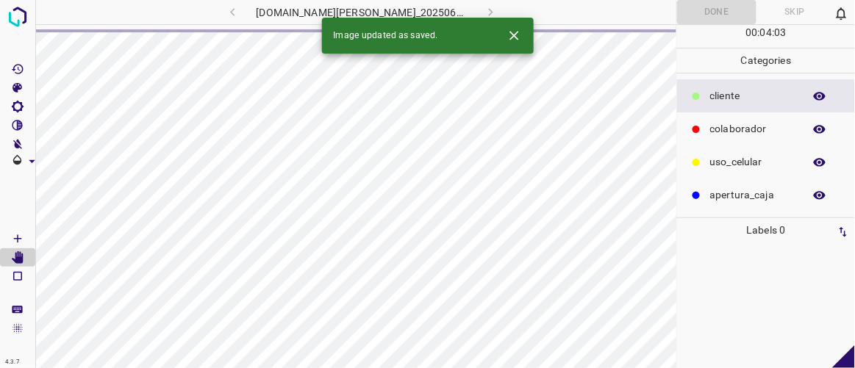
scroll to position [0, 0]
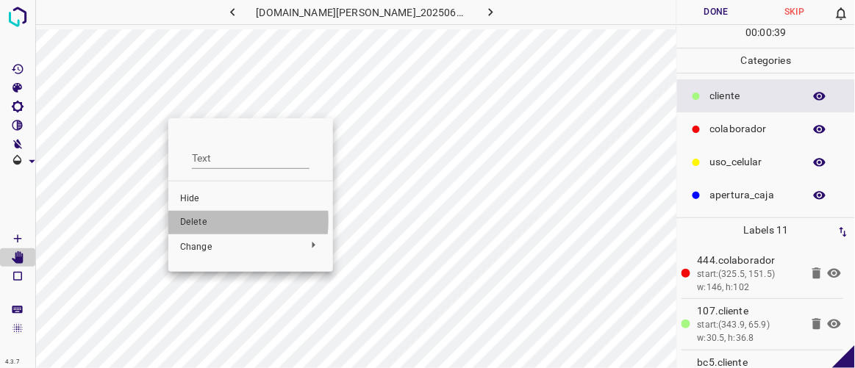
drag, startPoint x: 205, startPoint y: 221, endPoint x: 248, endPoint y: 190, distance: 52.2
click at [205, 222] on span "Delete" at bounding box center [250, 222] width 141 height 13
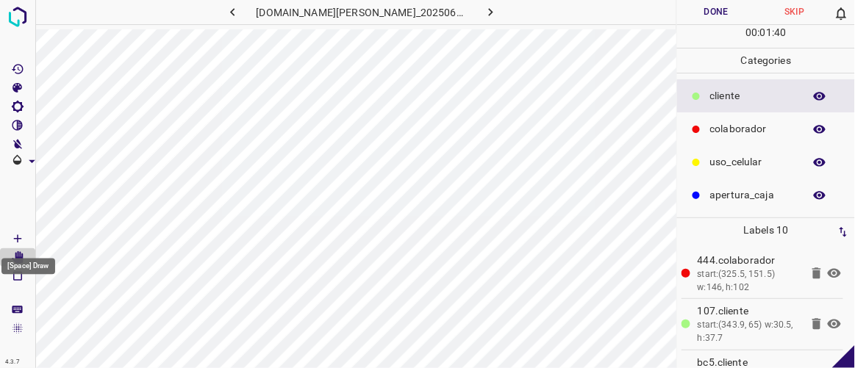
click at [24, 240] on icon "[Space] Draw" at bounding box center [17, 238] width 13 height 13
click at [18, 257] on icon "[Space] Edit" at bounding box center [18, 258] width 12 height 13
click at [720, 15] on button "Done" at bounding box center [716, 12] width 78 height 24
click at [483, 12] on icon "button" at bounding box center [490, 11] width 15 height 15
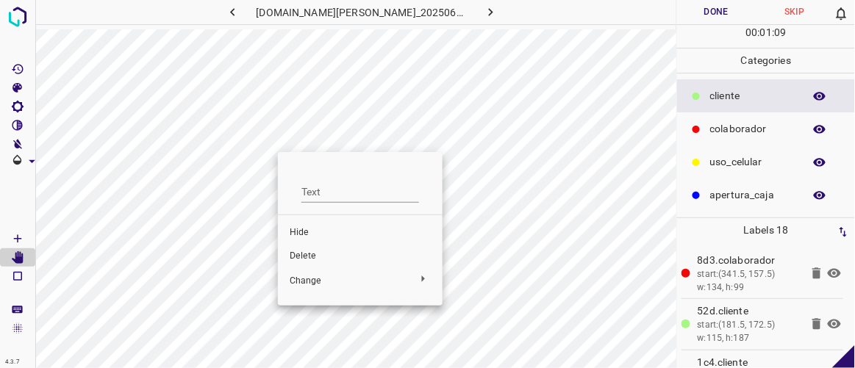
click at [307, 257] on span "Delete" at bounding box center [360, 256] width 141 height 13
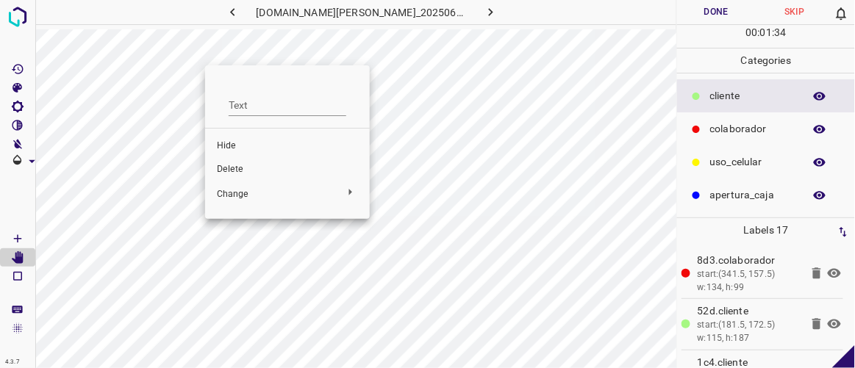
click at [239, 165] on span "Delete" at bounding box center [287, 169] width 141 height 13
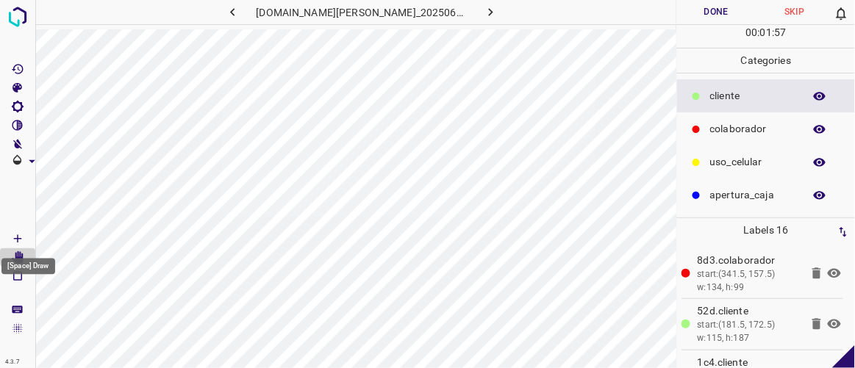
click at [20, 232] on icon "[Space] Draw" at bounding box center [17, 238] width 13 height 13
click at [19, 260] on icon "[Space] Edit" at bounding box center [18, 258] width 12 height 13
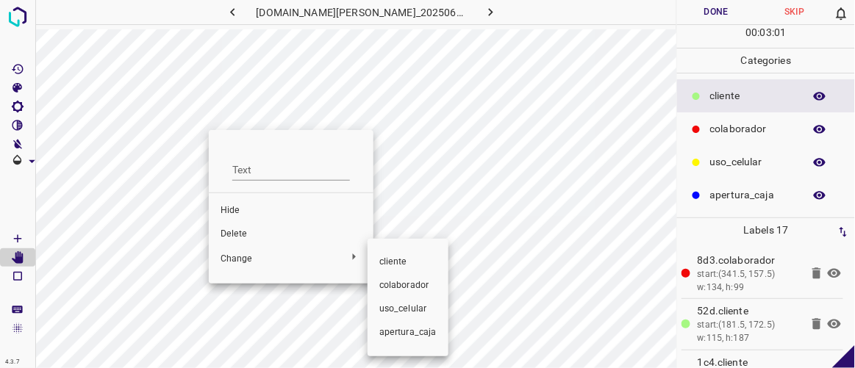
click at [228, 209] on div at bounding box center [427, 184] width 855 height 368
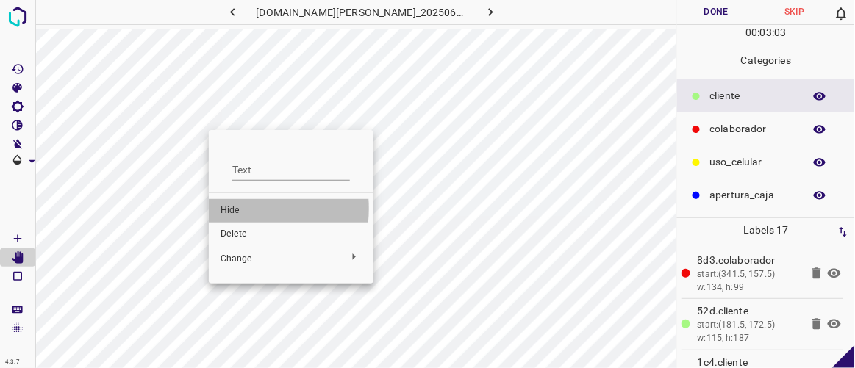
click at [228, 209] on span "Hide" at bounding box center [291, 210] width 141 height 13
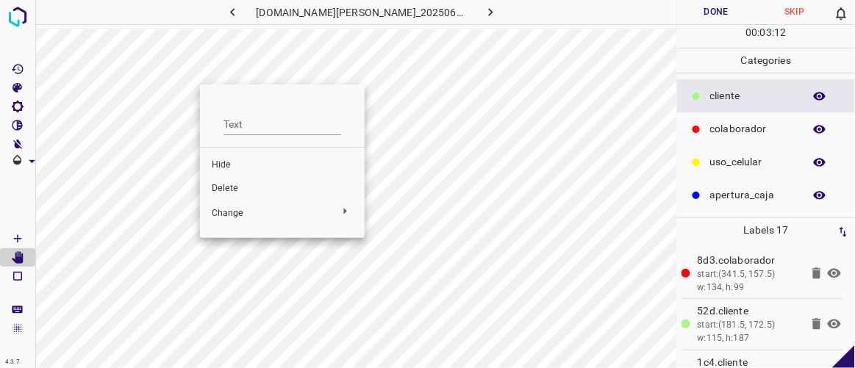
click at [220, 168] on span "Hide" at bounding box center [282, 165] width 141 height 13
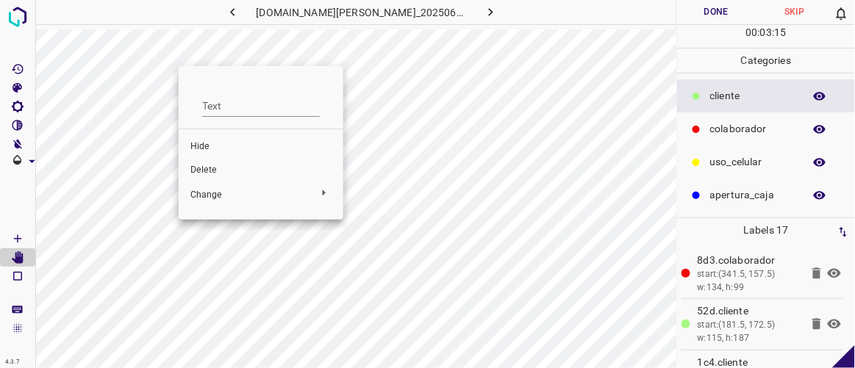
click at [207, 151] on span "Hide" at bounding box center [260, 146] width 141 height 13
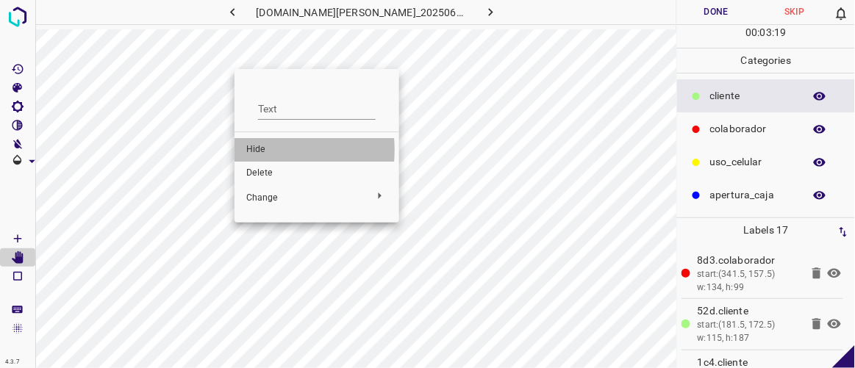
click at [254, 150] on span "Hide" at bounding box center [316, 149] width 141 height 13
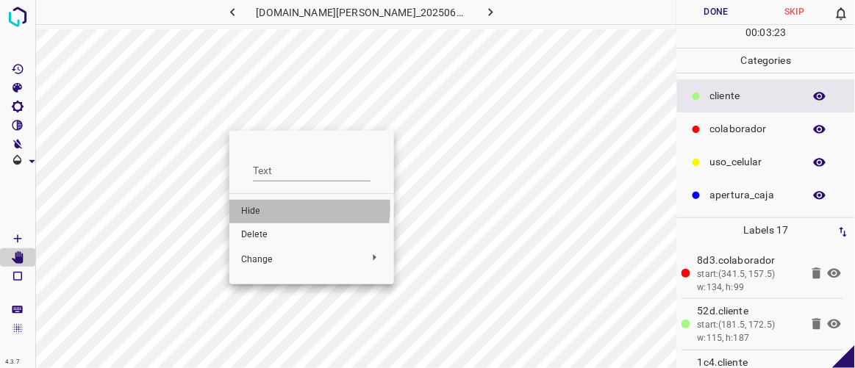
click at [260, 207] on span "Hide" at bounding box center [311, 211] width 141 height 13
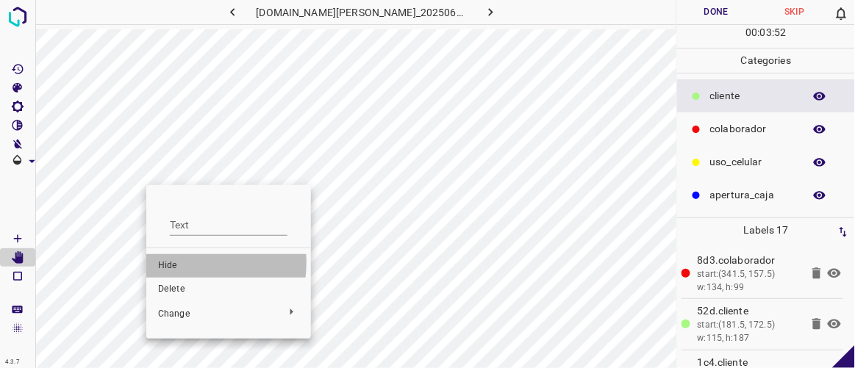
click at [182, 263] on span "Hide" at bounding box center [228, 266] width 141 height 13
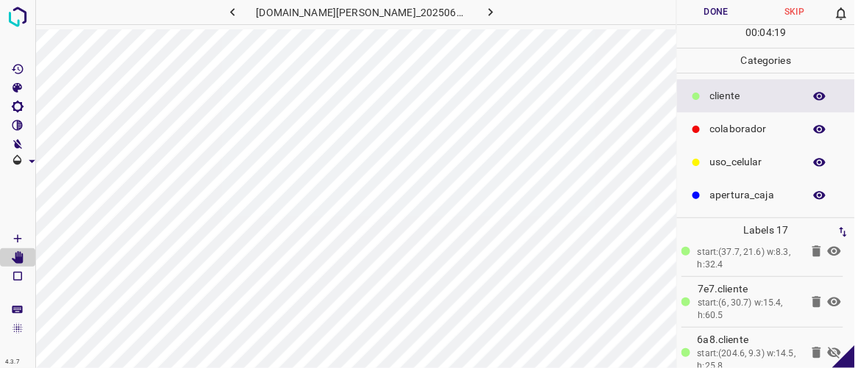
scroll to position [742, 0]
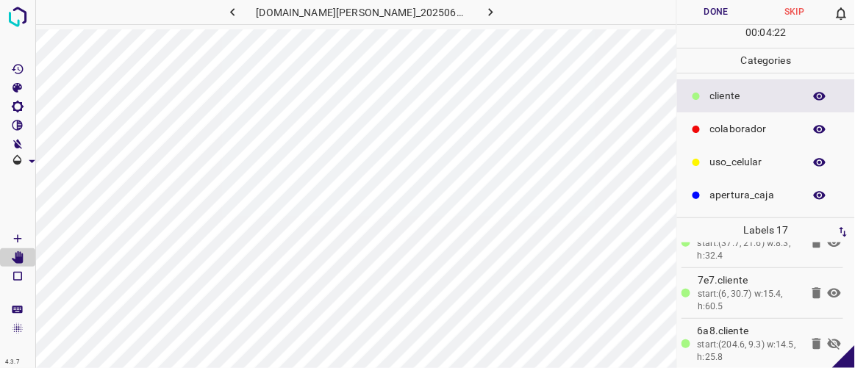
click at [829, 338] on icon at bounding box center [834, 344] width 13 height 12
click at [829, 340] on icon at bounding box center [834, 345] width 13 height 10
click at [829, 338] on icon at bounding box center [834, 344] width 13 height 12
drag, startPoint x: 846, startPoint y: 346, endPoint x: 846, endPoint y: 325, distance: 21.3
click at [846, 325] on div "4.3.7 [DOMAIN_NAME][PERSON_NAME]_20250613_114344_000005040.jpg Done Skip 0 00 :…" at bounding box center [427, 184] width 855 height 368
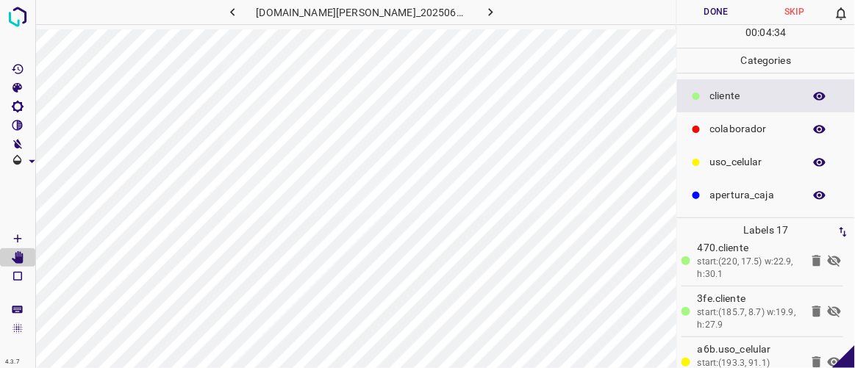
scroll to position [463, 0]
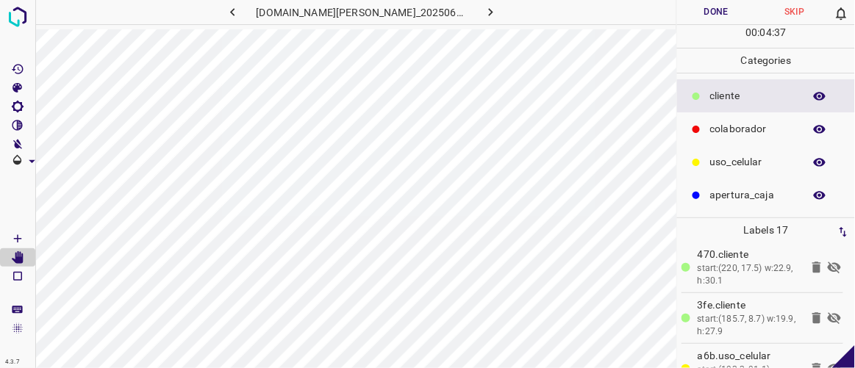
click at [828, 313] on icon at bounding box center [834, 319] width 13 height 12
click at [828, 314] on icon at bounding box center [834, 319] width 13 height 10
click at [828, 313] on icon at bounding box center [834, 319] width 13 height 12
click at [826, 263] on icon at bounding box center [835, 268] width 18 height 18
click at [827, 262] on icon at bounding box center [835, 268] width 18 height 18
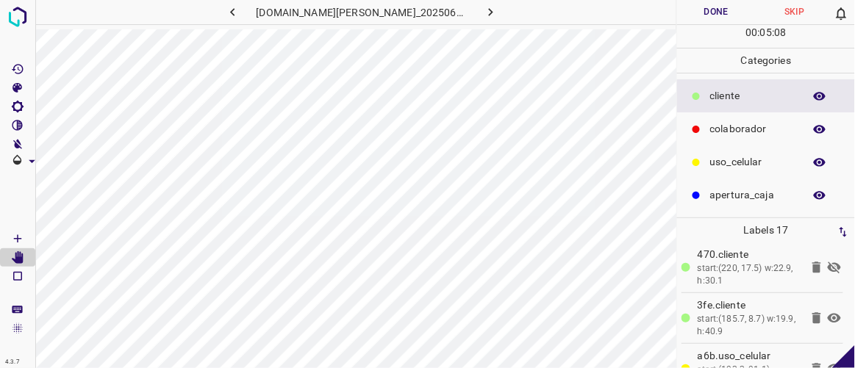
click at [826, 259] on icon at bounding box center [835, 268] width 18 height 18
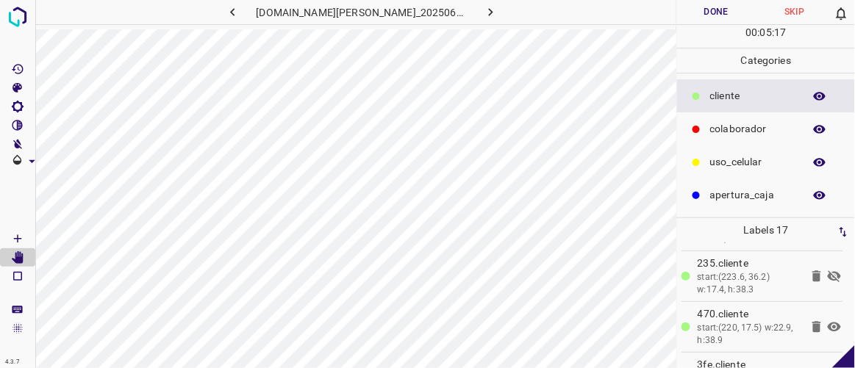
scroll to position [404, 0]
click at [828, 271] on icon at bounding box center [834, 277] width 13 height 12
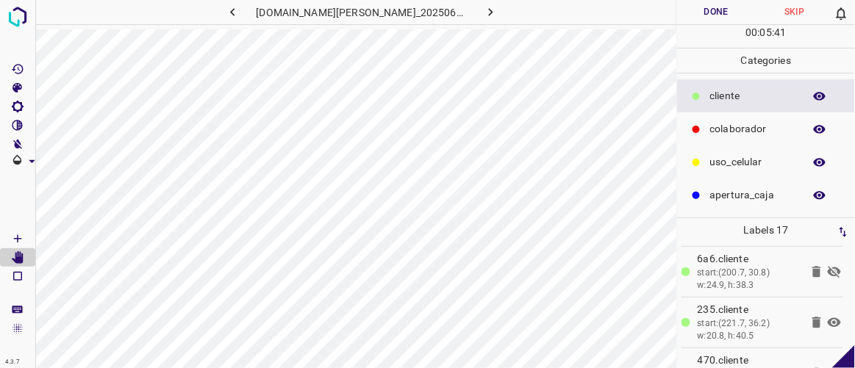
scroll to position [347, 0]
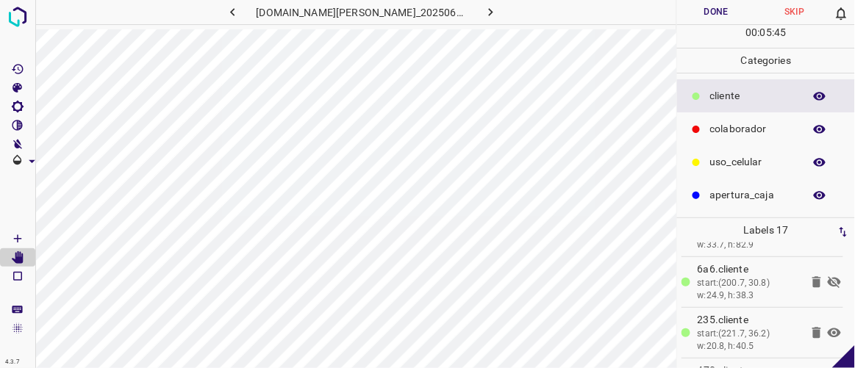
click at [826, 274] on icon at bounding box center [835, 283] width 18 height 18
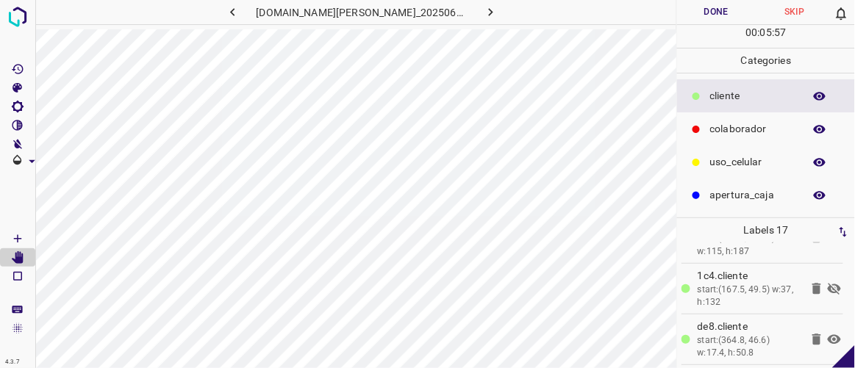
scroll to position [82, 0]
click at [828, 293] on icon at bounding box center [834, 294] width 13 height 12
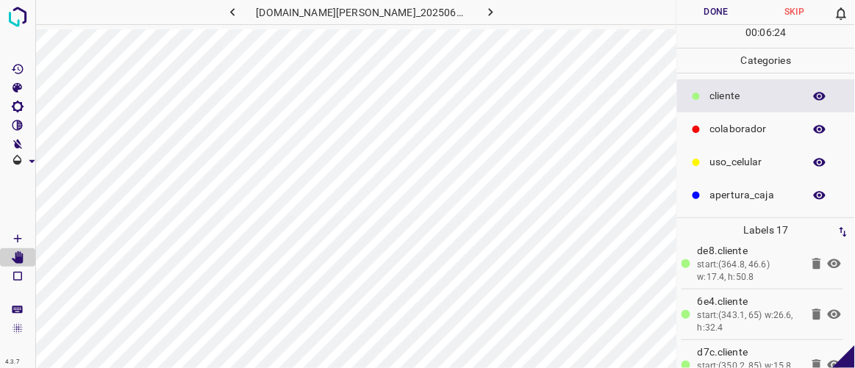
scroll to position [190, 0]
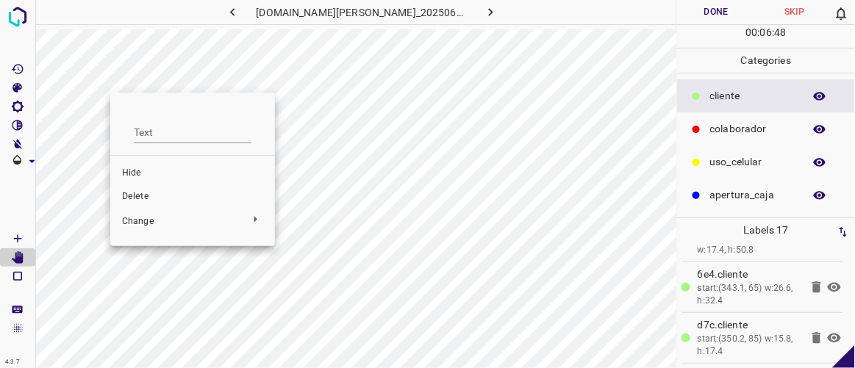
click at [146, 196] on span "Delete" at bounding box center [192, 196] width 141 height 13
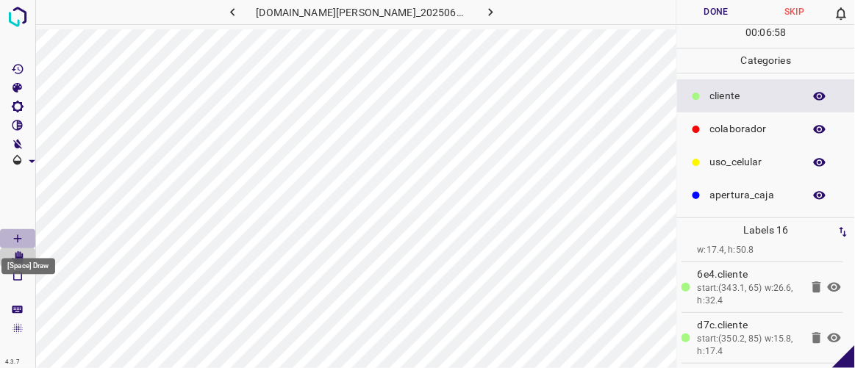
click at [18, 235] on icon "[Space] Draw" at bounding box center [17, 238] width 13 height 13
click at [18, 260] on icon "[Space] Edit" at bounding box center [18, 258] width 12 height 13
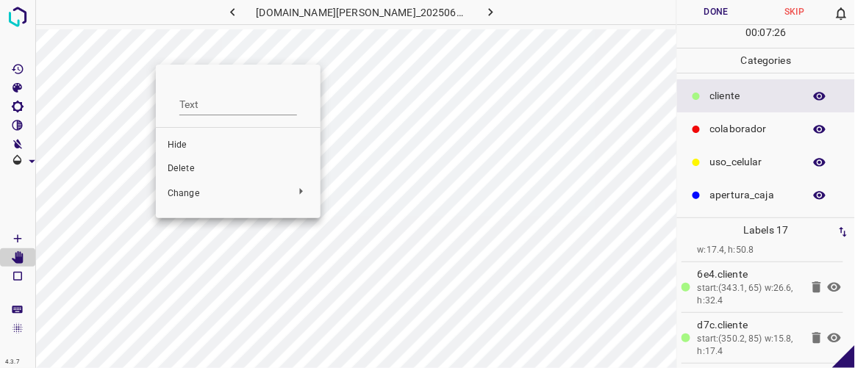
click at [188, 171] on span "Delete" at bounding box center [238, 169] width 141 height 13
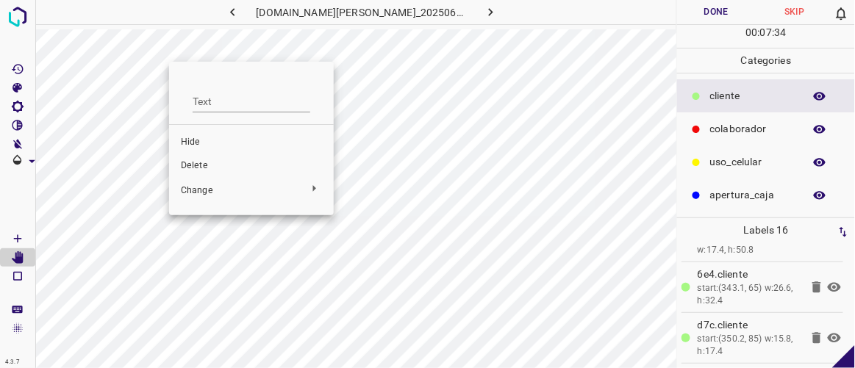
click at [210, 163] on span "Delete" at bounding box center [251, 166] width 141 height 13
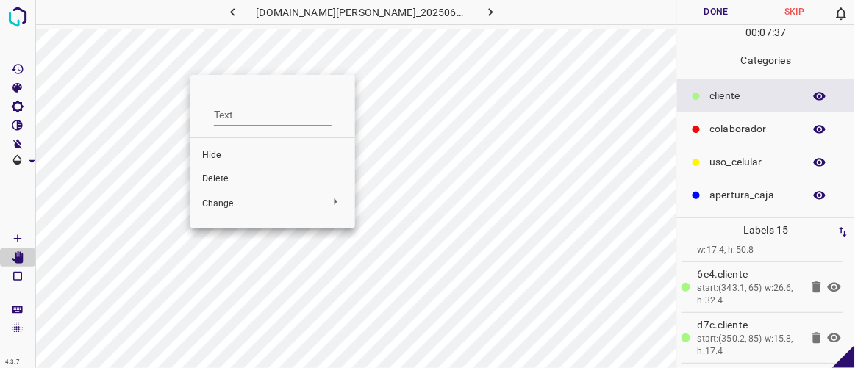
click at [217, 176] on span "Delete" at bounding box center [272, 179] width 141 height 13
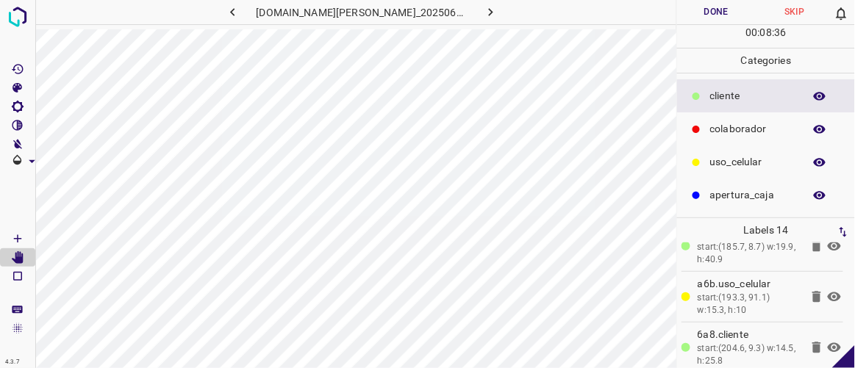
scroll to position [591, 0]
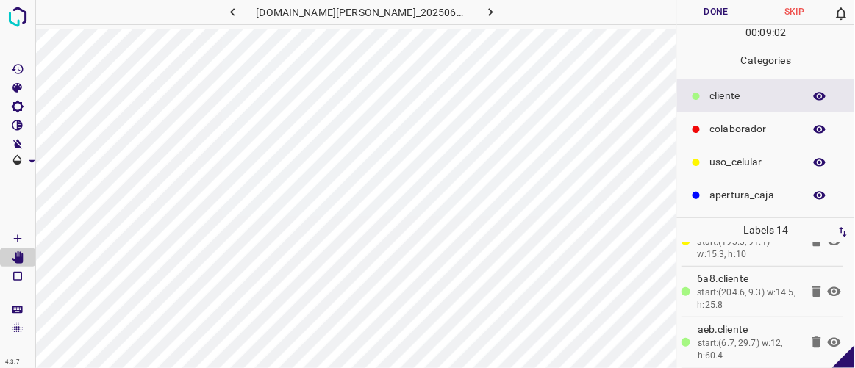
click at [828, 338] on icon at bounding box center [834, 343] width 13 height 10
click at [828, 337] on icon at bounding box center [834, 343] width 13 height 12
click at [826, 283] on icon at bounding box center [835, 292] width 18 height 18
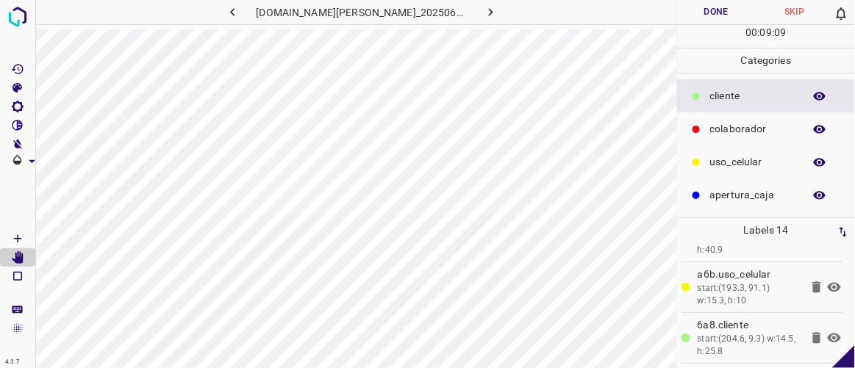
scroll to position [524, 0]
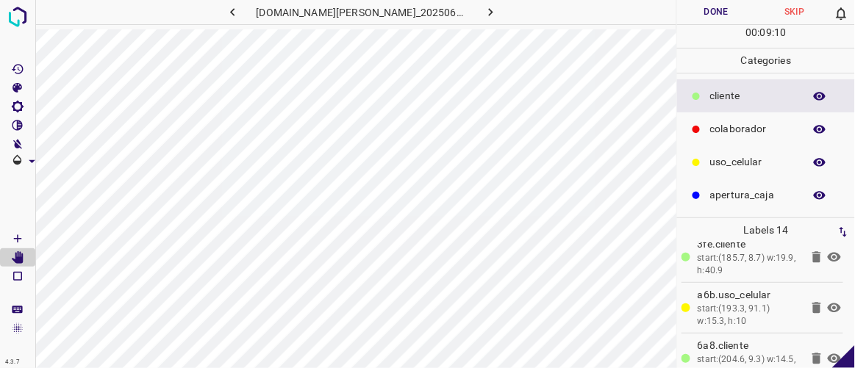
click at [827, 354] on icon at bounding box center [835, 359] width 18 height 18
click at [828, 304] on icon at bounding box center [834, 309] width 13 height 10
click at [828, 302] on icon at bounding box center [834, 308] width 13 height 12
click at [828, 253] on icon at bounding box center [834, 258] width 13 height 10
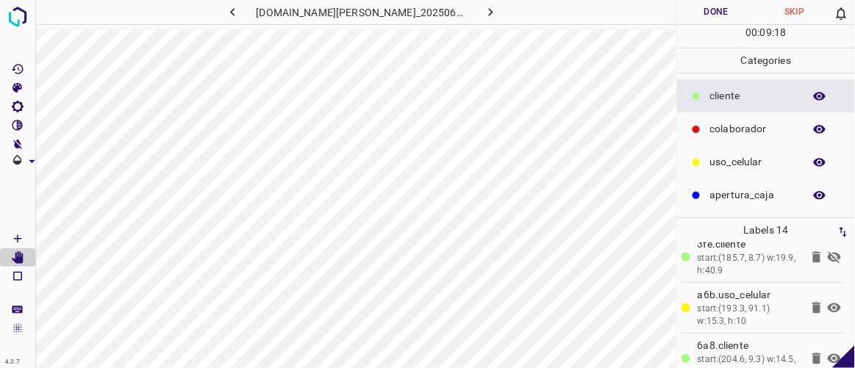
click at [828, 252] on icon at bounding box center [834, 258] width 13 height 12
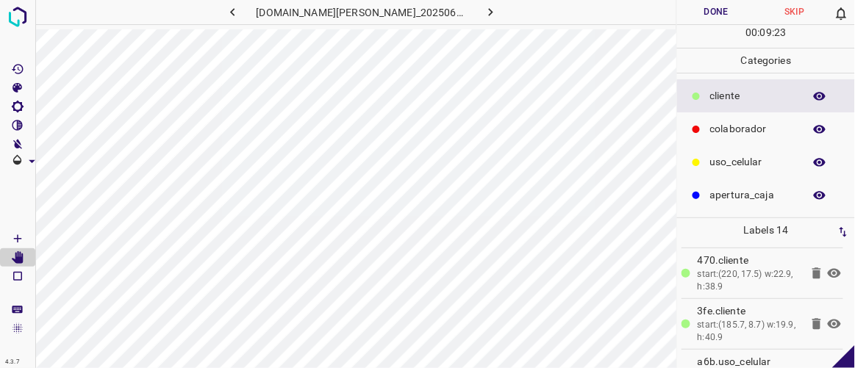
click at [827, 268] on icon at bounding box center [835, 274] width 18 height 18
click at [827, 269] on icon at bounding box center [835, 274] width 18 height 18
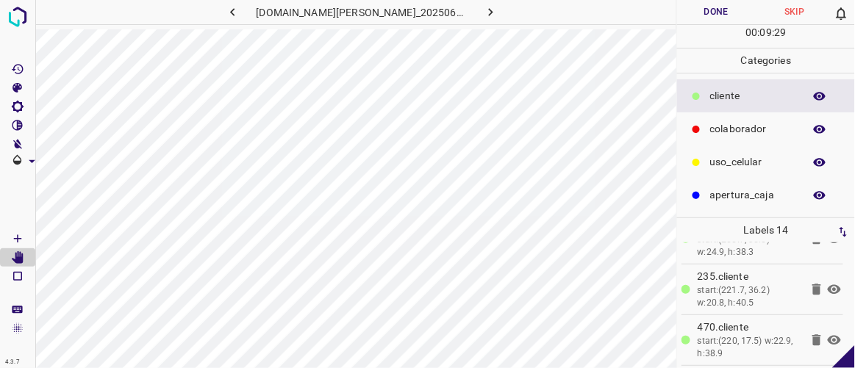
click at [828, 286] on icon at bounding box center [834, 290] width 13 height 10
click at [828, 286] on icon at bounding box center [834, 290] width 13 height 12
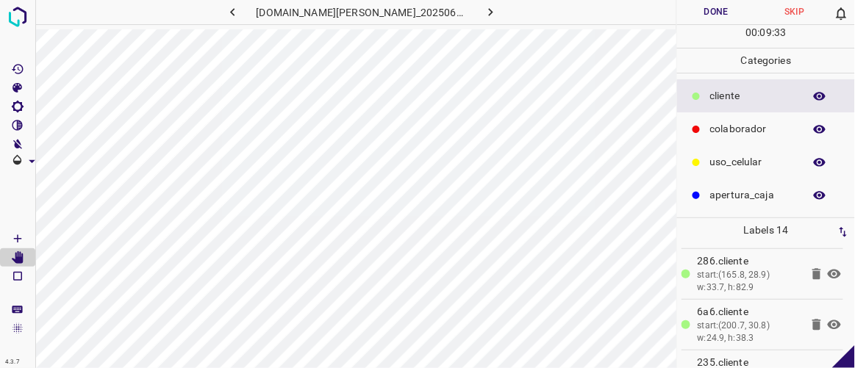
scroll to position [324, 0]
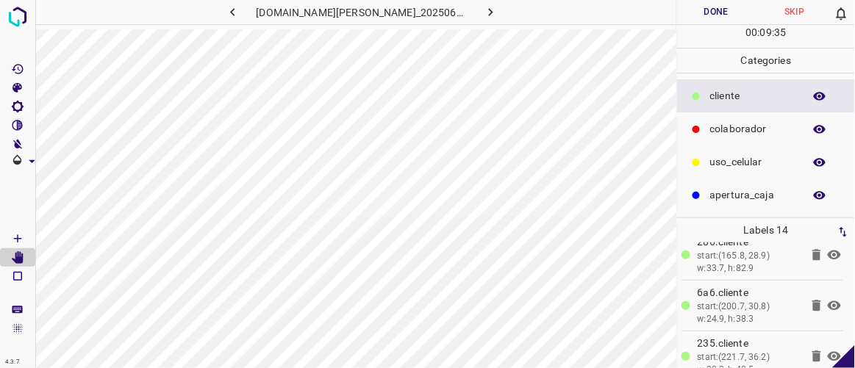
click at [826, 301] on icon at bounding box center [835, 306] width 18 height 18
click at [828, 250] on icon at bounding box center [834, 255] width 13 height 10
click at [828, 249] on icon at bounding box center [834, 255] width 13 height 12
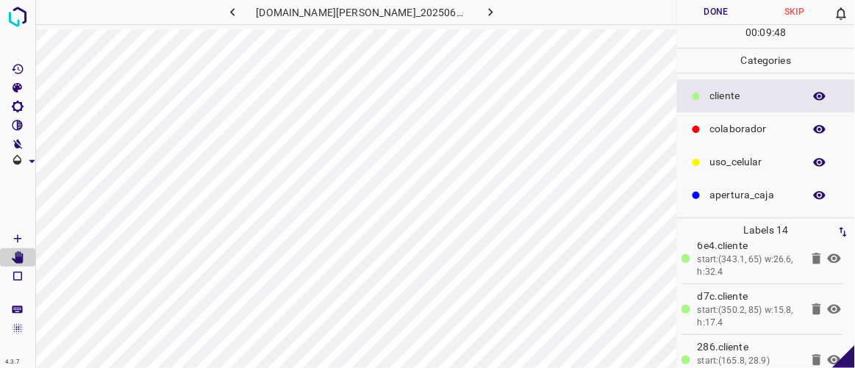
click at [826, 303] on icon at bounding box center [835, 310] width 18 height 18
click at [828, 254] on icon at bounding box center [834, 259] width 13 height 10
click at [828, 253] on icon at bounding box center [834, 259] width 13 height 12
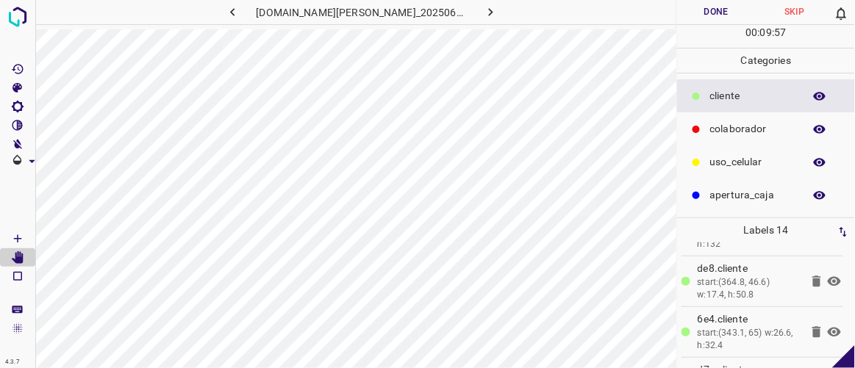
scroll to position [131, 0]
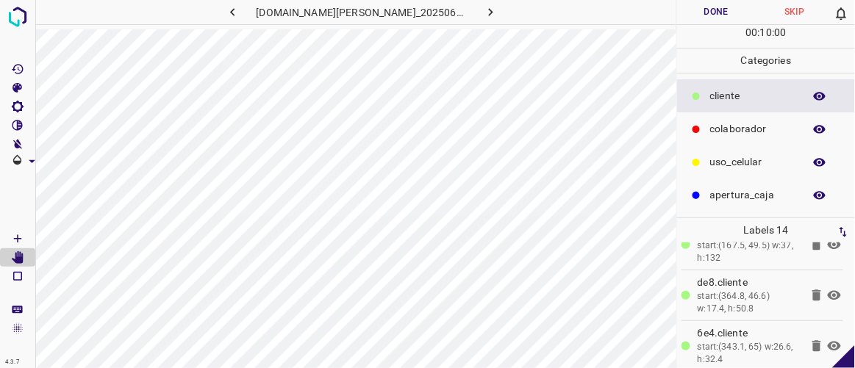
click at [826, 292] on icon at bounding box center [835, 296] width 18 height 18
click at [828, 292] on icon at bounding box center [834, 296] width 13 height 12
click at [717, 8] on button "Done" at bounding box center [716, 12] width 78 height 24
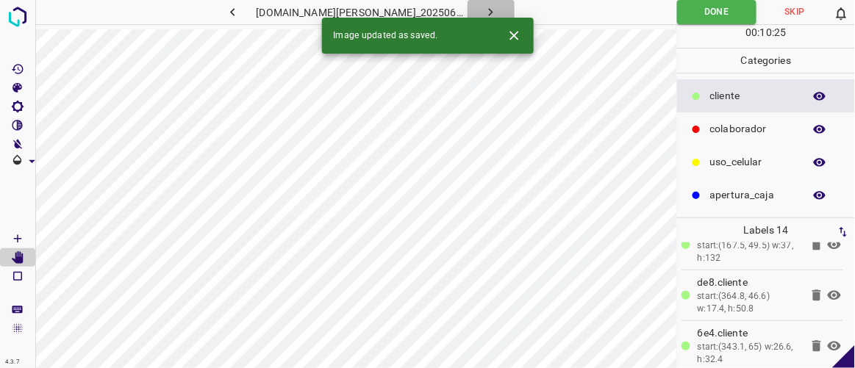
click at [483, 7] on icon "button" at bounding box center [490, 11] width 15 height 15
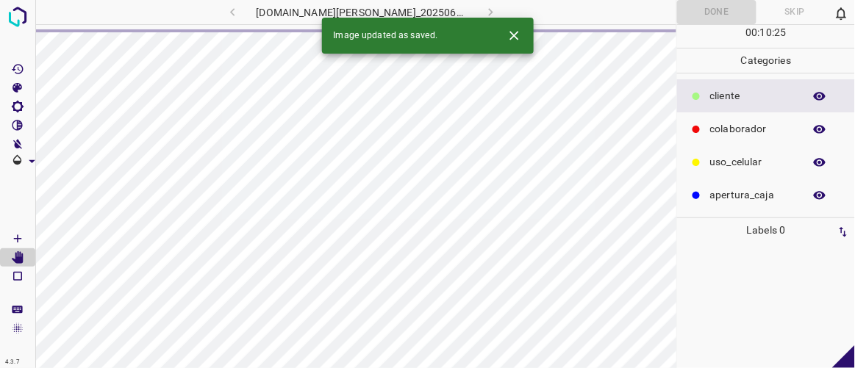
scroll to position [0, 0]
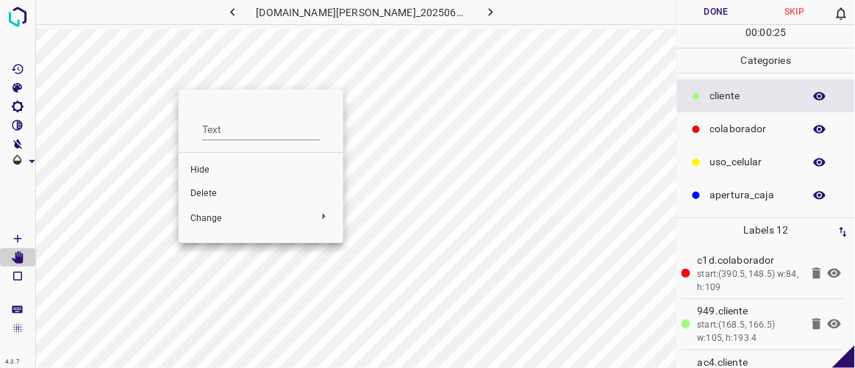
click at [204, 190] on span "Delete" at bounding box center [260, 194] width 141 height 13
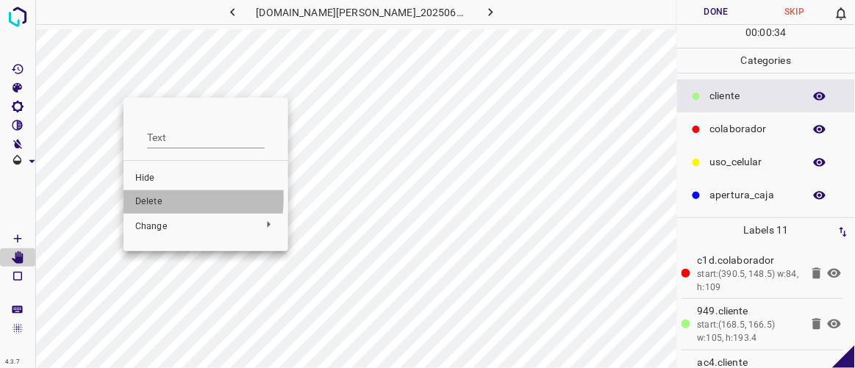
click at [146, 199] on span "Delete" at bounding box center [205, 202] width 141 height 13
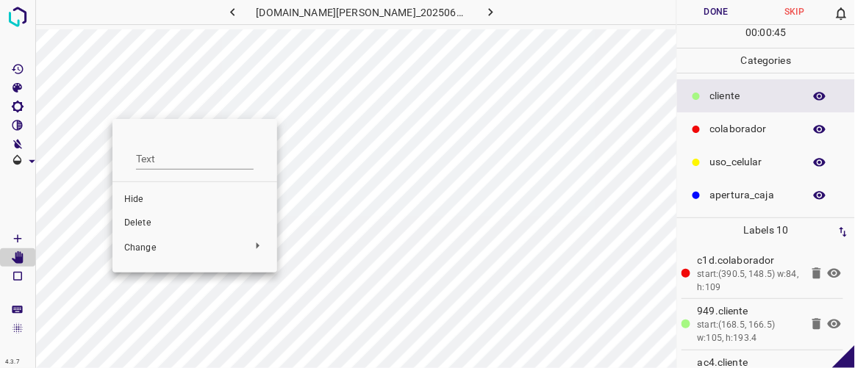
click at [140, 197] on span "Hide" at bounding box center [194, 199] width 141 height 13
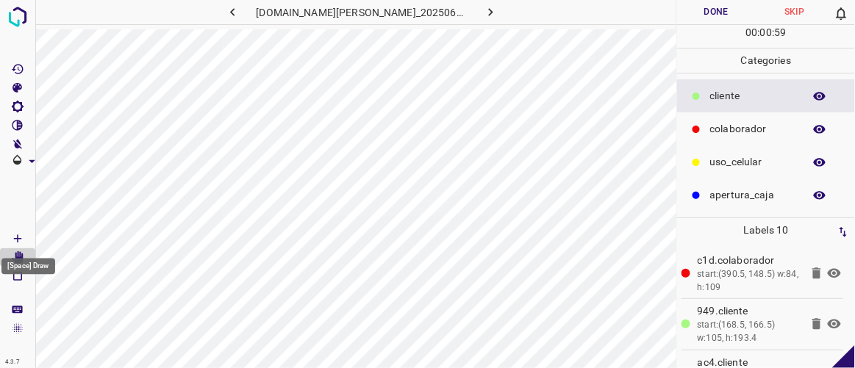
click at [20, 238] on icon "[Space] Draw" at bounding box center [17, 238] width 7 height 7
click at [18, 258] on icon "[Space] Edit" at bounding box center [18, 258] width 12 height 13
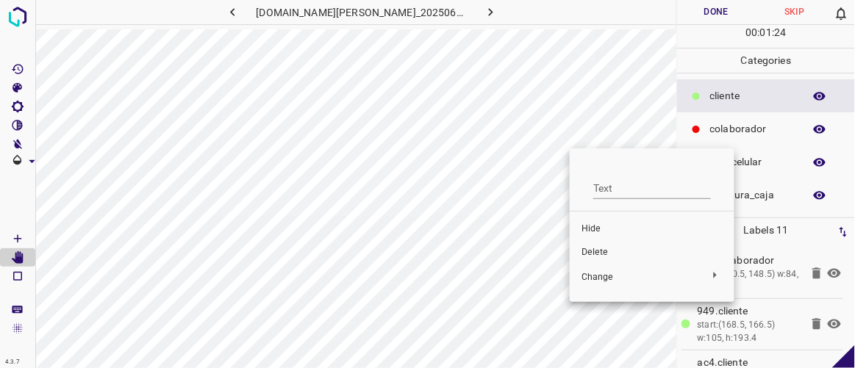
click at [616, 225] on span "Hide" at bounding box center [652, 229] width 141 height 13
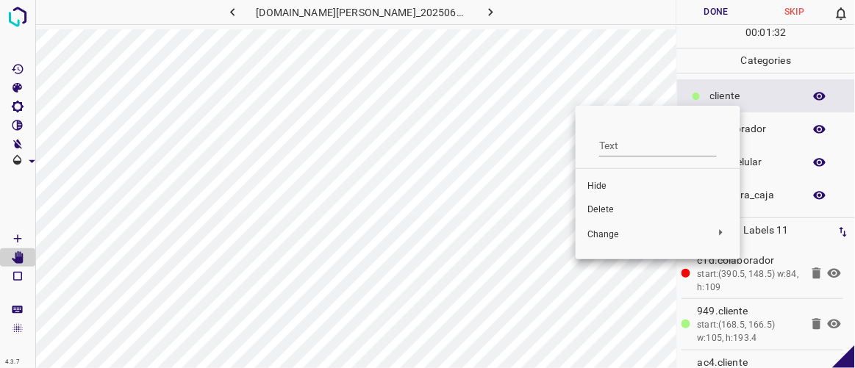
click at [610, 188] on span "Hide" at bounding box center [658, 186] width 141 height 13
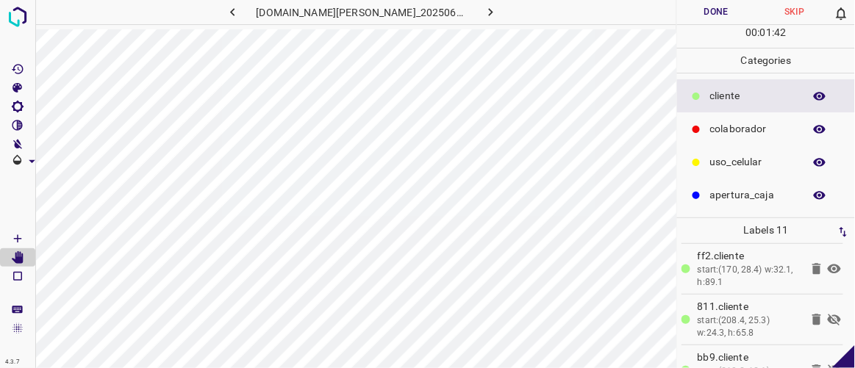
scroll to position [269, 0]
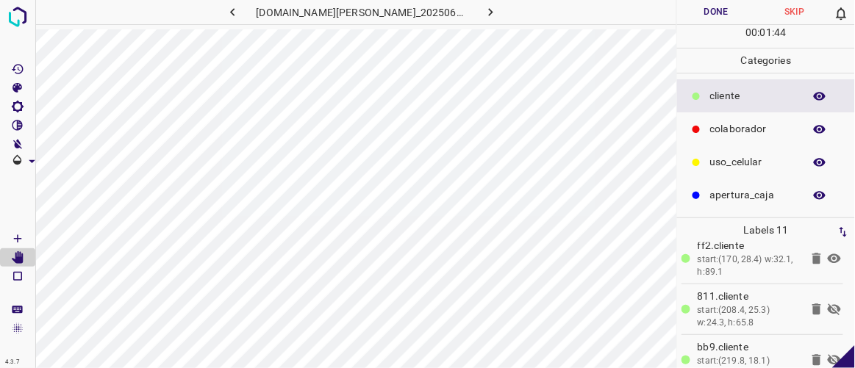
click at [828, 309] on icon at bounding box center [834, 310] width 13 height 12
click at [828, 307] on icon at bounding box center [834, 309] width 13 height 10
click at [813, 309] on icon at bounding box center [817, 309] width 9 height 11
click at [828, 304] on icon at bounding box center [834, 310] width 13 height 12
click at [828, 304] on icon at bounding box center [834, 309] width 13 height 10
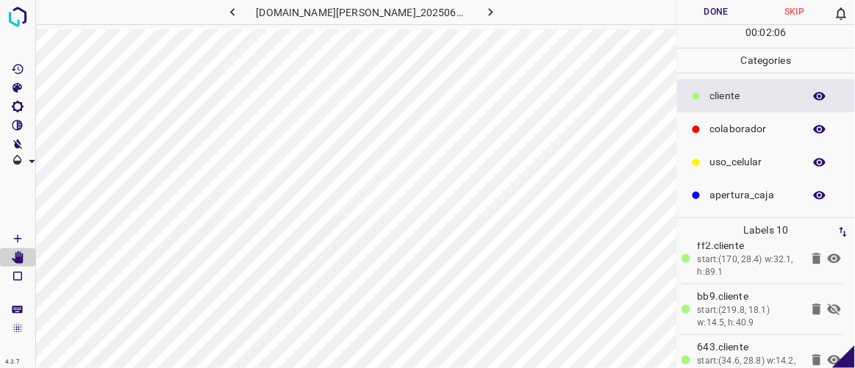
click at [813, 309] on icon at bounding box center [817, 309] width 9 height 11
click at [826, 354] on icon at bounding box center [835, 361] width 18 height 18
click at [828, 355] on icon at bounding box center [834, 360] width 13 height 10
click at [826, 354] on icon at bounding box center [835, 361] width 18 height 18
click at [828, 355] on icon at bounding box center [834, 360] width 13 height 10
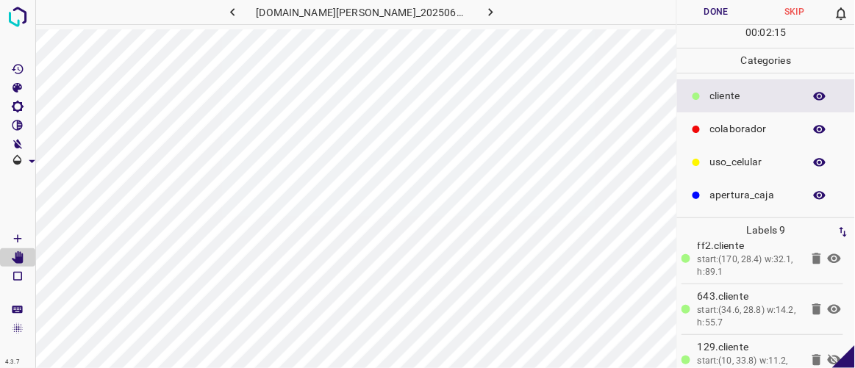
click at [828, 354] on icon at bounding box center [834, 360] width 13 height 12
click at [828, 355] on icon at bounding box center [834, 360] width 13 height 10
click at [813, 354] on icon at bounding box center [817, 359] width 9 height 11
click at [257, 13] on button "button" at bounding box center [233, 12] width 47 height 24
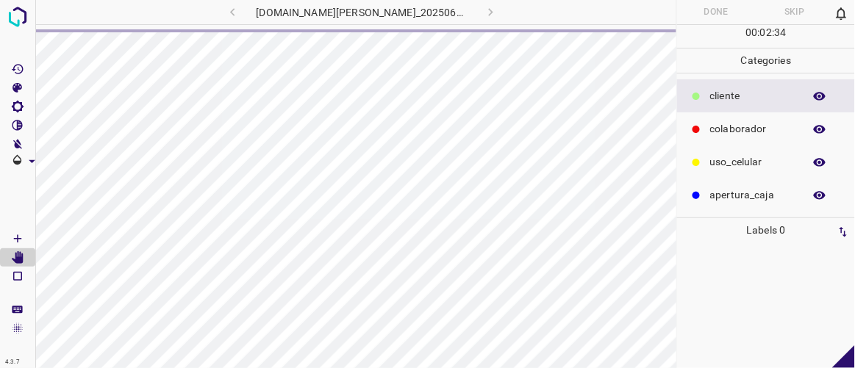
scroll to position [0, 0]
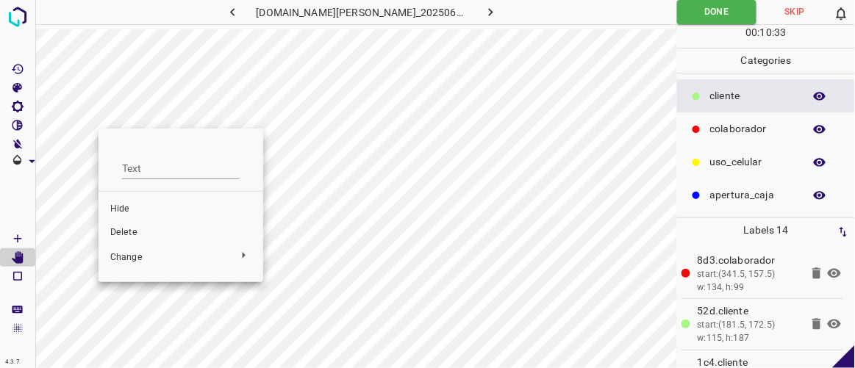
click at [144, 204] on span "Hide" at bounding box center [180, 209] width 141 height 13
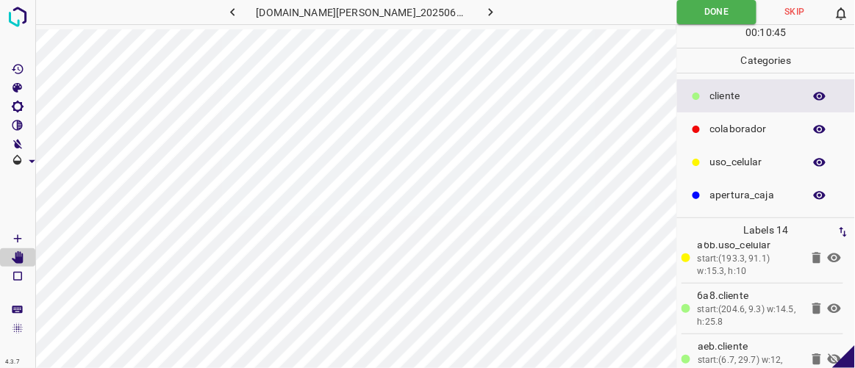
scroll to position [591, 0]
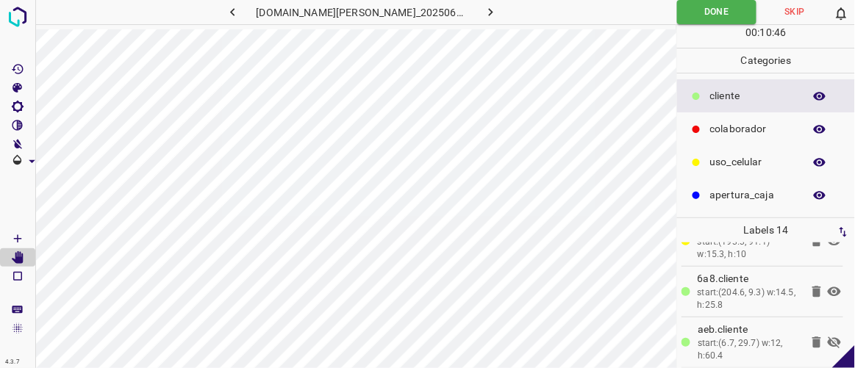
click at [828, 337] on icon at bounding box center [834, 343] width 13 height 12
click at [22, 235] on icon "[Space] Draw" at bounding box center [17, 238] width 13 height 13
click at [489, 13] on icon "button" at bounding box center [491, 12] width 4 height 8
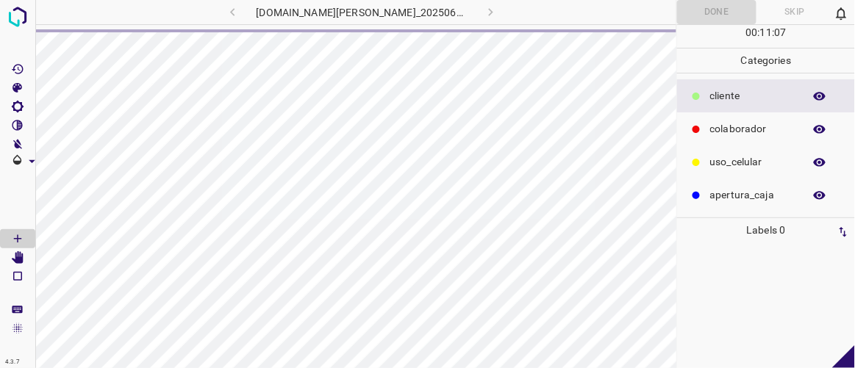
scroll to position [0, 0]
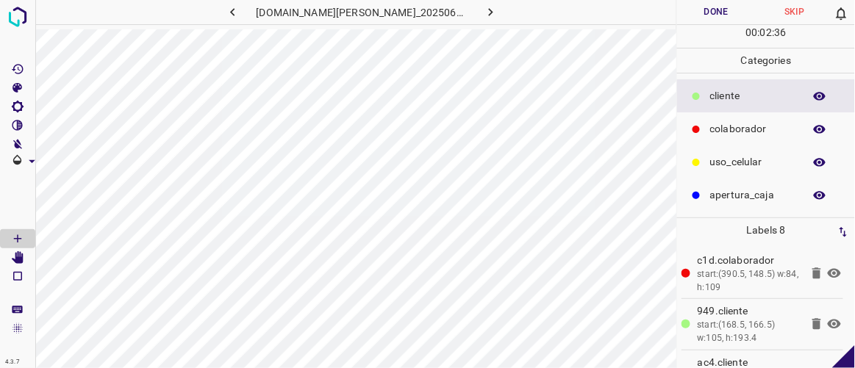
click at [240, 15] on icon "button" at bounding box center [232, 11] width 15 height 15
click at [483, 12] on icon "button" at bounding box center [490, 11] width 15 height 15
click at [18, 256] on div "[Space] Draw" at bounding box center [28, 263] width 57 height 28
click at [14, 257] on icon "[Space] Edit" at bounding box center [17, 258] width 13 height 13
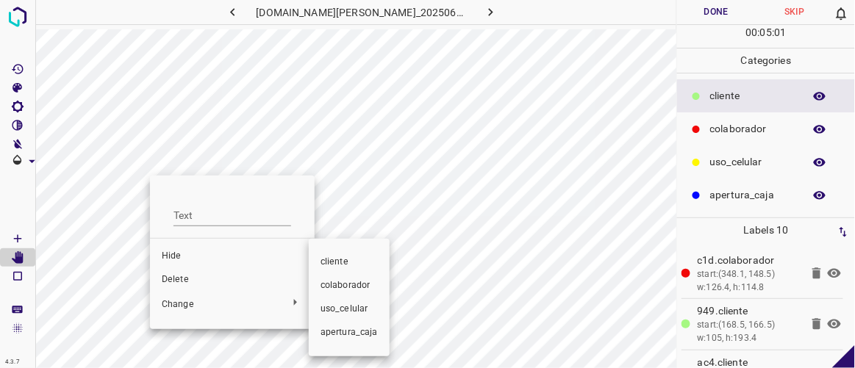
click at [185, 280] on div at bounding box center [427, 184] width 855 height 368
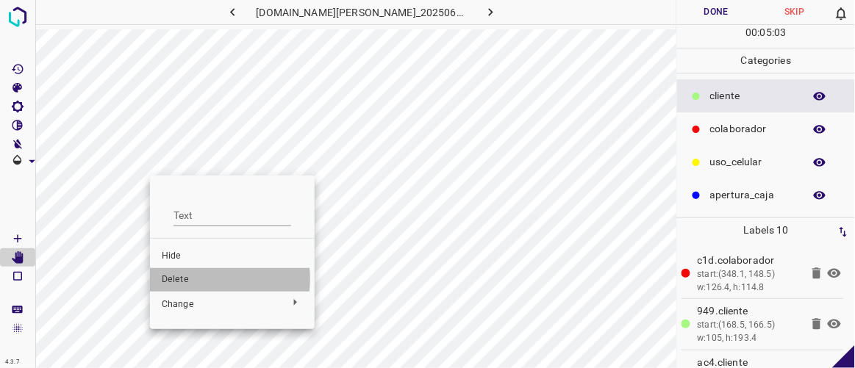
click at [195, 279] on span "Delete" at bounding box center [232, 280] width 141 height 13
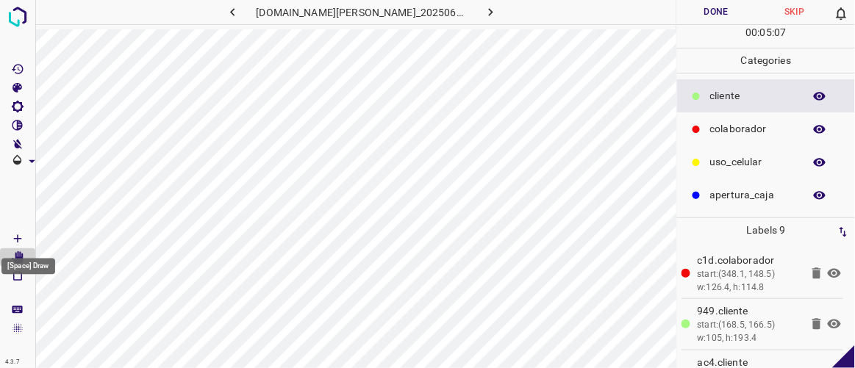
click at [17, 237] on icon "[Space] Draw" at bounding box center [17, 238] width 13 height 13
click at [716, 15] on button "Done" at bounding box center [716, 12] width 78 height 24
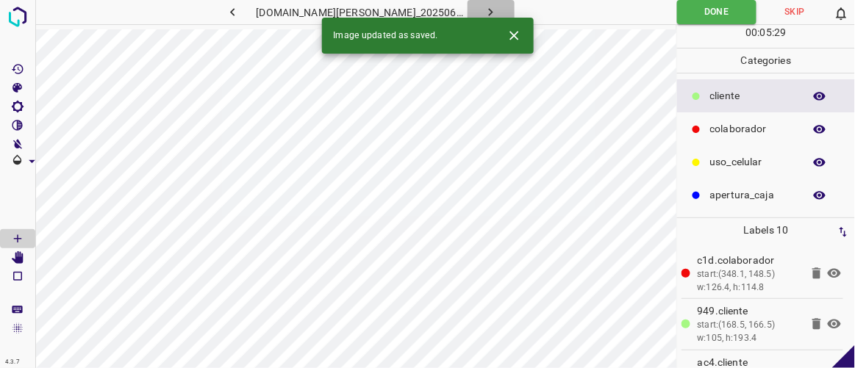
click at [483, 8] on icon "button" at bounding box center [490, 11] width 15 height 15
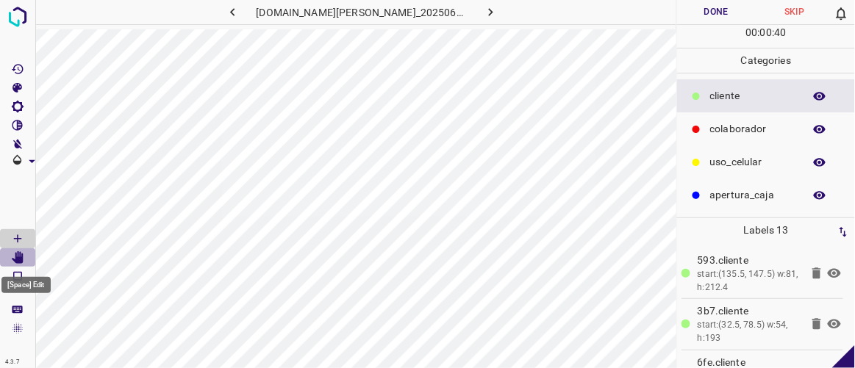
click at [25, 263] on Edit"] "[Space] Edit" at bounding box center [17, 258] width 35 height 19
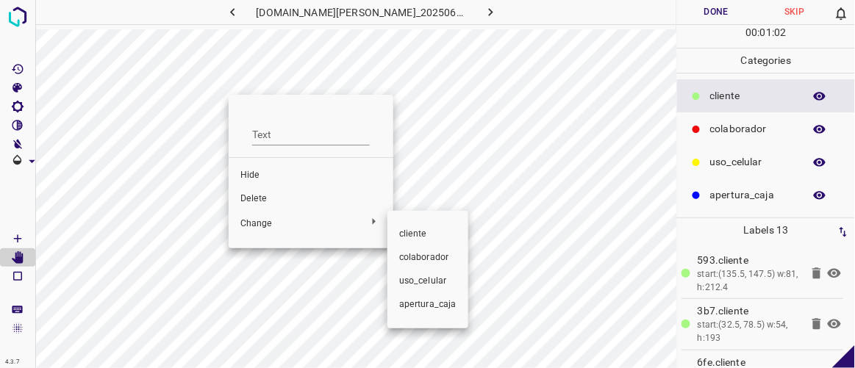
click at [259, 197] on div at bounding box center [427, 184] width 855 height 368
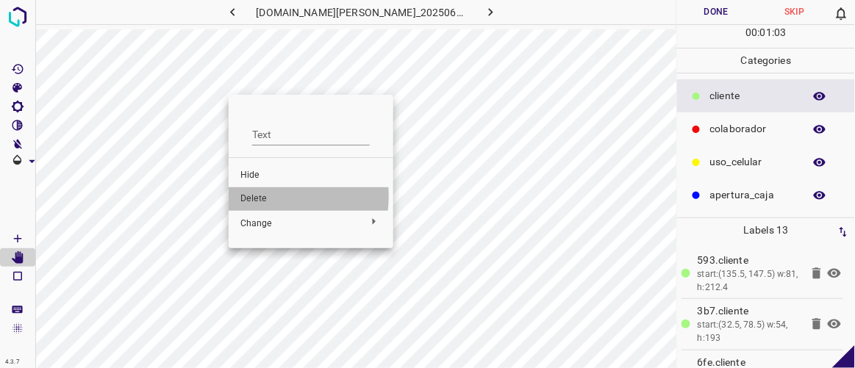
click at [258, 196] on span "Delete" at bounding box center [310, 199] width 141 height 13
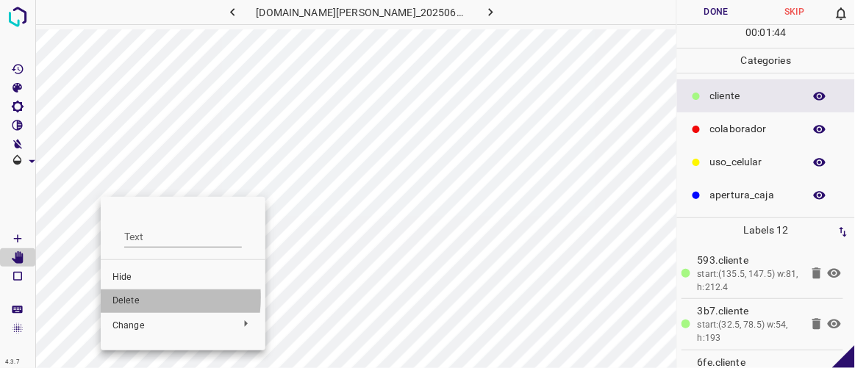
click at [120, 298] on span "Delete" at bounding box center [183, 301] width 141 height 13
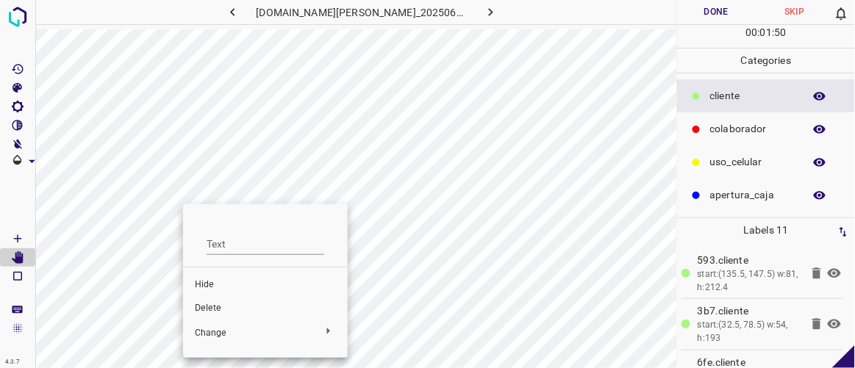
click at [209, 306] on span "Delete" at bounding box center [265, 308] width 141 height 13
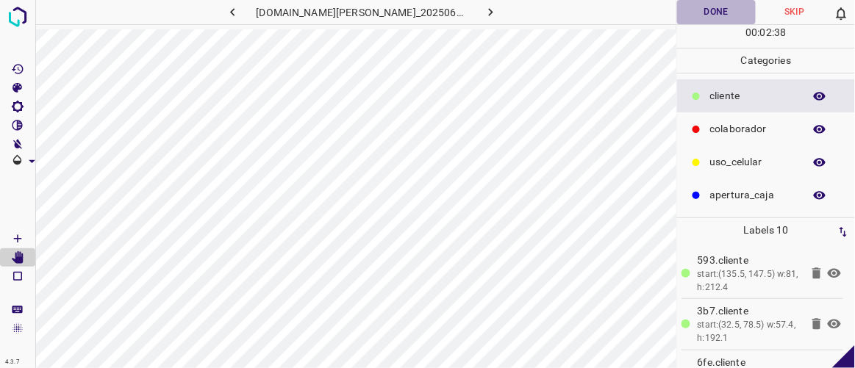
click at [730, 17] on button "Done" at bounding box center [716, 12] width 78 height 24
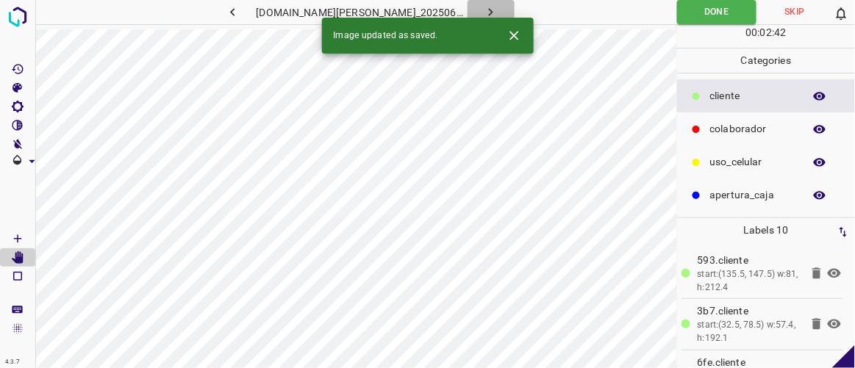
click at [483, 6] on icon "button" at bounding box center [490, 11] width 15 height 15
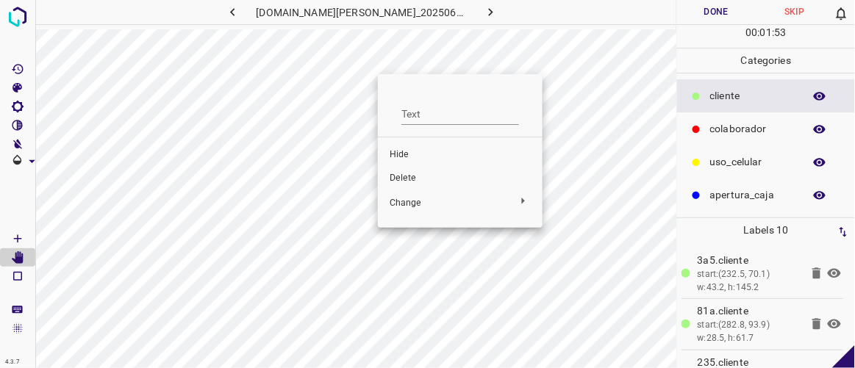
click at [405, 147] on li "Hide" at bounding box center [460, 155] width 165 height 24
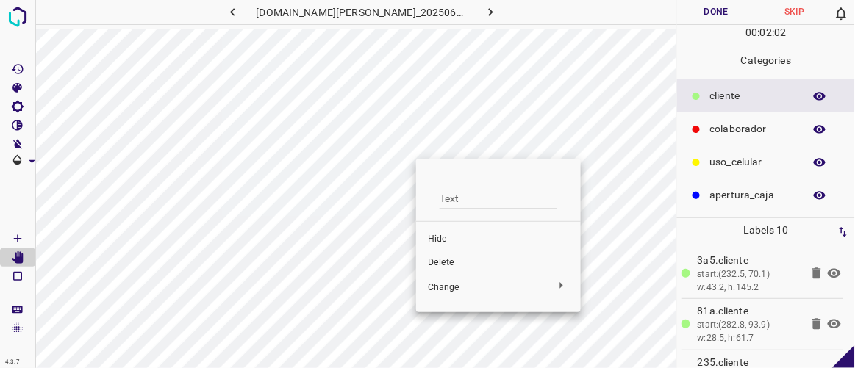
click at [440, 239] on span "Hide" at bounding box center [498, 239] width 141 height 13
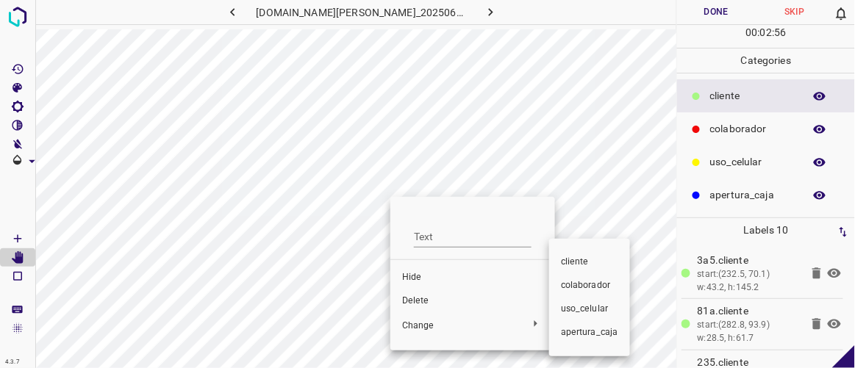
click at [377, 285] on div at bounding box center [427, 184] width 855 height 368
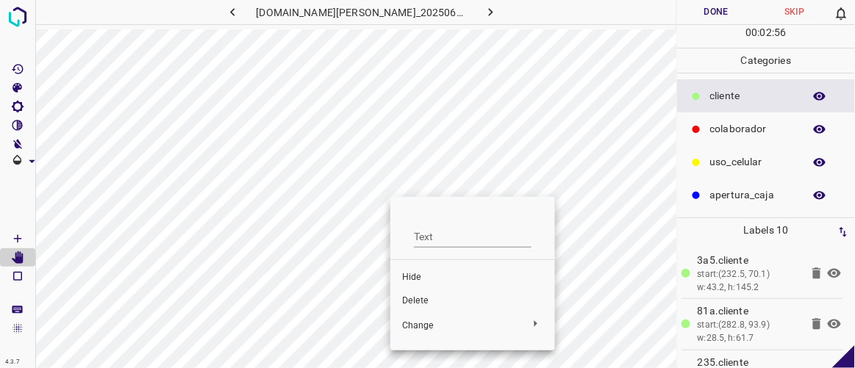
click at [379, 286] on div at bounding box center [427, 184] width 855 height 368
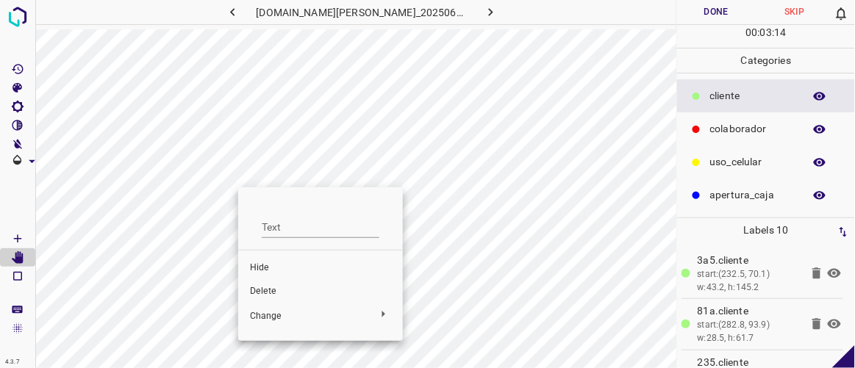
click at [255, 292] on span "Delete" at bounding box center [320, 291] width 141 height 13
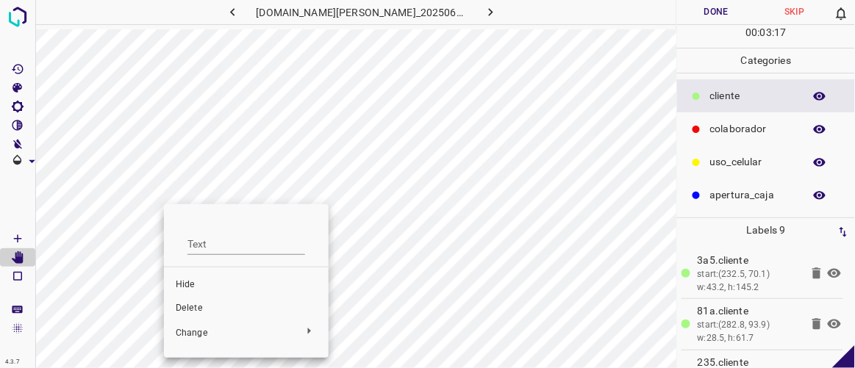
click at [196, 306] on span "Delete" at bounding box center [246, 308] width 141 height 13
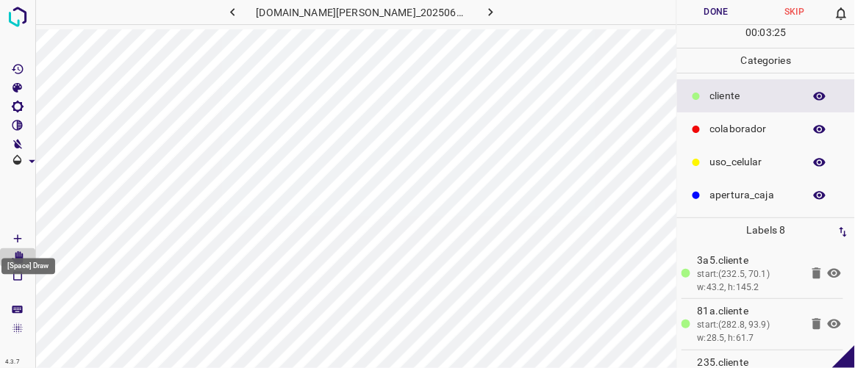
click at [26, 238] on Draw"] "[Space] Draw" at bounding box center [17, 238] width 35 height 19
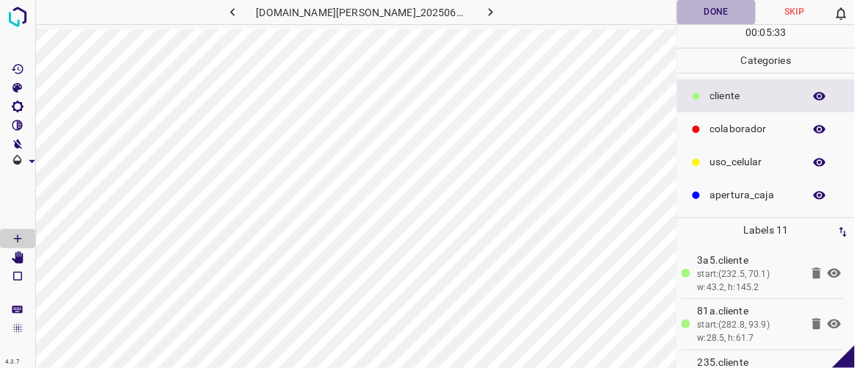
click at [705, 11] on button "Done" at bounding box center [716, 12] width 78 height 24
click at [483, 10] on icon "button" at bounding box center [490, 11] width 15 height 15
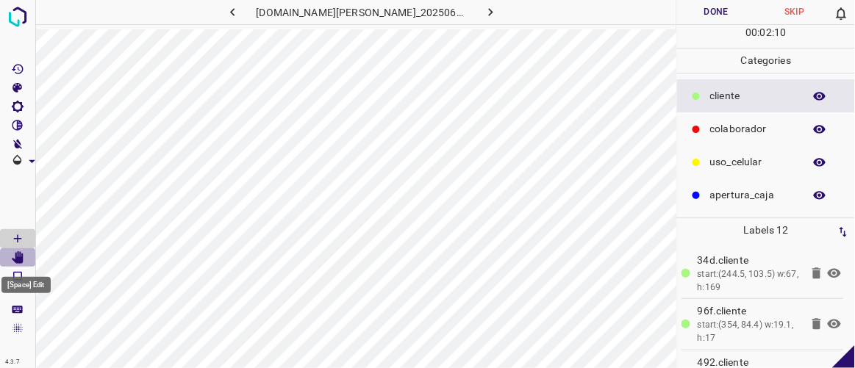
click at [20, 257] on icon "[Space] Edit" at bounding box center [18, 258] width 12 height 13
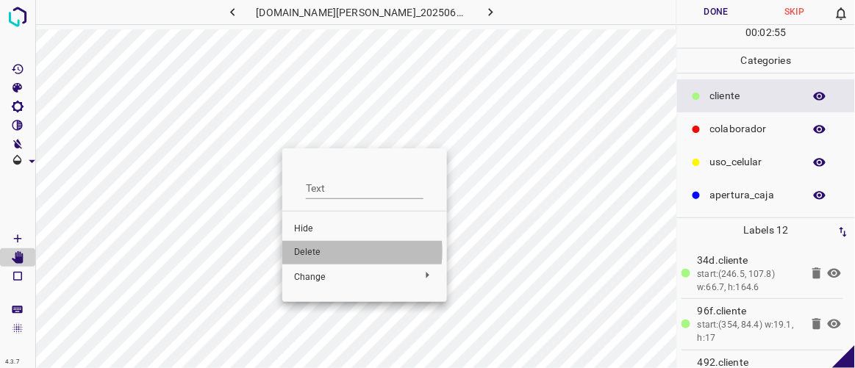
click at [321, 252] on span "Delete" at bounding box center [364, 252] width 141 height 13
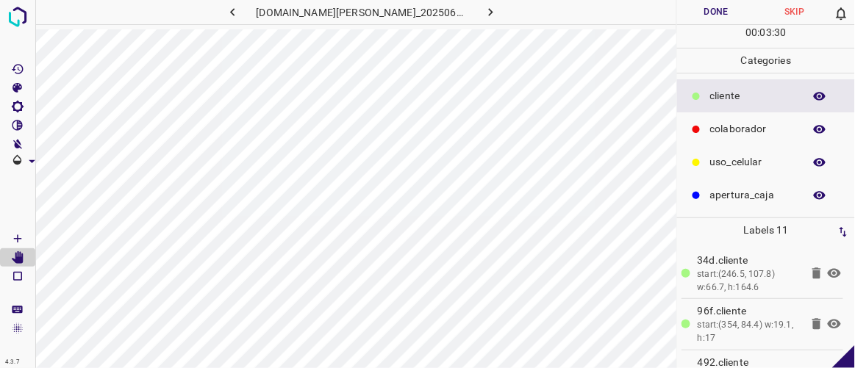
click at [672, 174] on div "[DOMAIN_NAME][PERSON_NAME]_20250613_114344_000007380.jpg Done Skip 0 00 : 03 : …" at bounding box center [427, 184] width 855 height 368
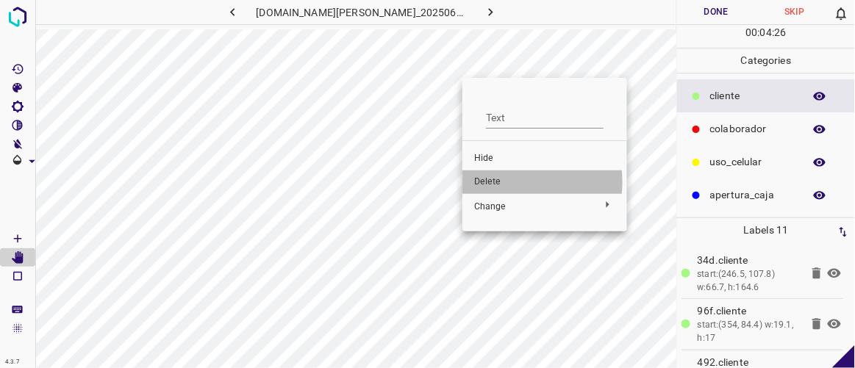
click at [502, 182] on span "Delete" at bounding box center [544, 182] width 141 height 13
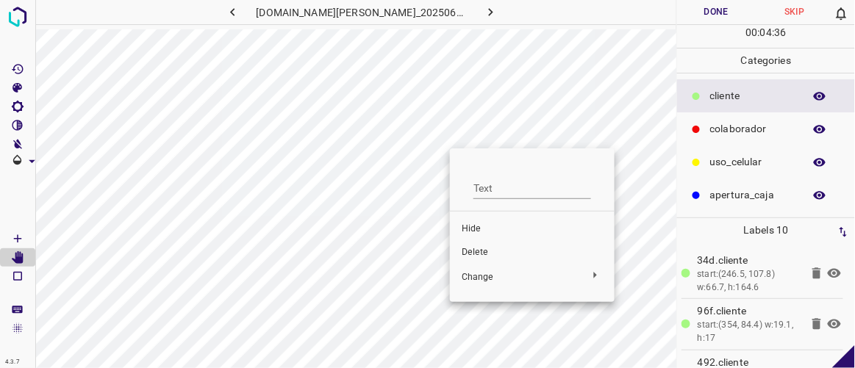
click at [477, 231] on span "Hide" at bounding box center [532, 229] width 141 height 13
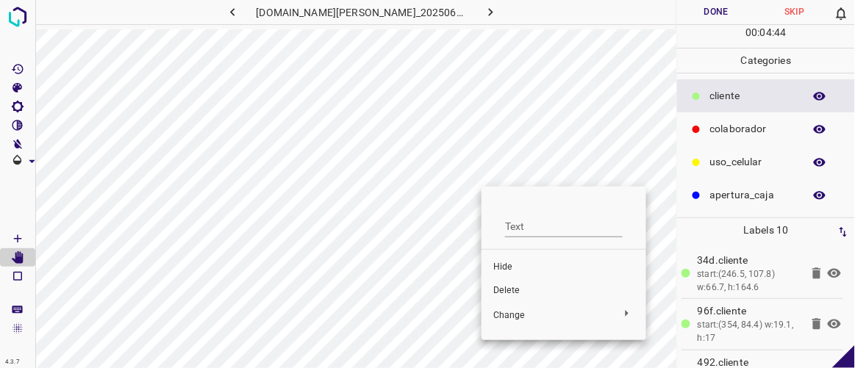
click at [505, 264] on span "Hide" at bounding box center [563, 267] width 141 height 13
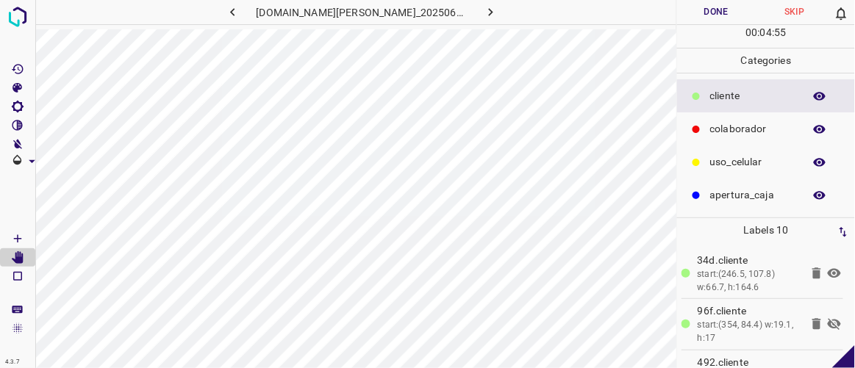
click at [826, 318] on icon at bounding box center [835, 324] width 18 height 18
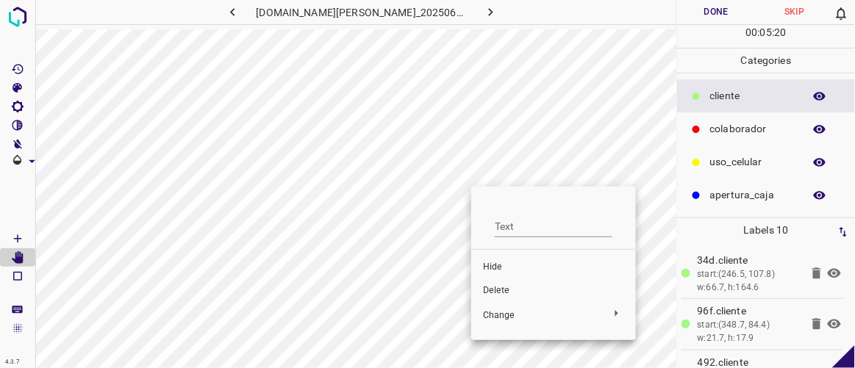
click at [502, 269] on span "Hide" at bounding box center [553, 267] width 141 height 13
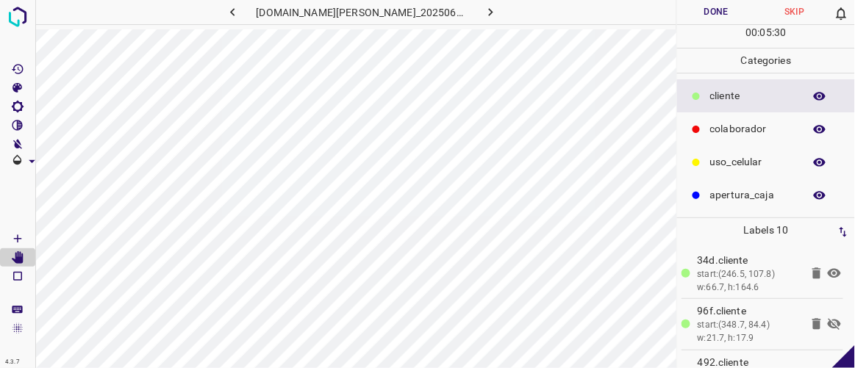
click at [828, 323] on icon at bounding box center [834, 325] width 13 height 12
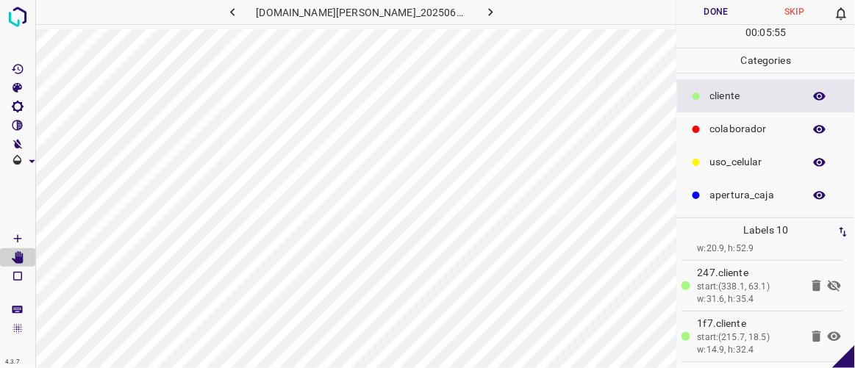
scroll to position [290, 0]
click at [828, 284] on icon at bounding box center [834, 288] width 13 height 12
click at [828, 284] on icon at bounding box center [834, 288] width 13 height 10
click at [828, 284] on icon at bounding box center [834, 288] width 13 height 12
click at [826, 282] on icon at bounding box center [835, 288] width 18 height 18
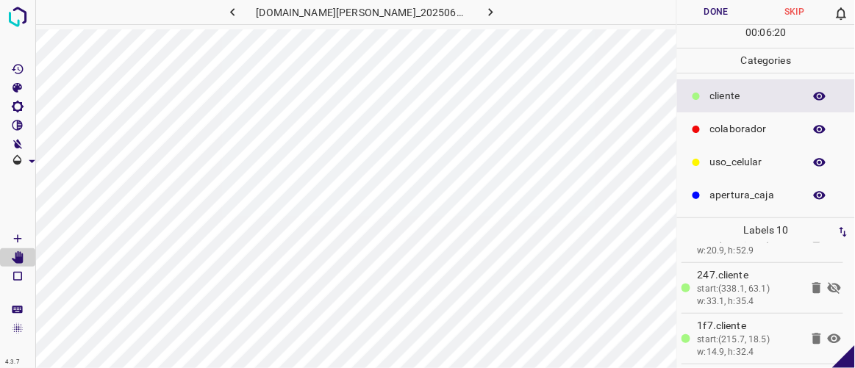
click at [826, 282] on icon at bounding box center [835, 288] width 18 height 18
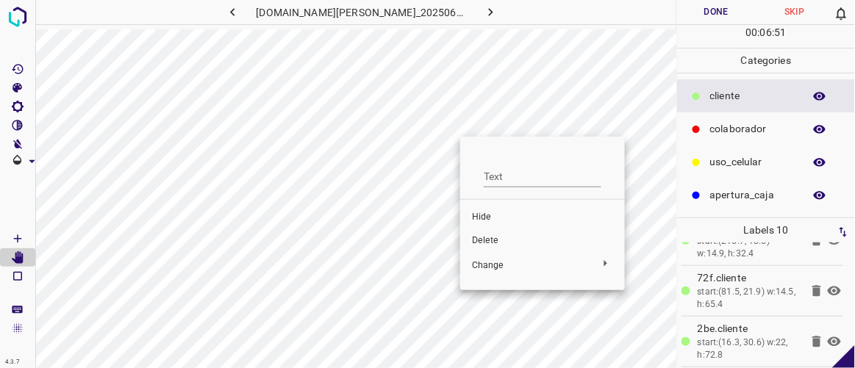
click at [477, 212] on span "Hide" at bounding box center [542, 217] width 141 height 13
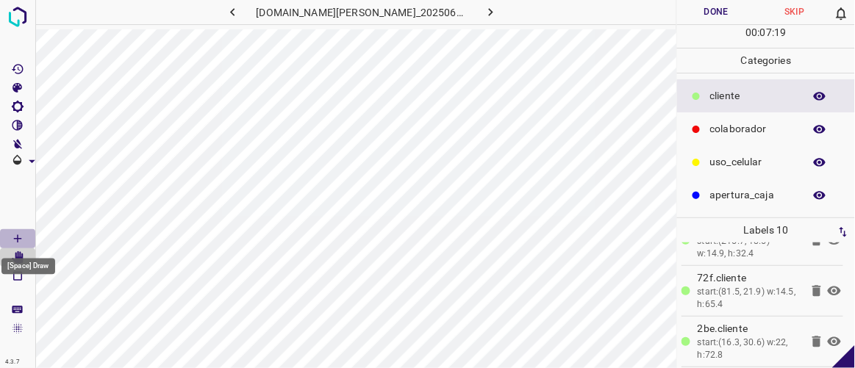
click at [23, 239] on icon "[Space] Draw" at bounding box center [17, 238] width 13 height 13
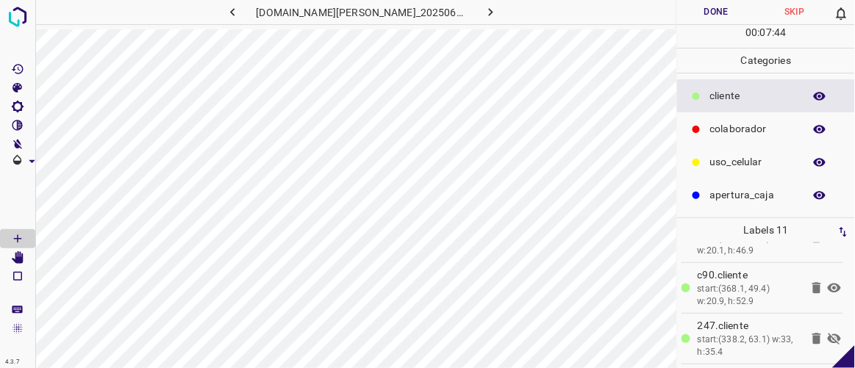
scroll to position [239, 0]
click at [826, 333] on icon at bounding box center [835, 340] width 18 height 18
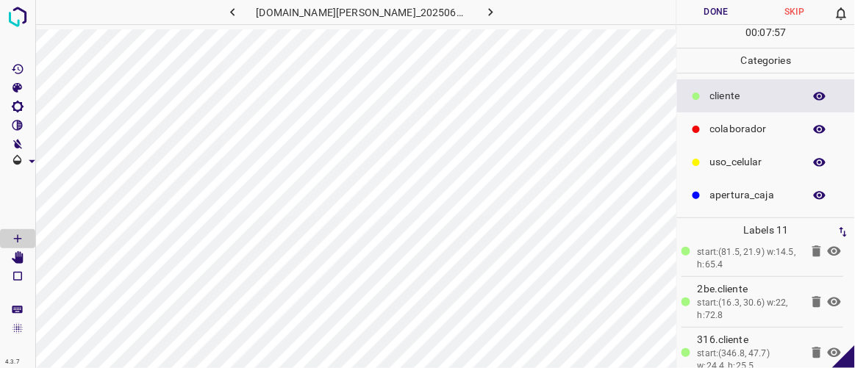
scroll to position [440, 0]
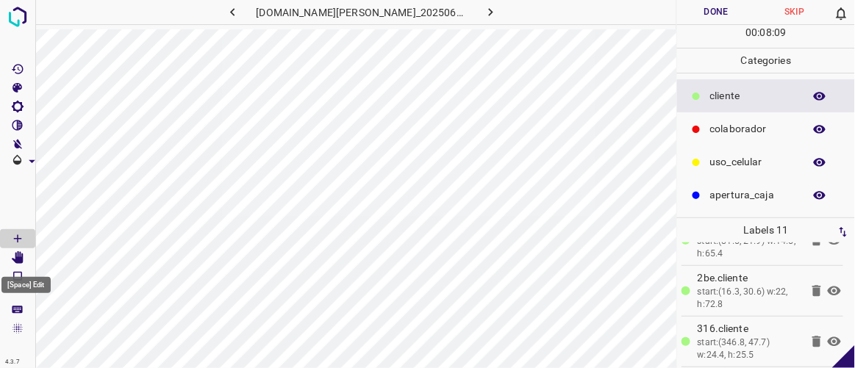
click at [15, 258] on icon "[Space] Edit" at bounding box center [18, 258] width 12 height 13
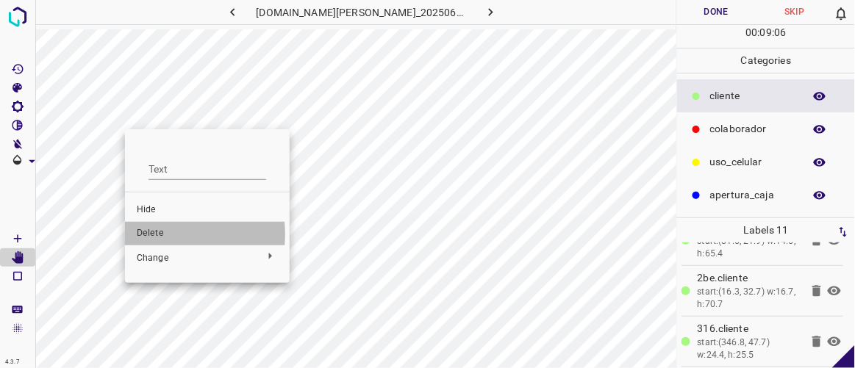
click at [152, 235] on span "Delete" at bounding box center [207, 233] width 141 height 13
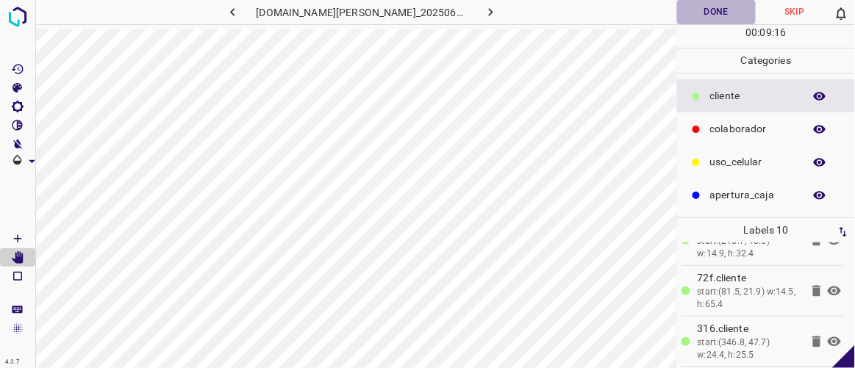
drag, startPoint x: 722, startPoint y: 15, endPoint x: 716, endPoint y: 23, distance: 10.5
click at [719, 16] on button "Done" at bounding box center [716, 12] width 78 height 24
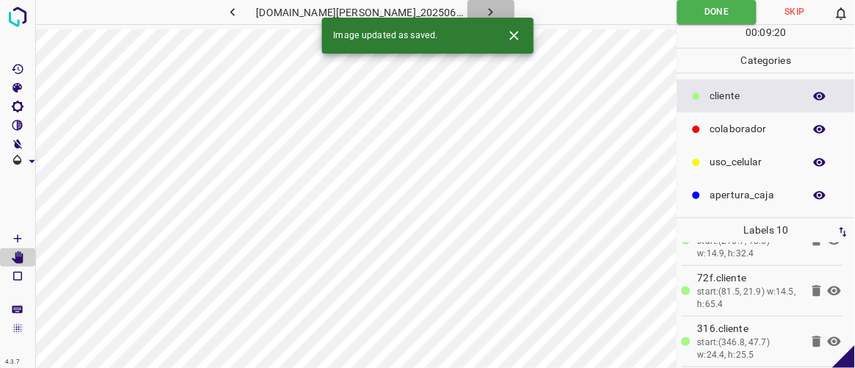
click at [483, 12] on icon "button" at bounding box center [490, 11] width 15 height 15
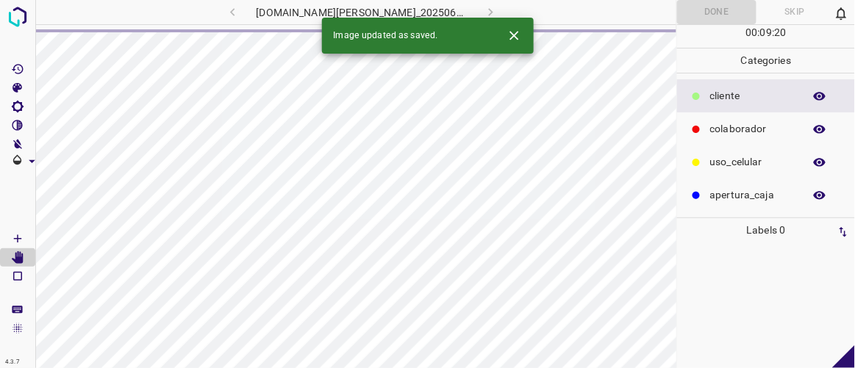
scroll to position [0, 0]
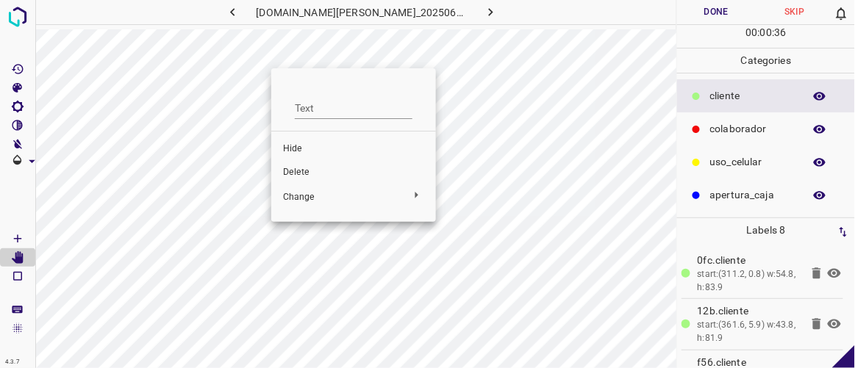
click at [291, 168] on span "Delete" at bounding box center [353, 172] width 141 height 13
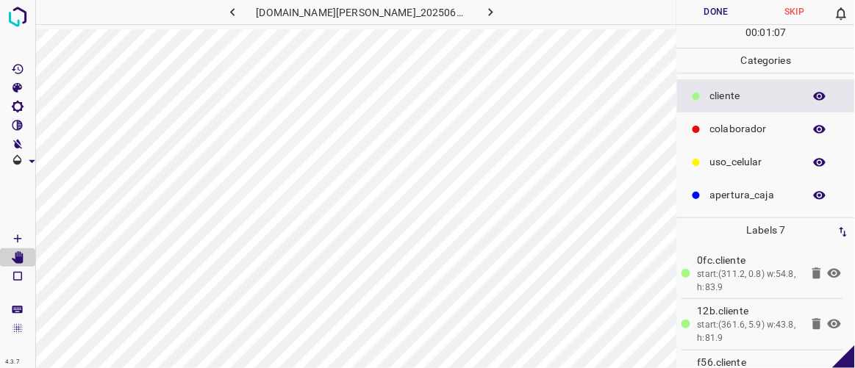
click at [736, 8] on button "Done" at bounding box center [716, 12] width 78 height 24
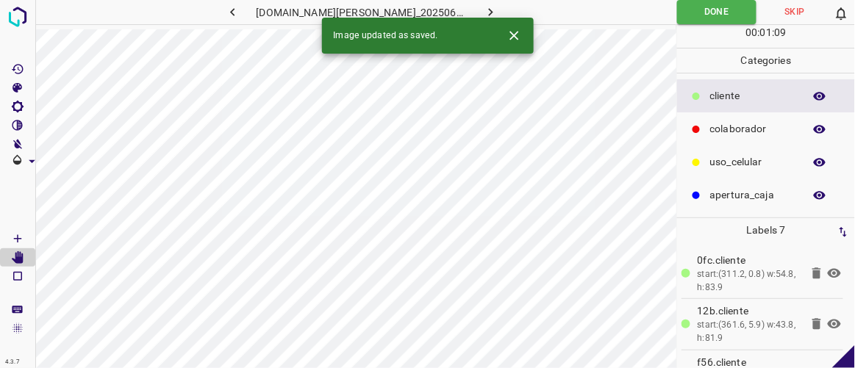
click at [483, 9] on icon "button" at bounding box center [490, 11] width 15 height 15
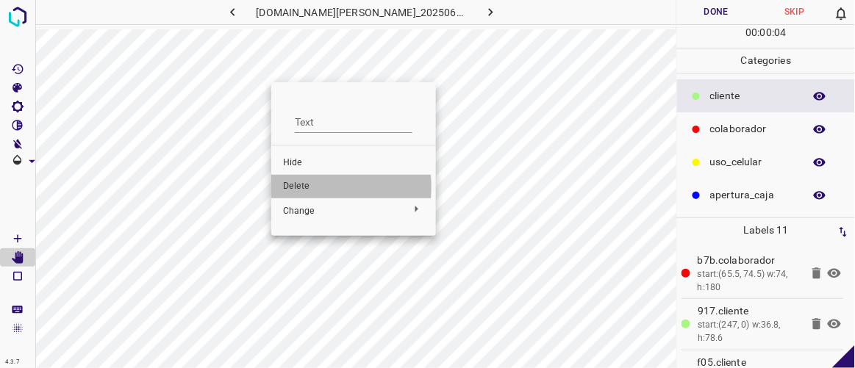
click at [296, 190] on span "Delete" at bounding box center [353, 186] width 141 height 13
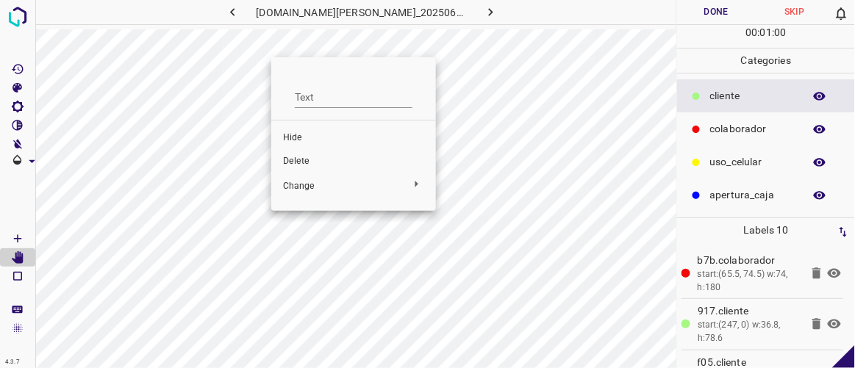
click at [299, 166] on span "Delete" at bounding box center [353, 161] width 141 height 13
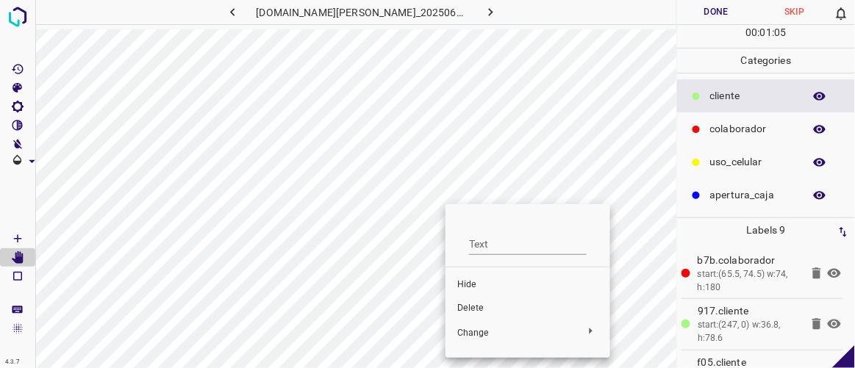
drag, startPoint x: 473, startPoint y: 310, endPoint x: 482, endPoint y: 306, distance: 9.6
click at [473, 310] on span "Delete" at bounding box center [527, 308] width 141 height 13
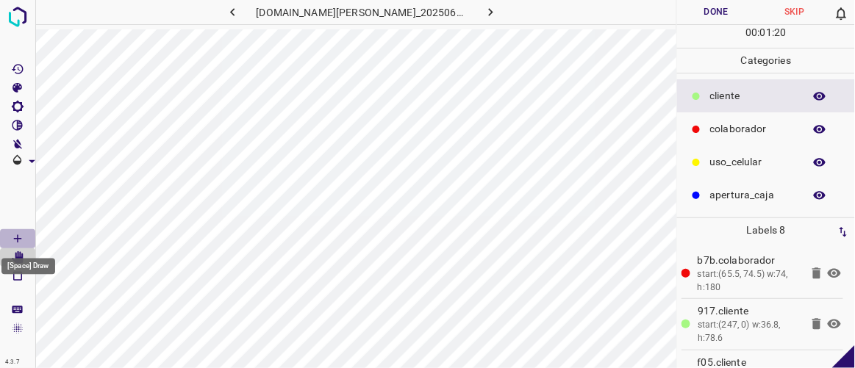
click at [21, 240] on icon "[Space] Draw" at bounding box center [17, 238] width 13 height 13
click at [738, 19] on button "Done" at bounding box center [716, 12] width 78 height 24
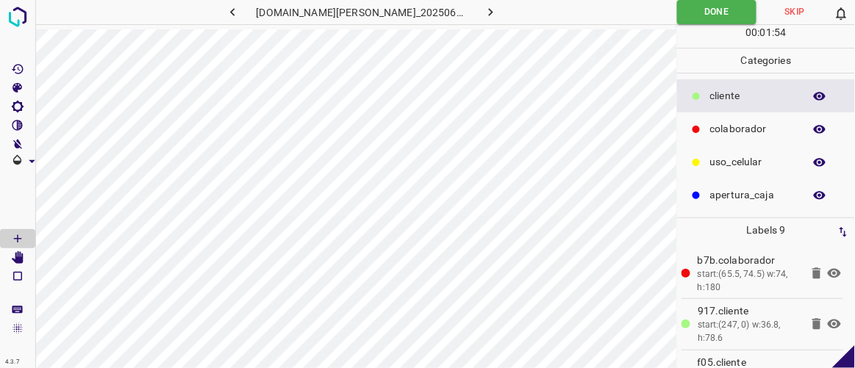
click at [483, 16] on icon "button" at bounding box center [490, 11] width 15 height 15
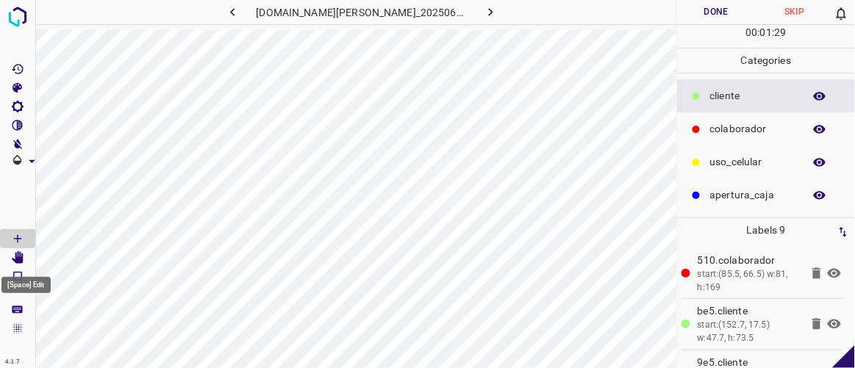
click at [19, 261] on icon "[Space] Edit" at bounding box center [18, 258] width 12 height 13
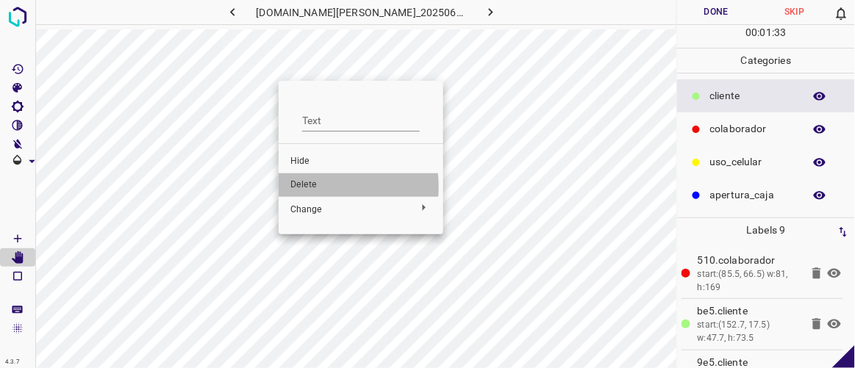
click at [303, 187] on span "Delete" at bounding box center [360, 185] width 141 height 13
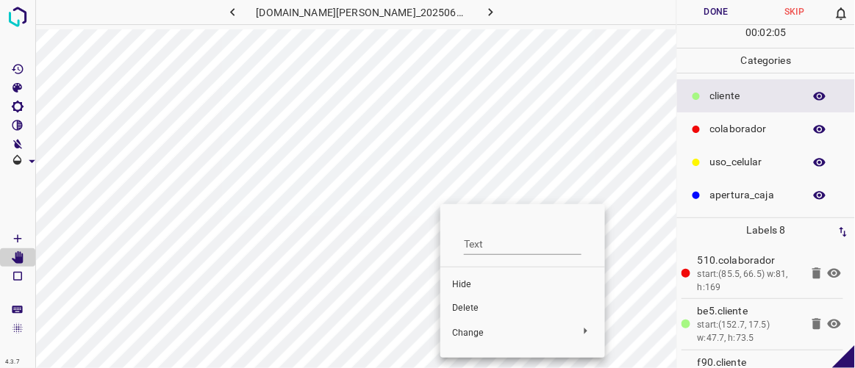
click at [460, 284] on span "Hide" at bounding box center [522, 285] width 141 height 13
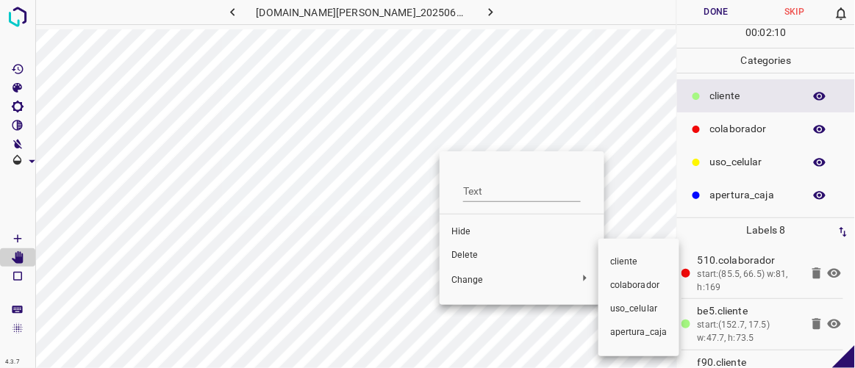
click at [463, 227] on div at bounding box center [427, 184] width 855 height 368
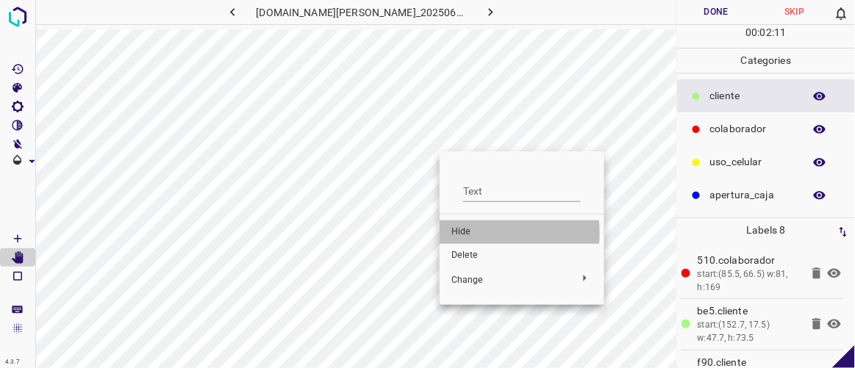
click at [470, 234] on span "Hide" at bounding box center [522, 232] width 141 height 13
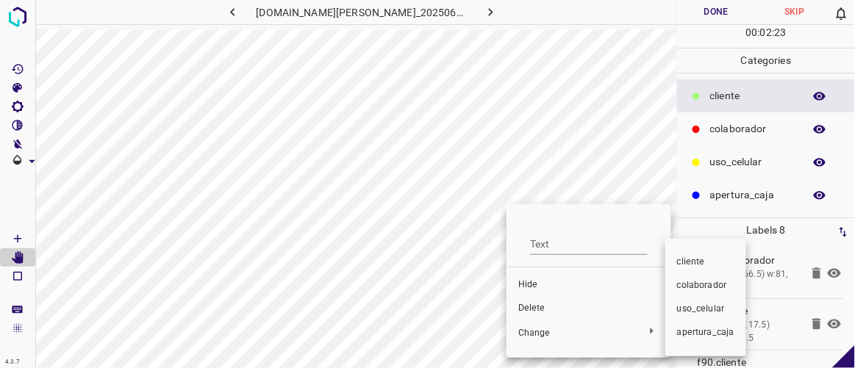
click at [541, 284] on div at bounding box center [427, 184] width 855 height 368
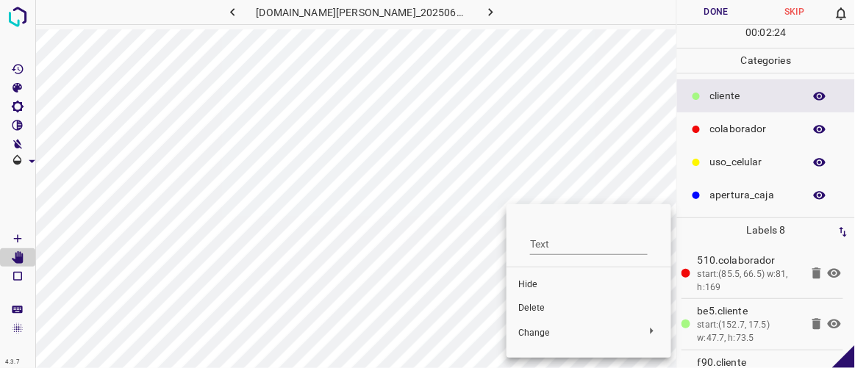
click at [538, 285] on span "Hide" at bounding box center [588, 285] width 141 height 13
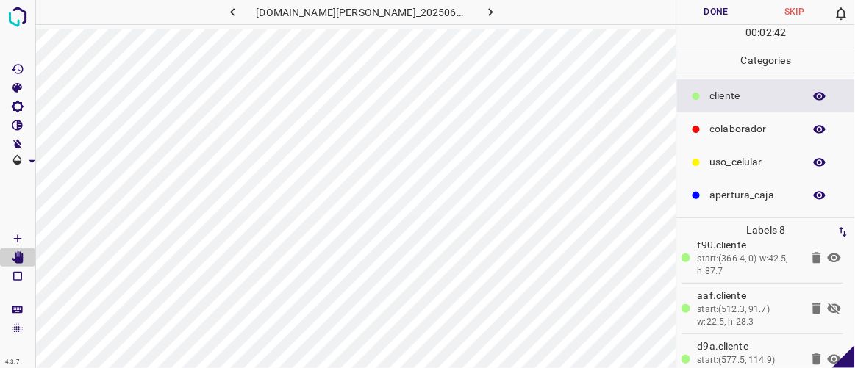
scroll to position [140, 0]
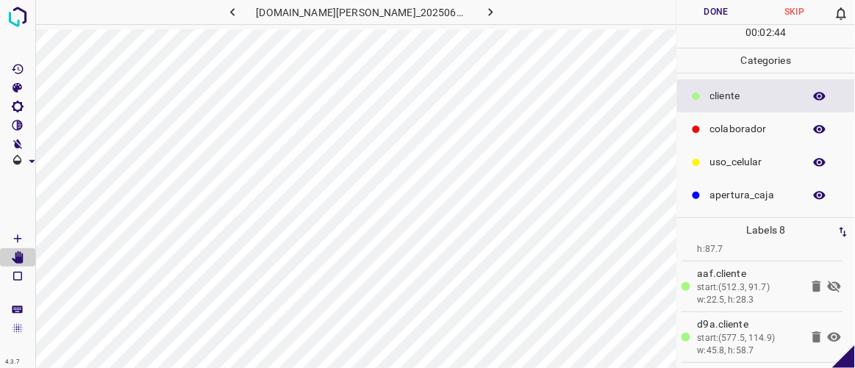
click at [826, 280] on icon at bounding box center [835, 287] width 18 height 18
click at [828, 282] on icon at bounding box center [834, 287] width 13 height 10
click at [826, 283] on icon at bounding box center [835, 287] width 18 height 18
click at [828, 329] on icon at bounding box center [834, 334] width 13 height 12
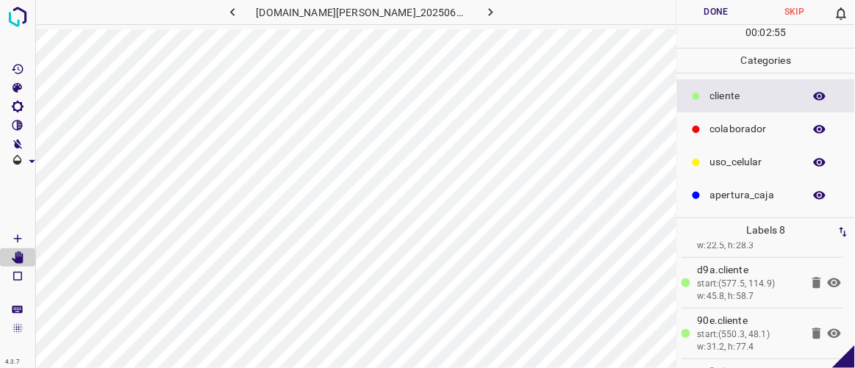
click at [828, 329] on icon at bounding box center [834, 334] width 13 height 10
click at [24, 235] on icon "[Space] Draw" at bounding box center [17, 238] width 13 height 13
click at [828, 328] on icon at bounding box center [834, 334] width 13 height 12
click at [826, 329] on icon at bounding box center [835, 334] width 18 height 18
click at [828, 329] on icon at bounding box center [834, 334] width 13 height 12
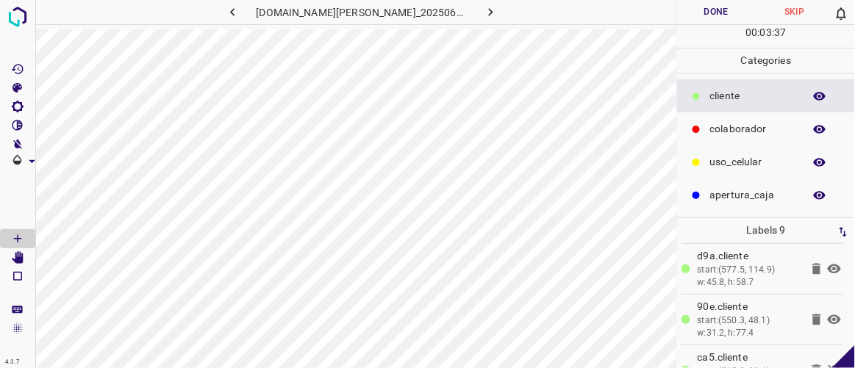
click at [774, 299] on p "90e.​​cliente" at bounding box center [749, 306] width 103 height 15
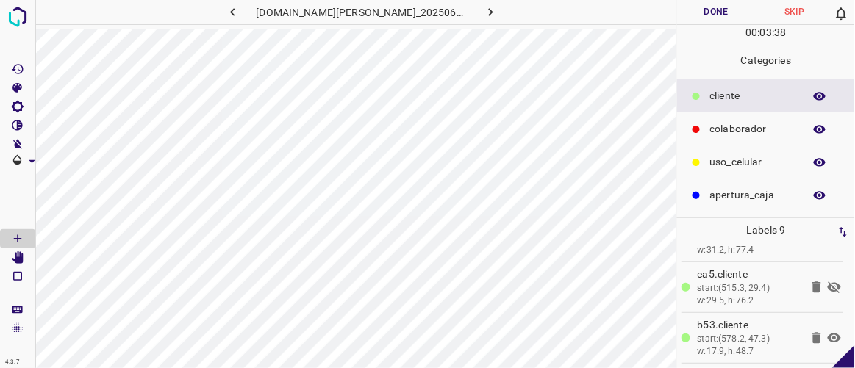
scroll to position [291, 0]
click at [829, 282] on icon at bounding box center [834, 288] width 13 height 12
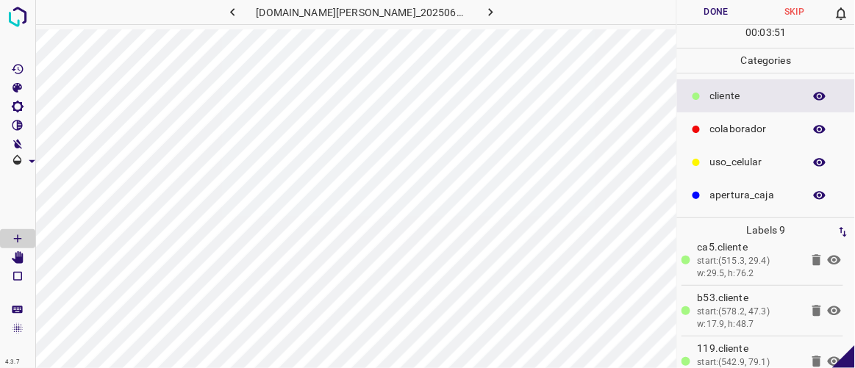
scroll to position [338, 0]
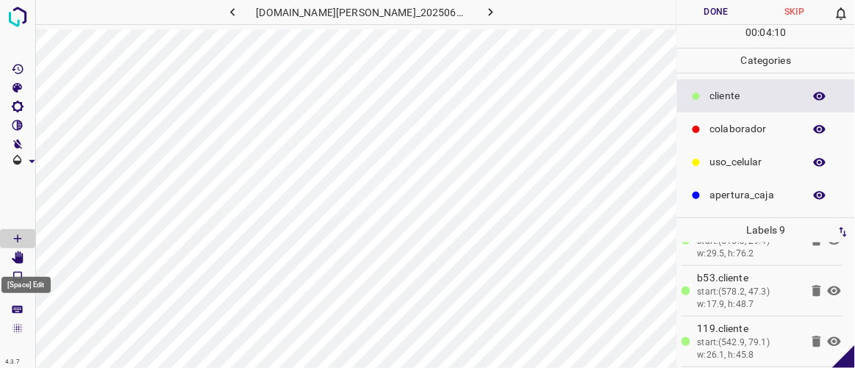
click at [20, 258] on icon "[Space] Edit" at bounding box center [18, 258] width 12 height 13
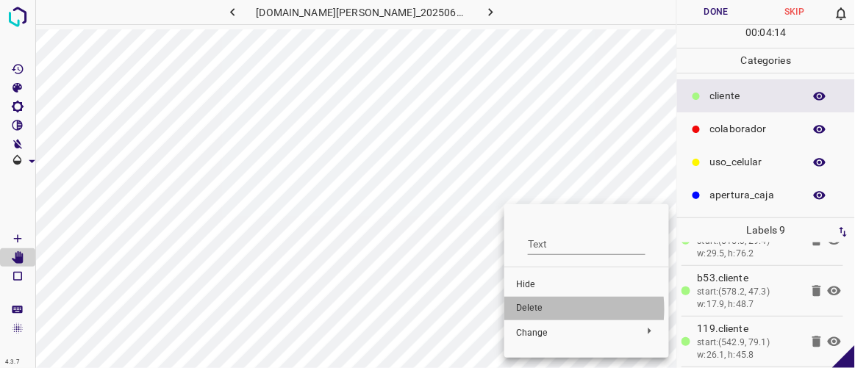
click at [538, 310] on span "Delete" at bounding box center [586, 308] width 141 height 13
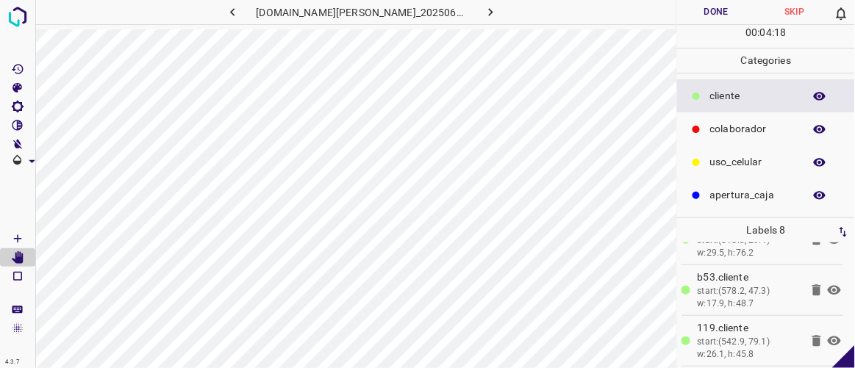
click at [694, 7] on button "Done" at bounding box center [716, 12] width 78 height 24
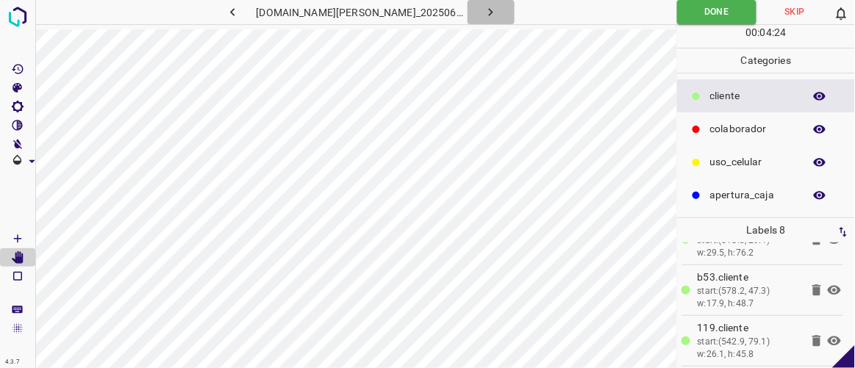
click at [483, 9] on icon "button" at bounding box center [490, 11] width 15 height 15
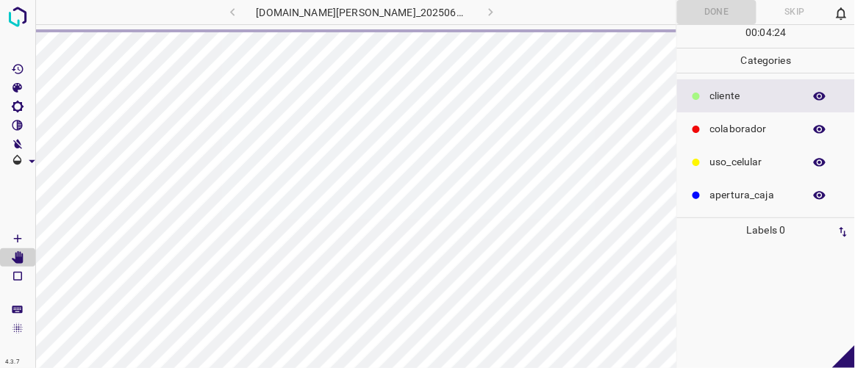
scroll to position [0, 0]
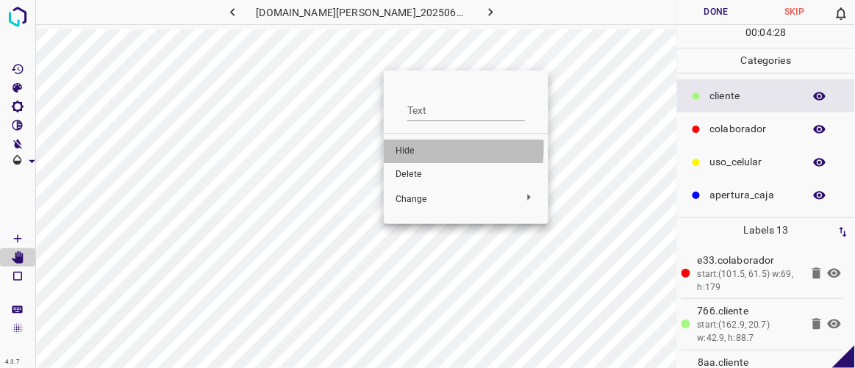
click at [404, 147] on span "Hide" at bounding box center [466, 151] width 141 height 13
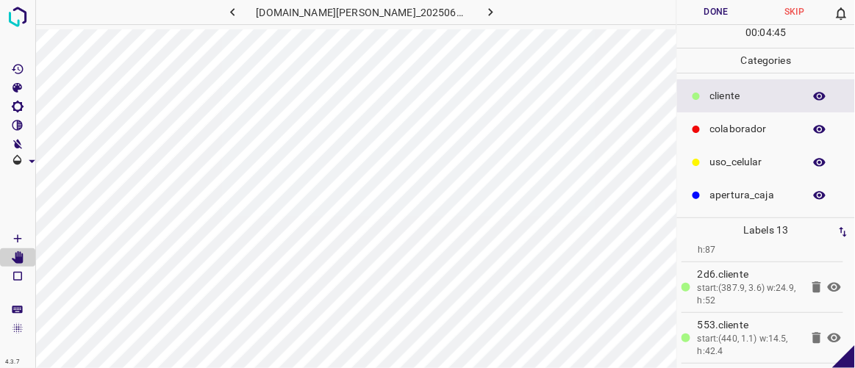
scroll to position [72, 0]
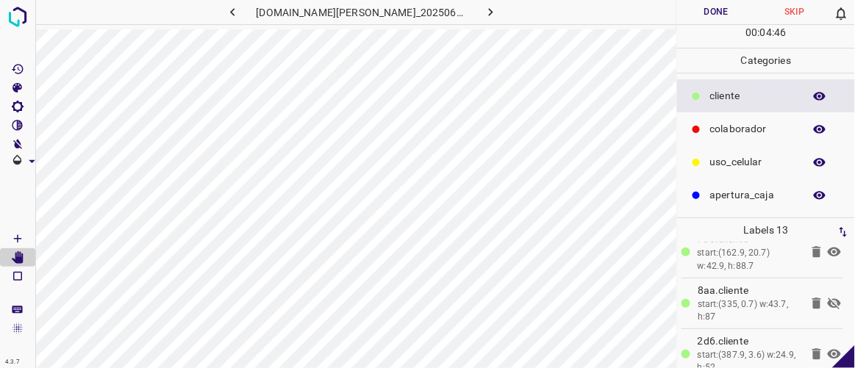
click at [828, 303] on icon at bounding box center [834, 304] width 13 height 12
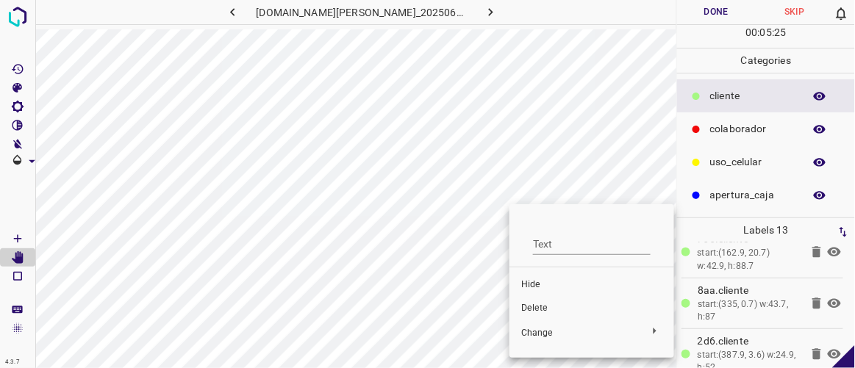
click at [543, 307] on span "Delete" at bounding box center [591, 308] width 141 height 13
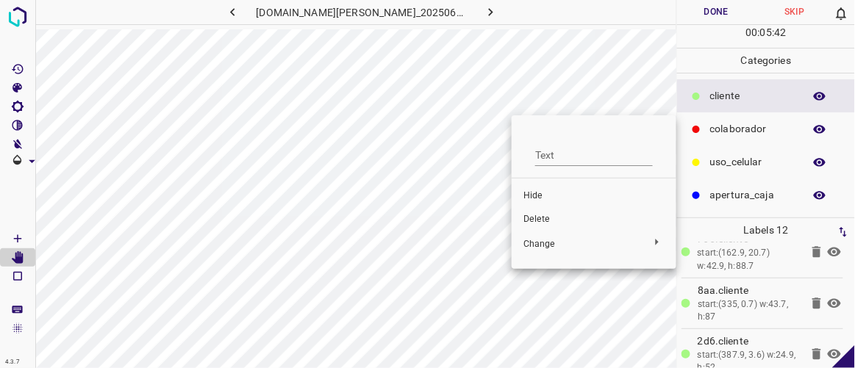
click at [536, 218] on span "Delete" at bounding box center [594, 219] width 141 height 13
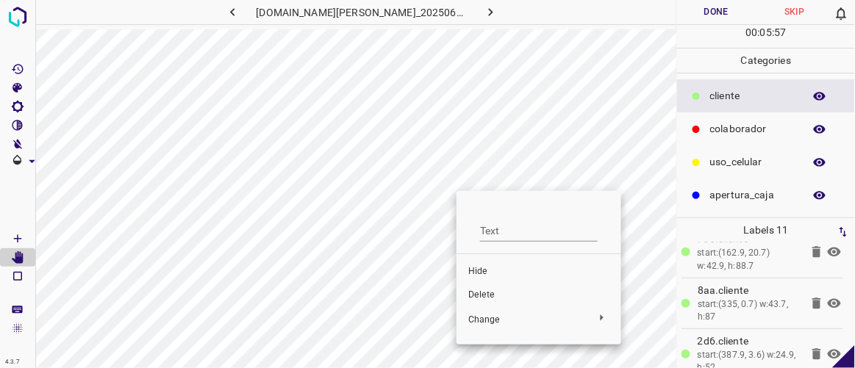
click at [474, 165] on div at bounding box center [427, 184] width 855 height 368
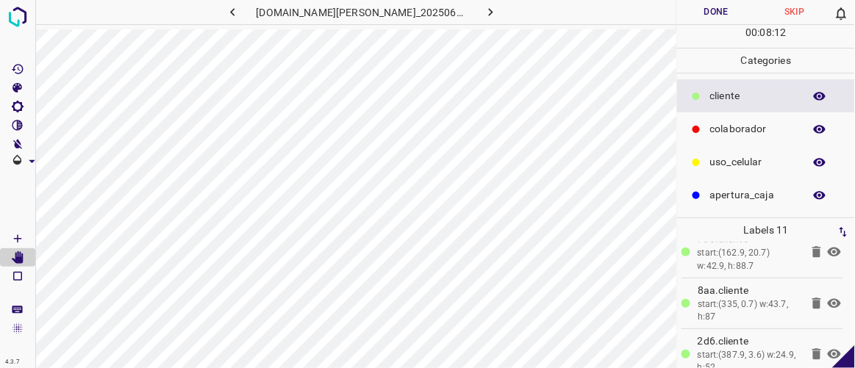
click at [693, 17] on button "Done" at bounding box center [716, 12] width 78 height 24
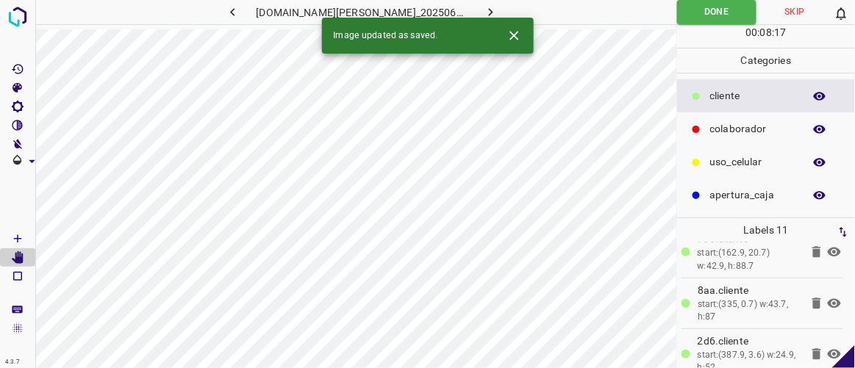
click at [489, 13] on icon "button" at bounding box center [491, 12] width 4 height 8
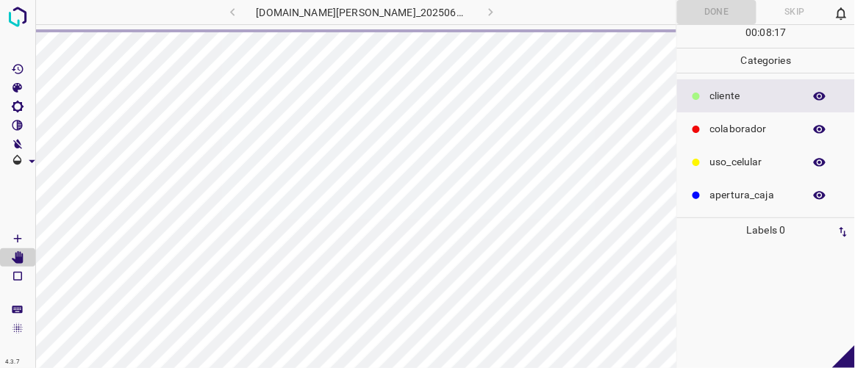
scroll to position [0, 0]
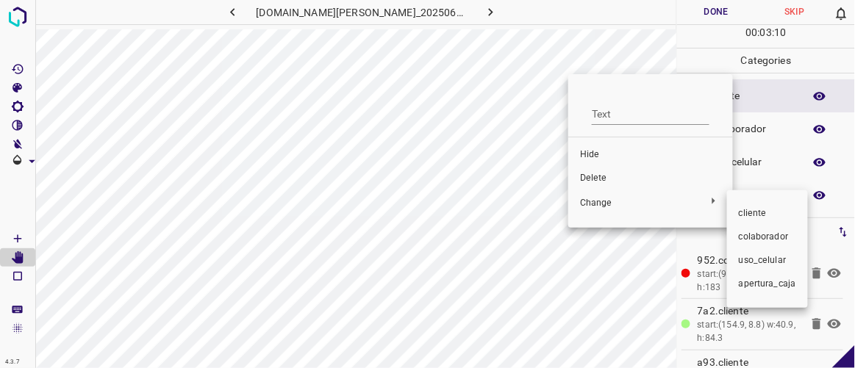
click at [607, 176] on div at bounding box center [427, 184] width 855 height 368
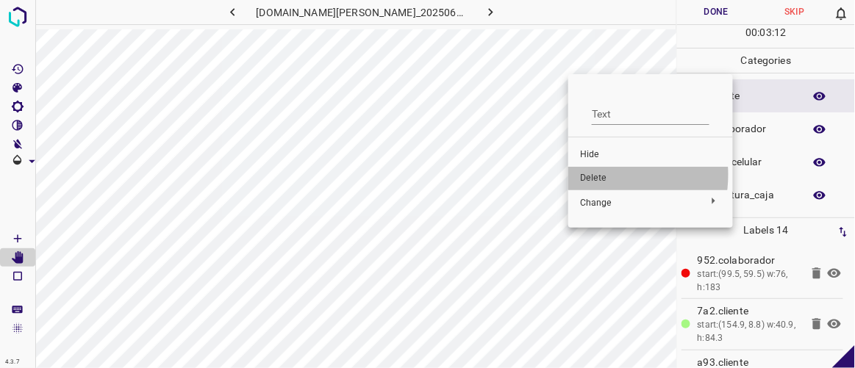
click at [595, 176] on span "Delete" at bounding box center [650, 178] width 141 height 13
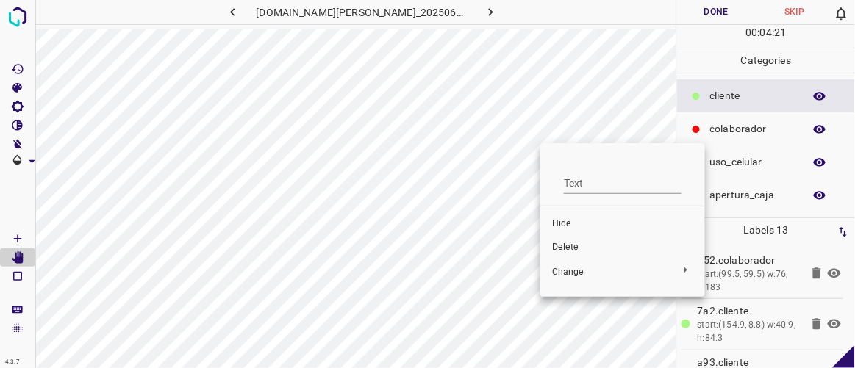
click at [560, 222] on span "Hide" at bounding box center [622, 224] width 141 height 13
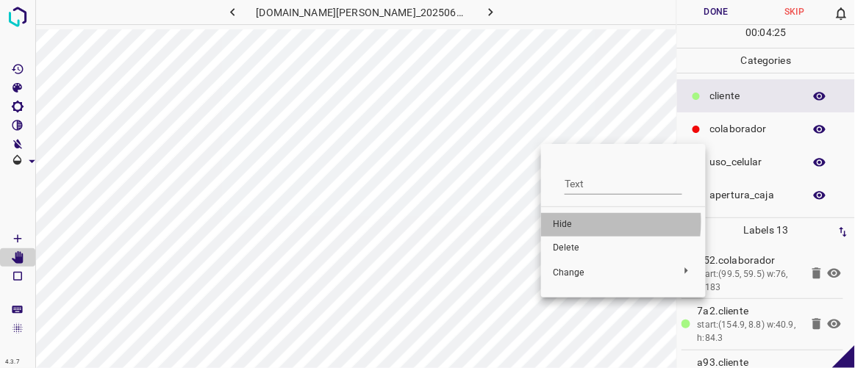
click at [572, 221] on span "Hide" at bounding box center [623, 224] width 141 height 13
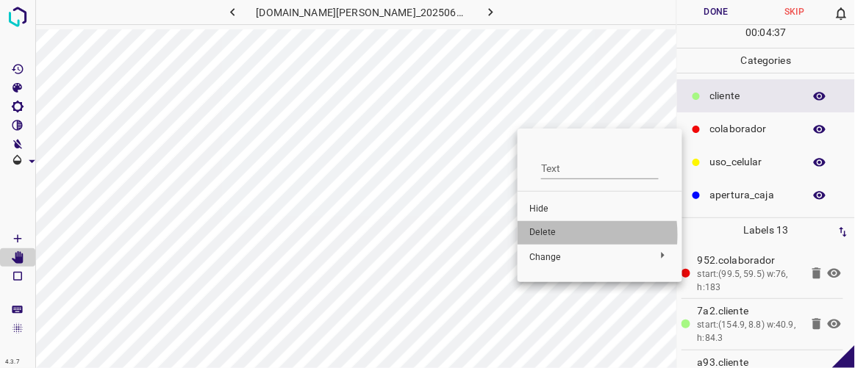
click at [547, 235] on span "Delete" at bounding box center [599, 232] width 141 height 13
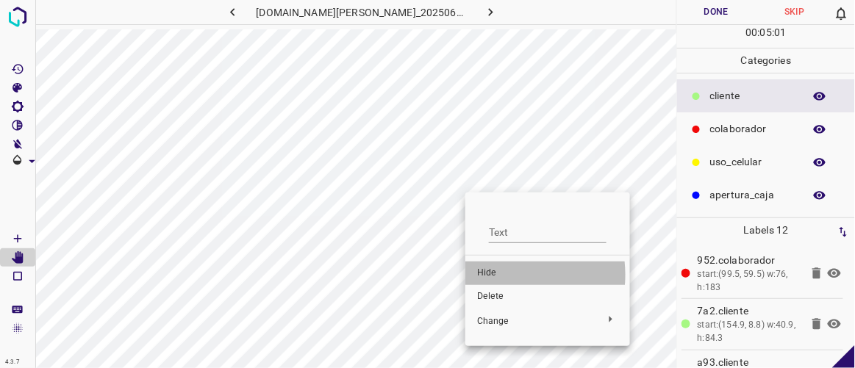
click at [499, 275] on span "Hide" at bounding box center [547, 273] width 141 height 13
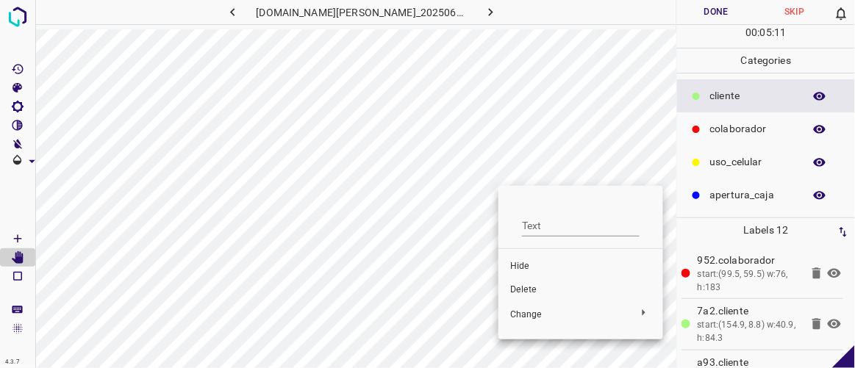
click at [524, 266] on span "Hide" at bounding box center [580, 266] width 141 height 13
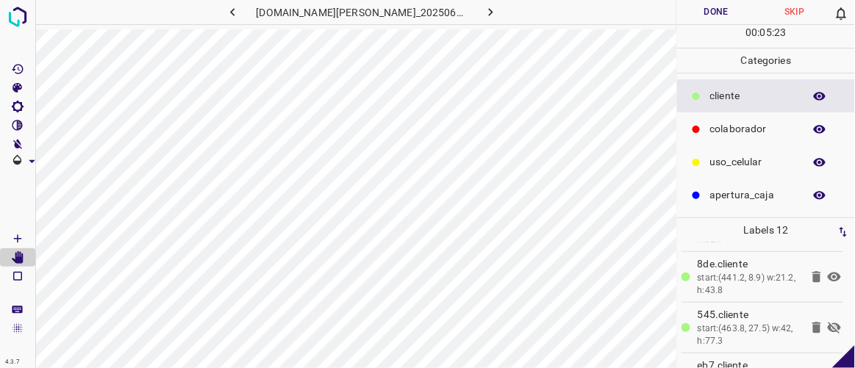
scroll to position [199, 0]
click at [826, 321] on icon at bounding box center [835, 330] width 18 height 18
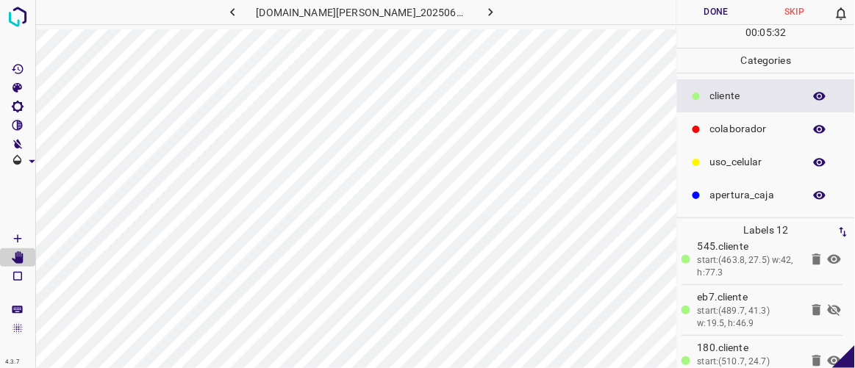
scroll to position [273, 0]
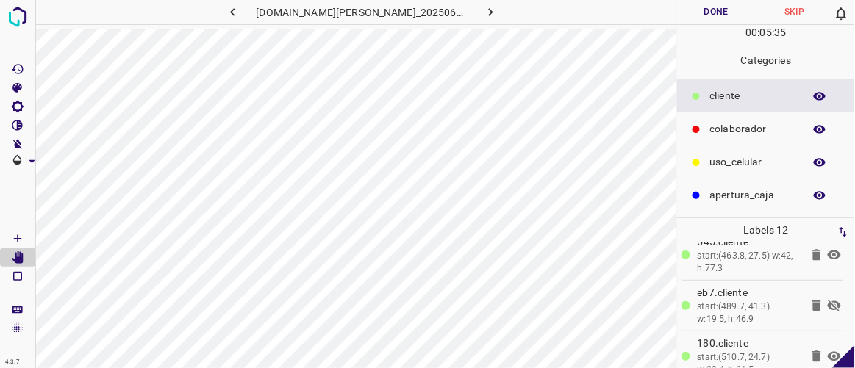
click at [826, 302] on icon at bounding box center [835, 306] width 18 height 18
click at [828, 302] on icon at bounding box center [834, 306] width 13 height 10
click at [826, 302] on icon at bounding box center [835, 306] width 18 height 18
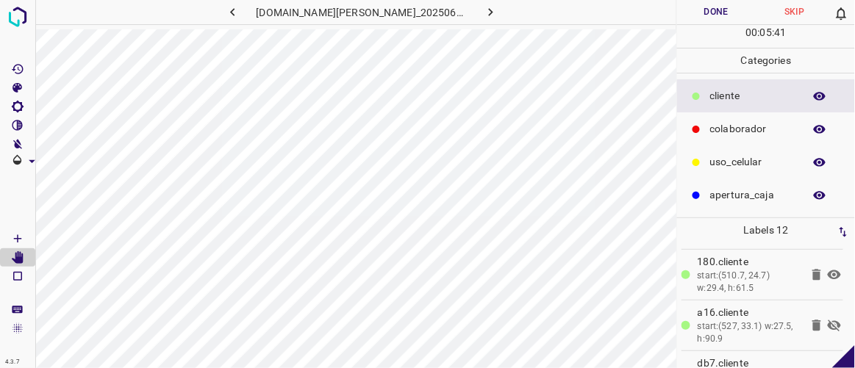
scroll to position [360, 0]
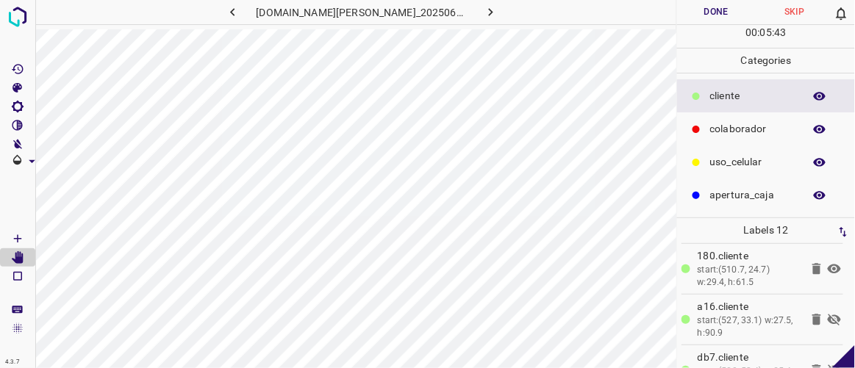
click at [826, 313] on icon at bounding box center [835, 320] width 18 height 18
click at [828, 313] on icon at bounding box center [834, 316] width 13 height 12
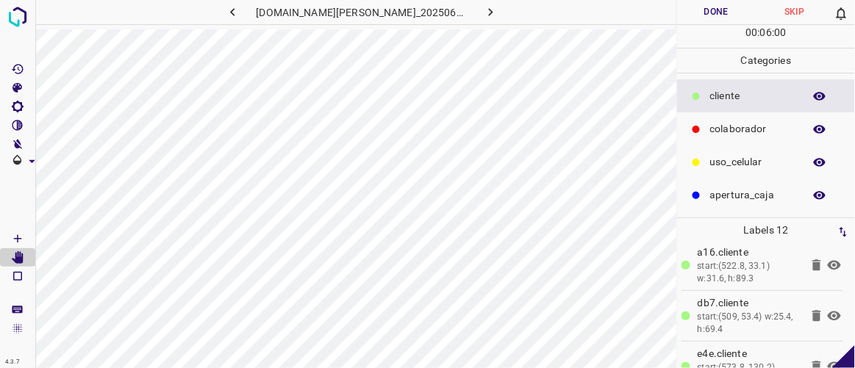
click at [828, 313] on icon at bounding box center [834, 316] width 13 height 10
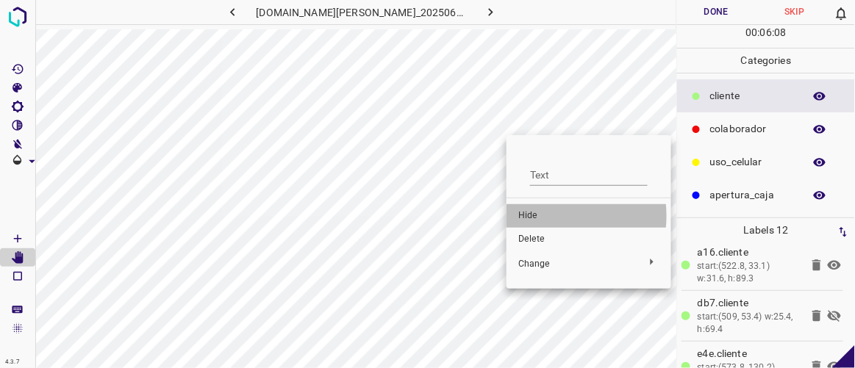
click at [541, 216] on span "Hide" at bounding box center [588, 216] width 141 height 13
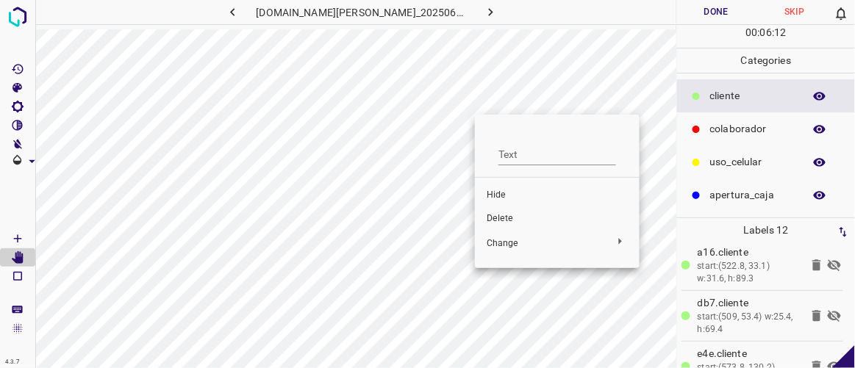
click at [502, 197] on span "Hide" at bounding box center [557, 195] width 141 height 13
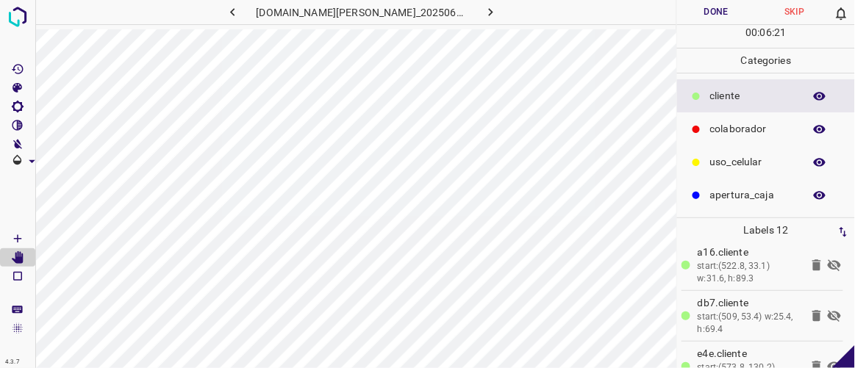
click at [828, 260] on icon at bounding box center [834, 266] width 13 height 12
click at [828, 312] on icon at bounding box center [834, 316] width 13 height 12
click at [813, 310] on icon at bounding box center [817, 315] width 9 height 11
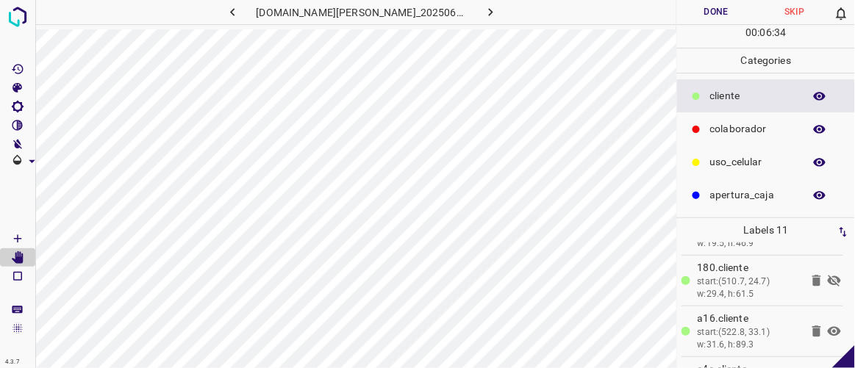
scroll to position [348, 0]
click at [827, 277] on icon at bounding box center [835, 282] width 18 height 18
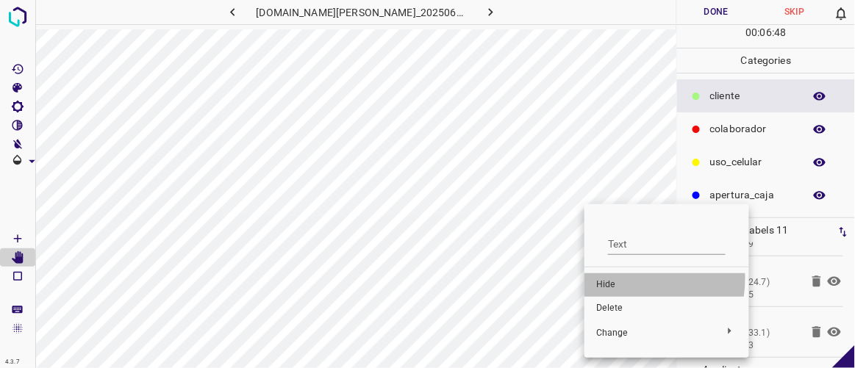
click at [612, 279] on span "Hide" at bounding box center [666, 285] width 141 height 13
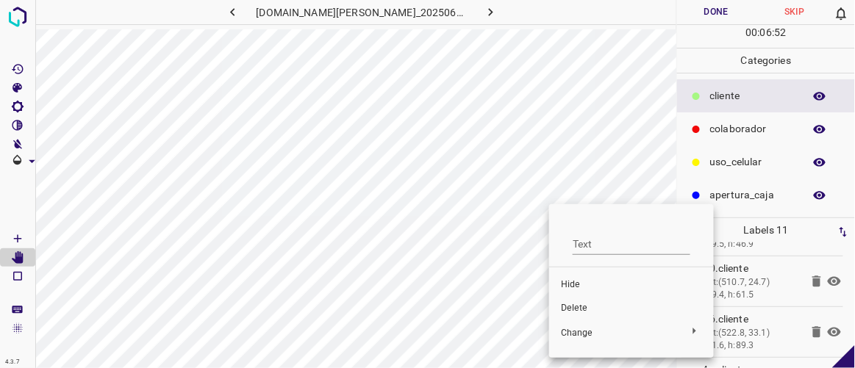
click at [574, 308] on span "Delete" at bounding box center [631, 308] width 141 height 13
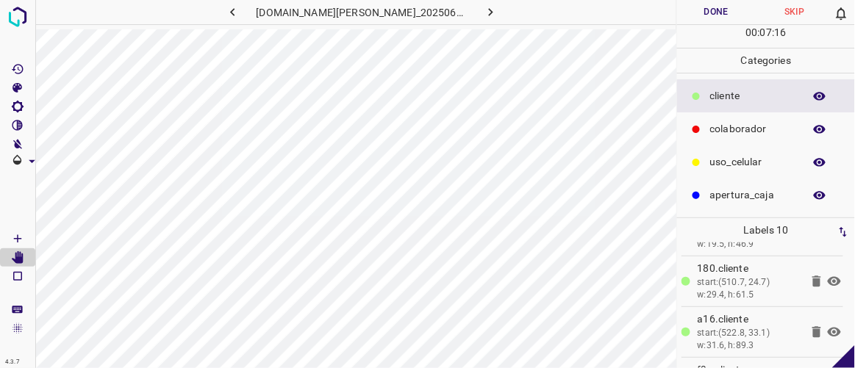
scroll to position [389, 0]
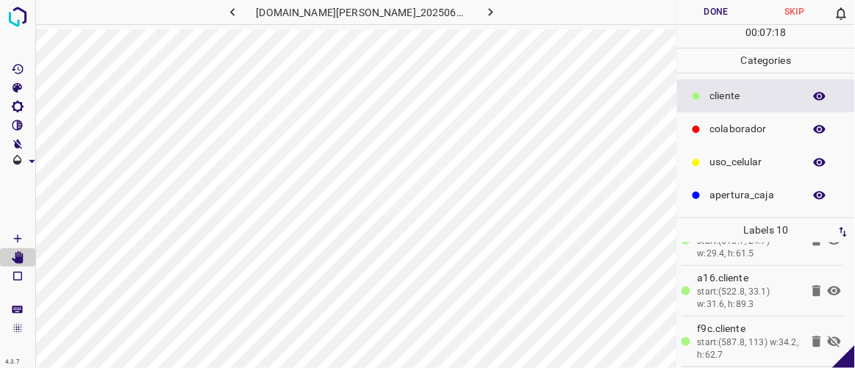
click at [828, 338] on icon at bounding box center [834, 342] width 13 height 12
click at [714, 10] on button "Done" at bounding box center [716, 12] width 78 height 24
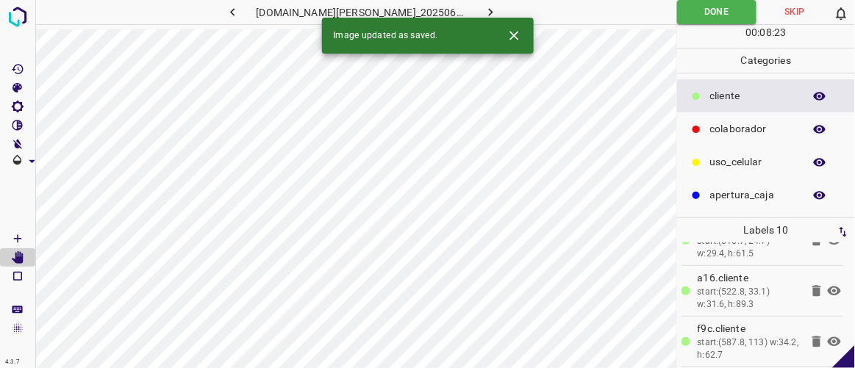
click at [483, 8] on icon "button" at bounding box center [490, 11] width 15 height 15
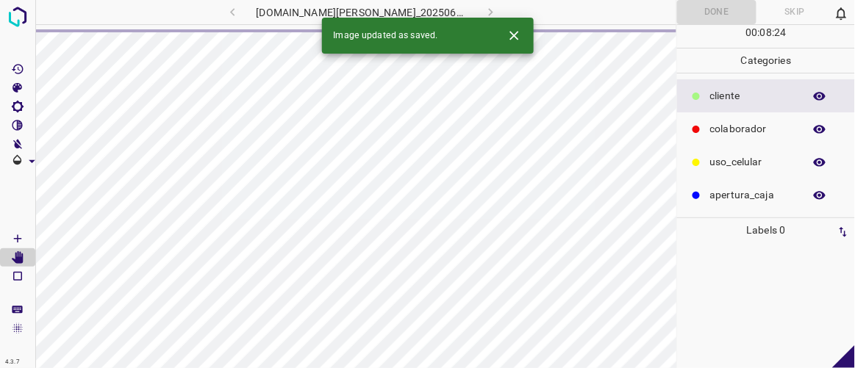
scroll to position [0, 0]
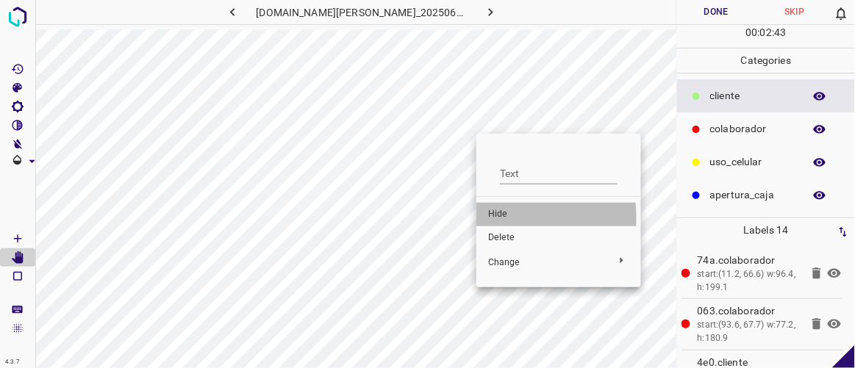
click at [493, 218] on span "Hide" at bounding box center [558, 214] width 141 height 13
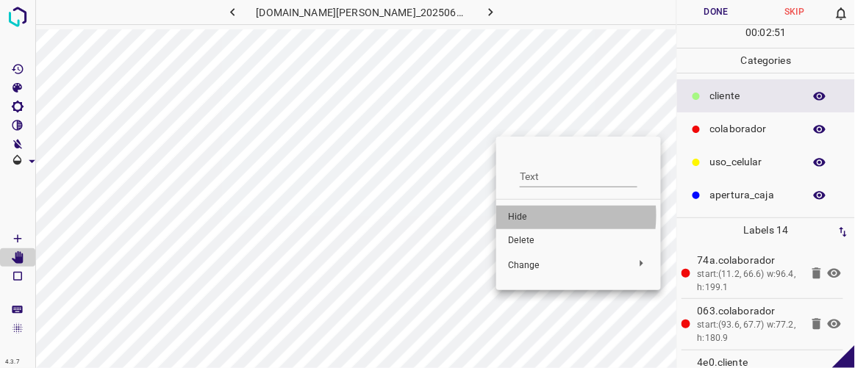
click at [522, 215] on span "Hide" at bounding box center [578, 217] width 141 height 13
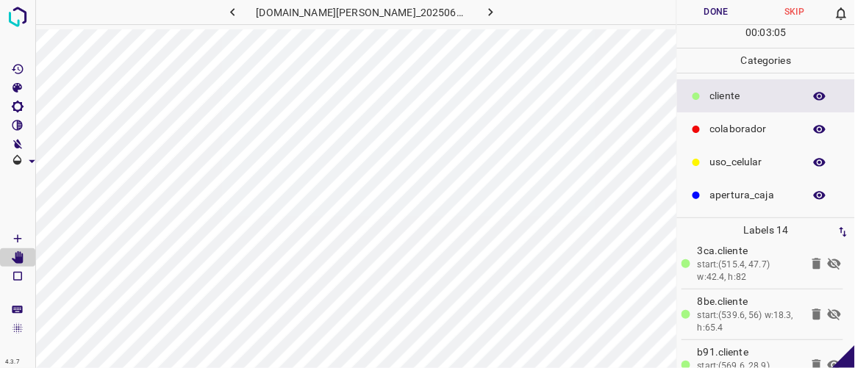
scroll to position [524, 0]
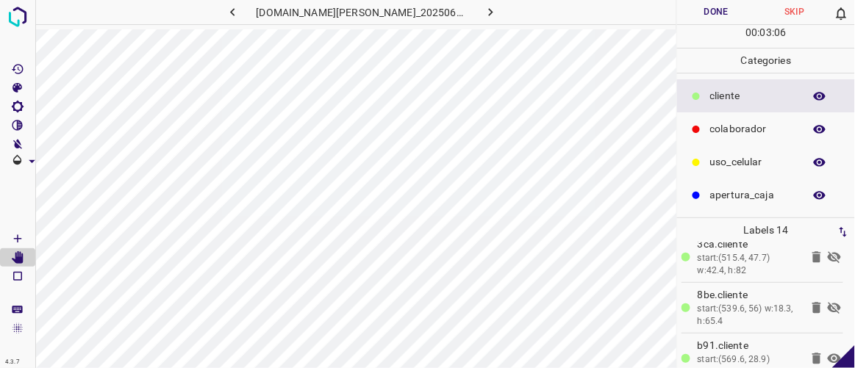
click at [828, 304] on icon at bounding box center [834, 308] width 13 height 12
click at [828, 304] on icon at bounding box center [834, 309] width 13 height 10
click at [828, 304] on icon at bounding box center [834, 308] width 13 height 12
click at [828, 254] on icon at bounding box center [834, 258] width 13 height 12
click at [710, 19] on button "Done" at bounding box center [716, 12] width 78 height 24
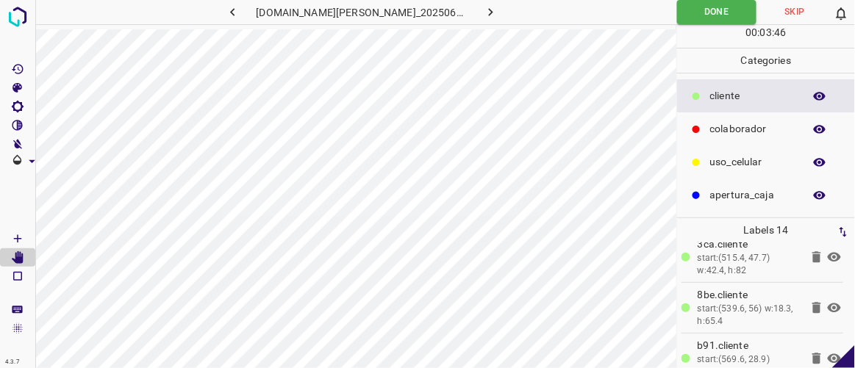
click at [483, 8] on icon "button" at bounding box center [490, 11] width 15 height 15
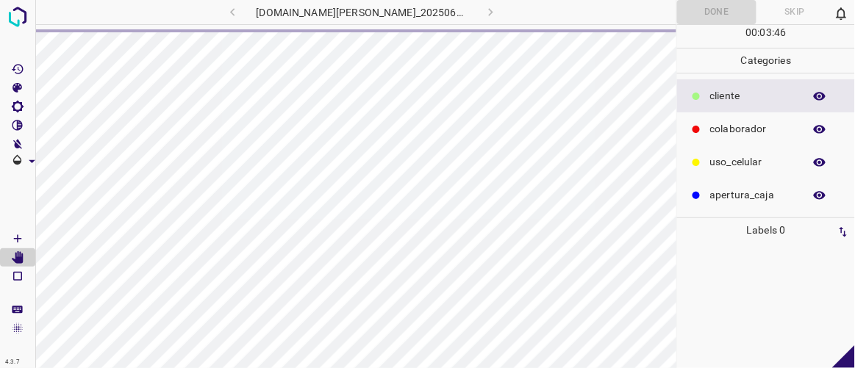
scroll to position [0, 0]
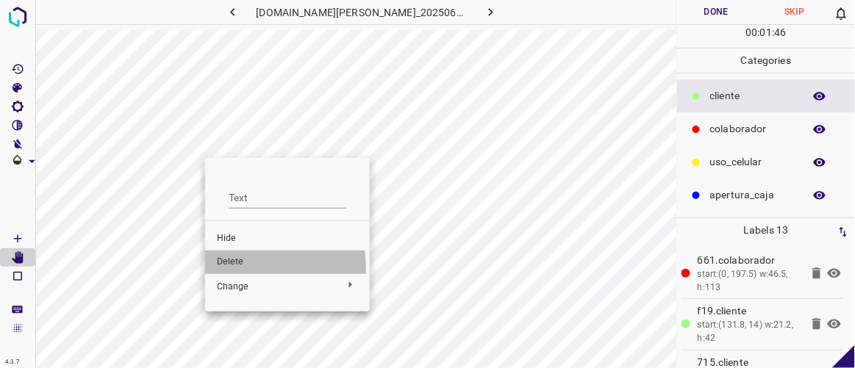
click at [227, 268] on span "Delete" at bounding box center [287, 262] width 141 height 13
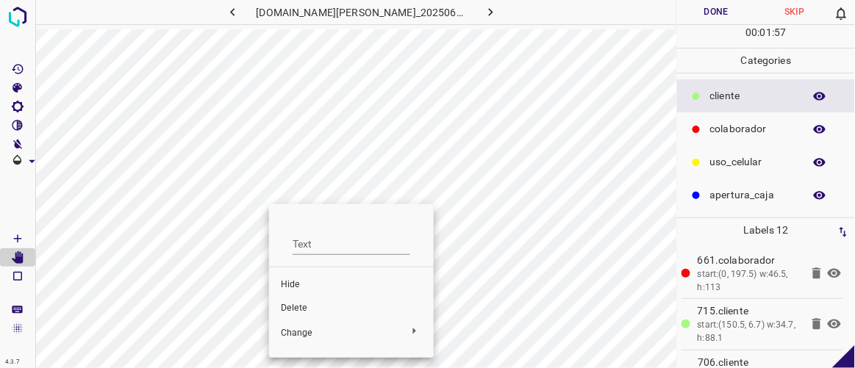
click at [293, 304] on span "Delete" at bounding box center [351, 308] width 141 height 13
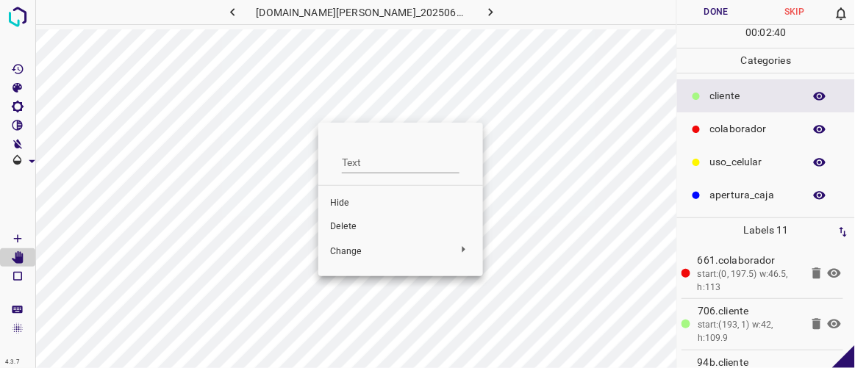
click at [348, 224] on span "Delete" at bounding box center [400, 227] width 141 height 13
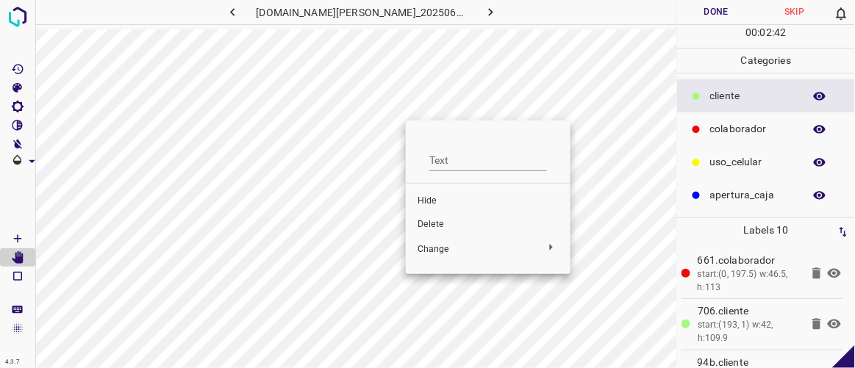
click at [446, 218] on li "Delete" at bounding box center [488, 225] width 165 height 24
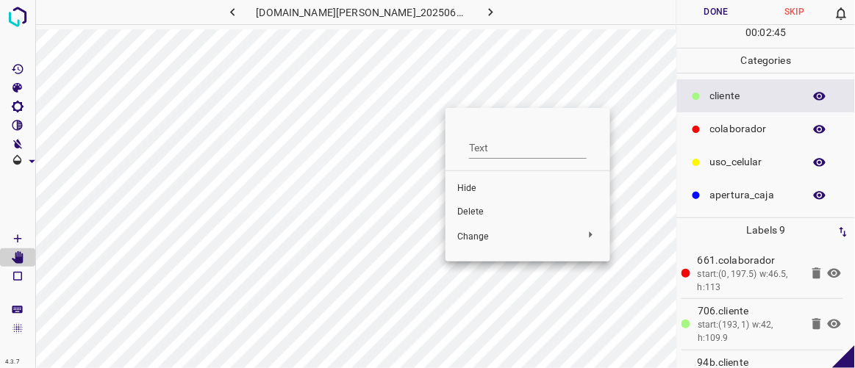
click at [471, 210] on span "Delete" at bounding box center [527, 212] width 141 height 13
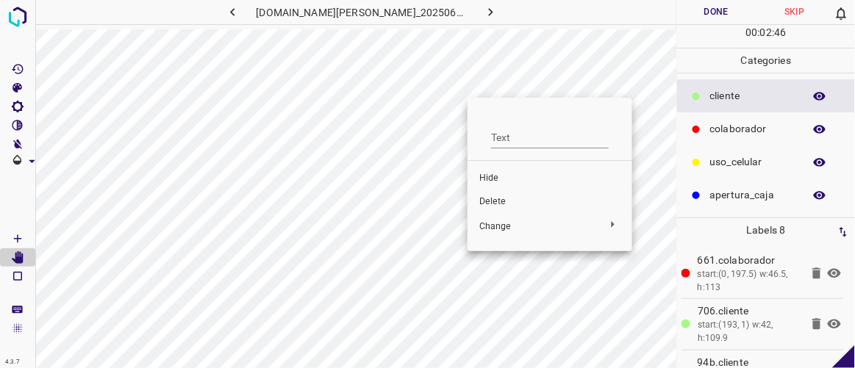
click at [491, 201] on span "Delete" at bounding box center [549, 202] width 141 height 13
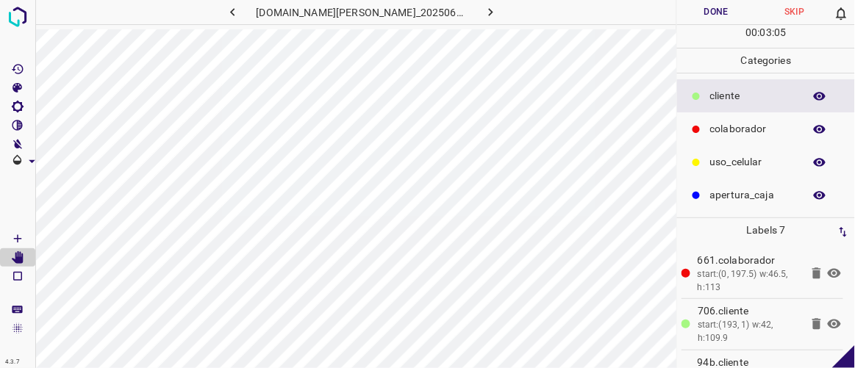
click at [715, 7] on button "Done" at bounding box center [716, 12] width 78 height 24
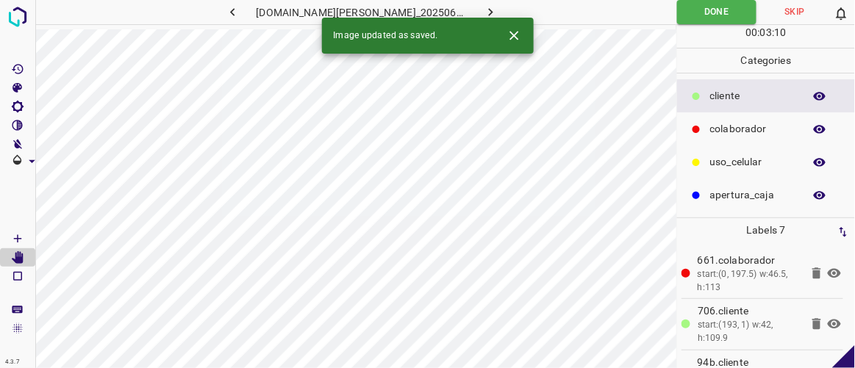
click at [483, 7] on icon "button" at bounding box center [490, 11] width 15 height 15
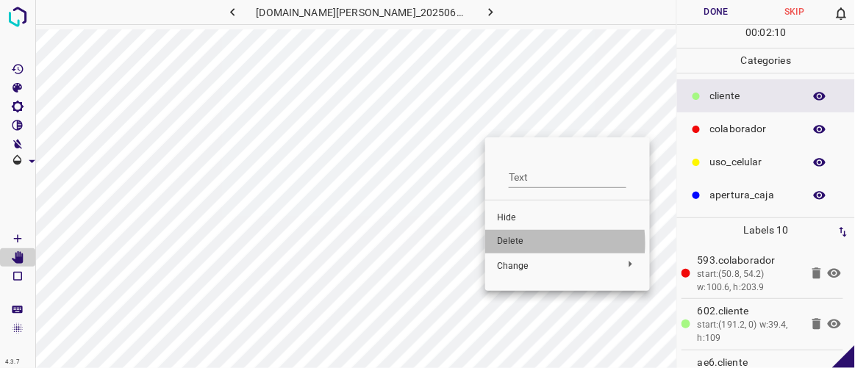
click at [514, 243] on span "Delete" at bounding box center [567, 241] width 141 height 13
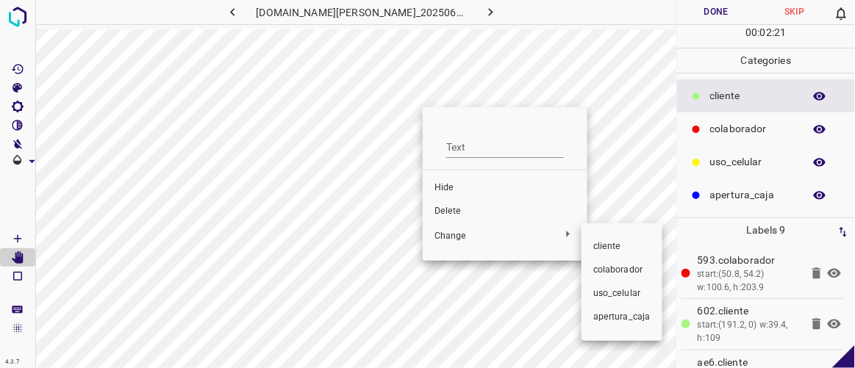
click at [466, 209] on div at bounding box center [427, 184] width 855 height 368
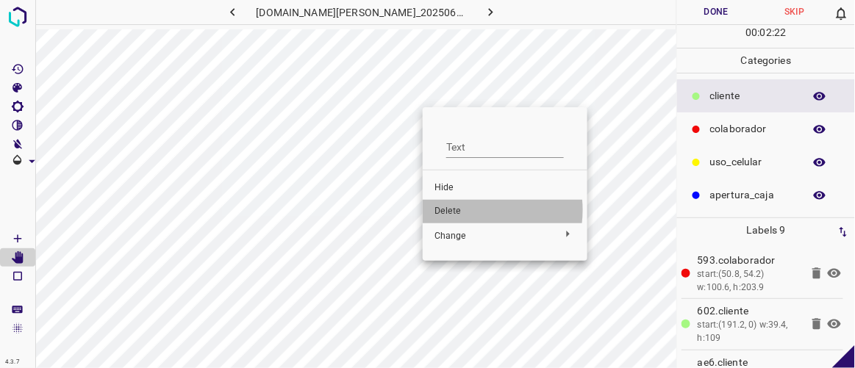
click at [470, 210] on span "Delete" at bounding box center [505, 211] width 141 height 13
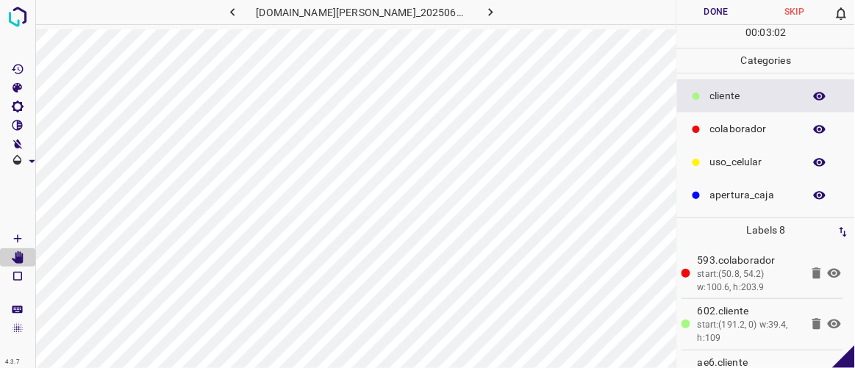
click at [735, 15] on button "Done" at bounding box center [716, 12] width 78 height 24
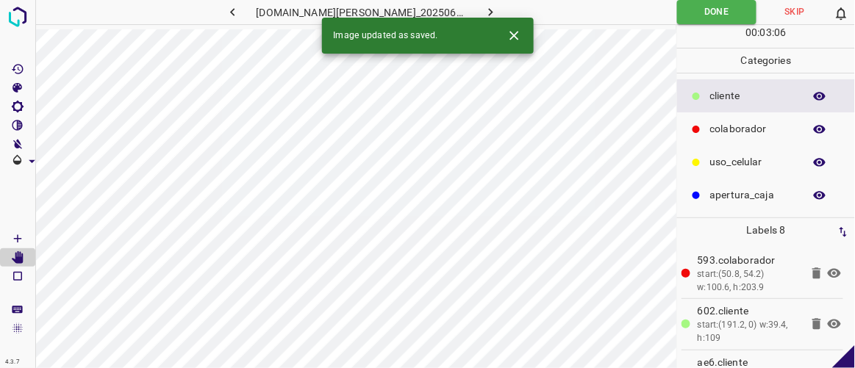
click at [483, 10] on icon "button" at bounding box center [490, 11] width 15 height 15
